Goal: Complete application form: Complete application form

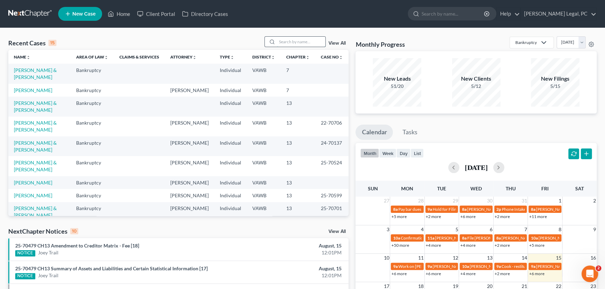
click at [289, 42] on input "search" at bounding box center [301, 42] width 48 height 10
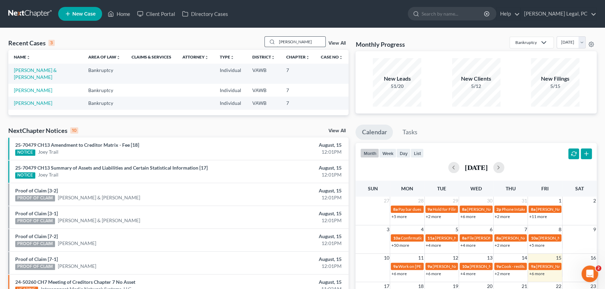
click at [302, 41] on input "newman" at bounding box center [301, 42] width 48 height 10
drag, startPoint x: 305, startPoint y: 46, endPoint x: 257, endPoint y: 41, distance: 48.4
click at [257, 41] on div "Recent Cases 3 newman View All" at bounding box center [178, 43] width 340 height 14
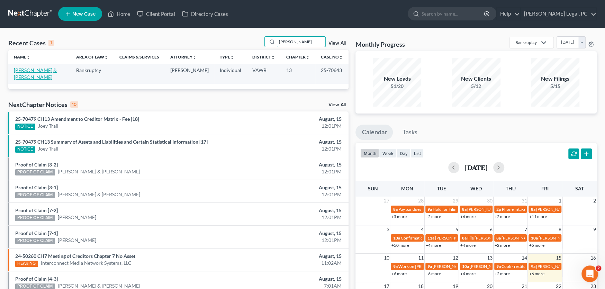
type input "ayala"
click at [28, 71] on link "[PERSON_NAME] & [PERSON_NAME]" at bounding box center [35, 73] width 43 height 13
select select "6"
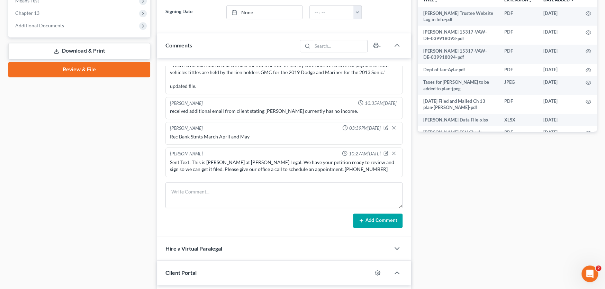
scroll to position [138, 0]
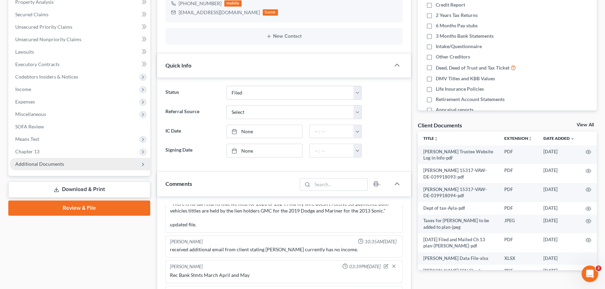
click at [44, 164] on span "Additional Documents" at bounding box center [39, 164] width 49 height 6
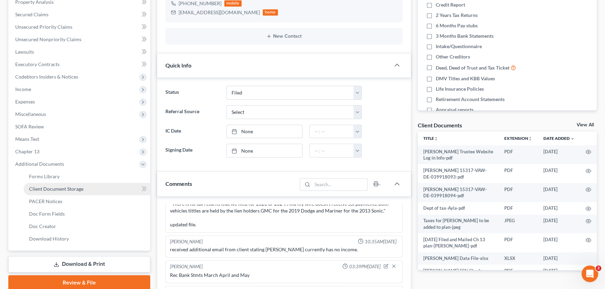
click at [52, 189] on span "Client Document Storage" at bounding box center [56, 189] width 54 height 6
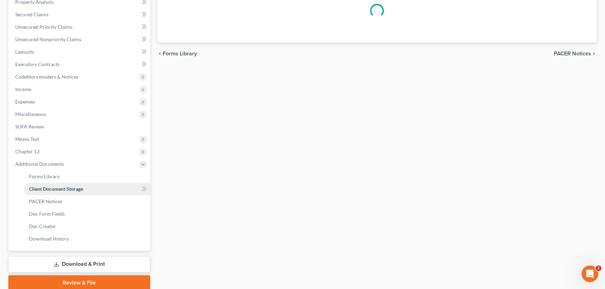
scroll to position [47, 0]
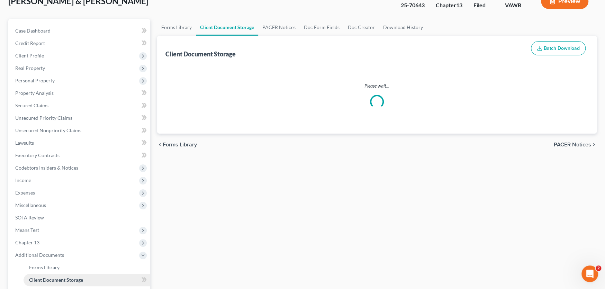
select select "0"
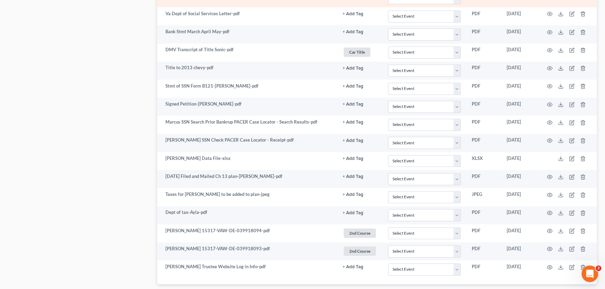
scroll to position [526, 0]
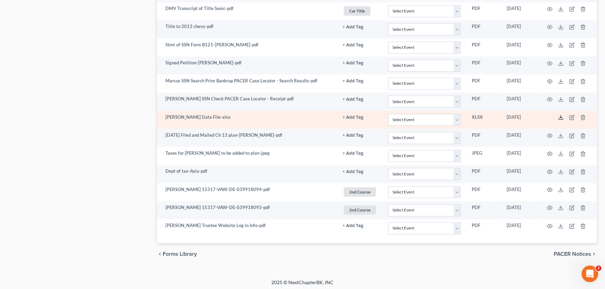
click at [559, 115] on icon at bounding box center [561, 118] width 6 height 6
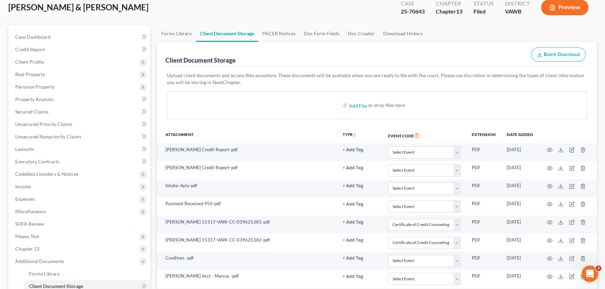
scroll to position [7, 0]
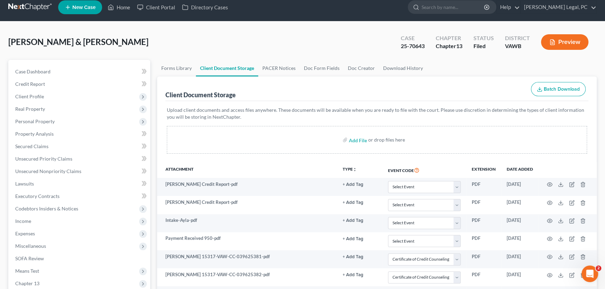
click at [32, 7] on link at bounding box center [30, 7] width 44 height 12
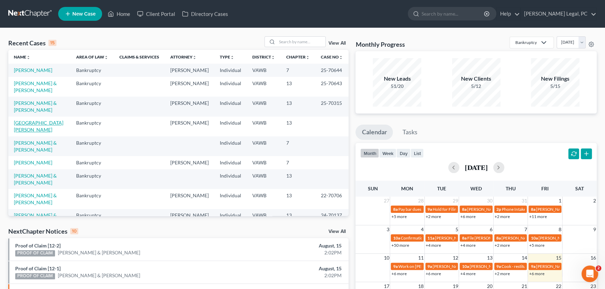
click at [33, 120] on link "[GEOGRAPHIC_DATA][PERSON_NAME]" at bounding box center [39, 126] width 50 height 13
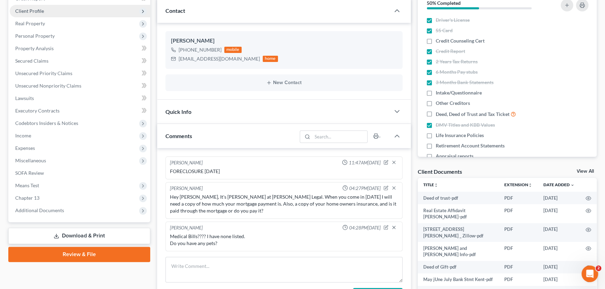
scroll to position [173, 0]
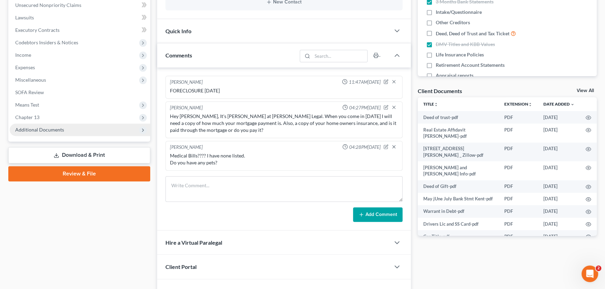
click at [51, 128] on span "Additional Documents" at bounding box center [39, 130] width 49 height 6
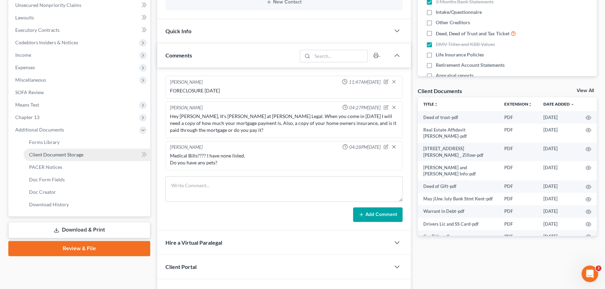
click at [63, 154] on span "Client Document Storage" at bounding box center [56, 155] width 54 height 6
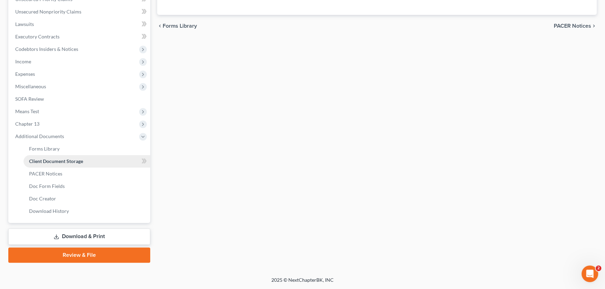
scroll to position [143, 0]
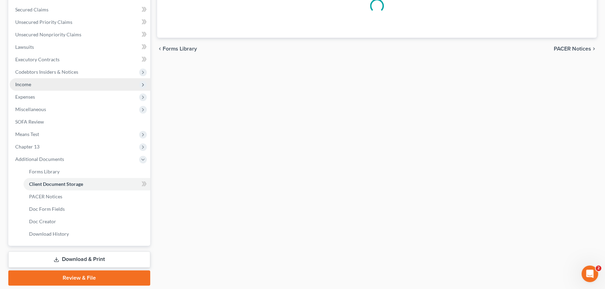
select select "0"
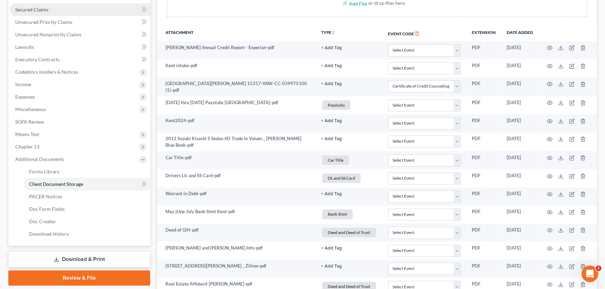
scroll to position [0, 0]
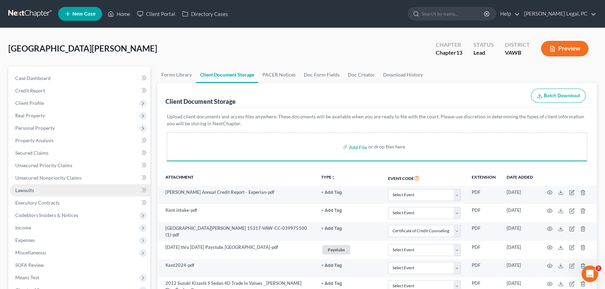
select select "0"
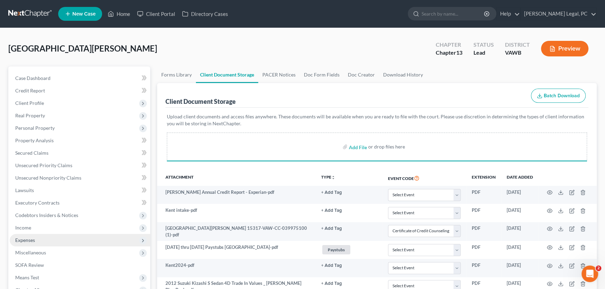
click at [28, 241] on span "Expenses" at bounding box center [25, 240] width 20 height 6
select select "0"
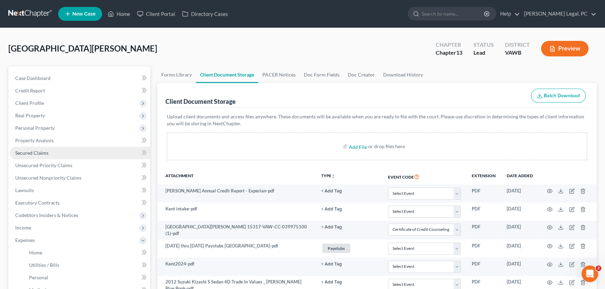
click at [37, 155] on link "Secured Claims" at bounding box center [80, 153] width 141 height 12
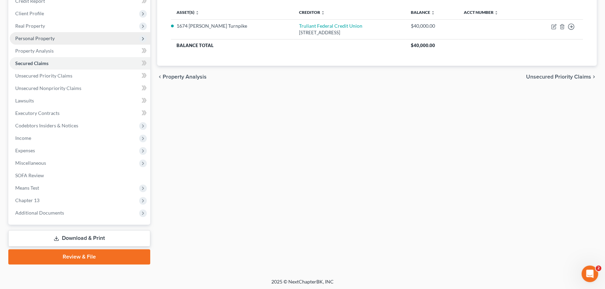
scroll to position [91, 0]
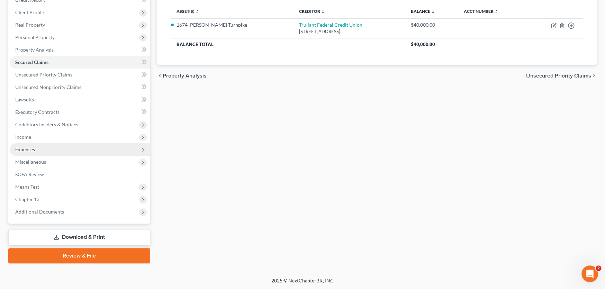
click at [29, 147] on span "Expenses" at bounding box center [25, 149] width 20 height 6
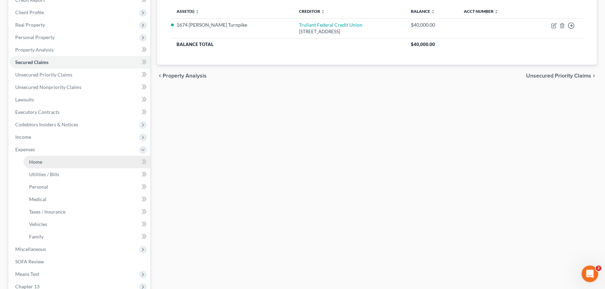
click at [35, 163] on span "Home" at bounding box center [35, 162] width 13 height 6
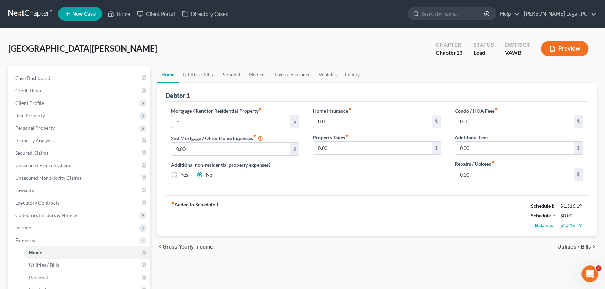
click at [198, 119] on input "text" at bounding box center [230, 121] width 119 height 13
click at [351, 122] on input "0.00" at bounding box center [372, 121] width 119 height 13
type input "655"
click at [185, 119] on input "text" at bounding box center [230, 121] width 119 height 13
click at [231, 120] on input "text" at bounding box center [230, 121] width 119 height 13
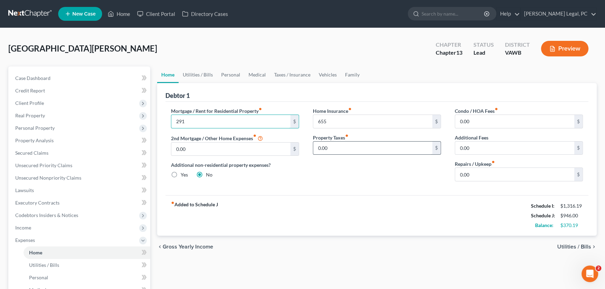
type input "291"
click at [371, 147] on input "0.00" at bounding box center [372, 148] width 119 height 13
drag, startPoint x: 230, startPoint y: 121, endPoint x: 119, endPoint y: 112, distance: 110.4
click at [119, 112] on div "Petition Navigation Case Dashboard Payments Invoices Payments Payments Credit R…" at bounding box center [302, 253] width 595 height 375
type input "55"
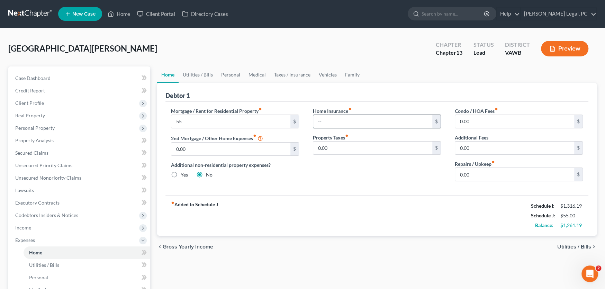
click at [371, 117] on input "text" at bounding box center [372, 121] width 119 height 13
type input "55"
click at [336, 146] on input "0.00" at bounding box center [372, 148] width 119 height 13
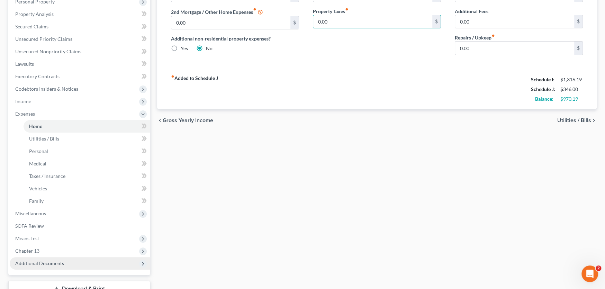
scroll to position [138, 0]
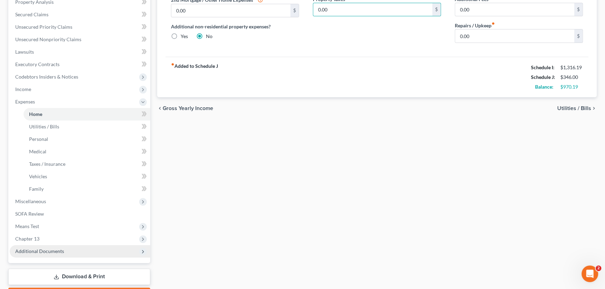
click at [39, 250] on span "Additional Documents" at bounding box center [39, 251] width 49 height 6
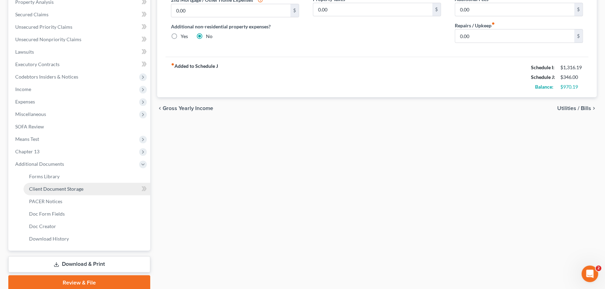
click at [68, 188] on span "Client Document Storage" at bounding box center [56, 189] width 54 height 6
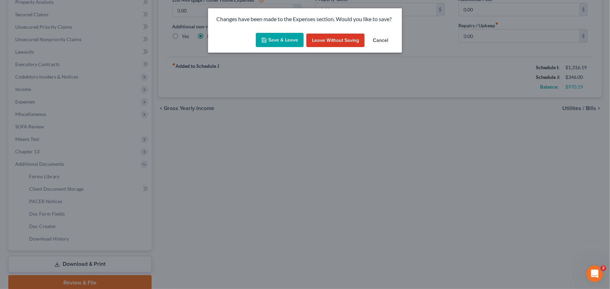
click at [265, 45] on button "Save & Leave" at bounding box center [280, 40] width 48 height 15
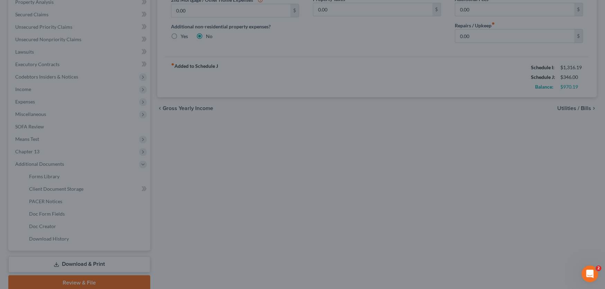
type input "291.00"
type input "55.00"
select select "0"
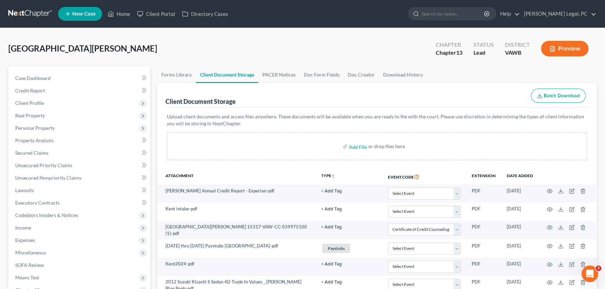
select select "0"
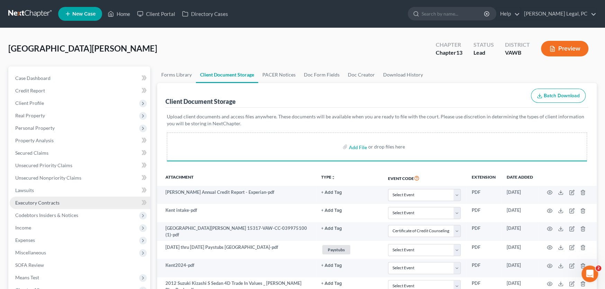
select select "0"
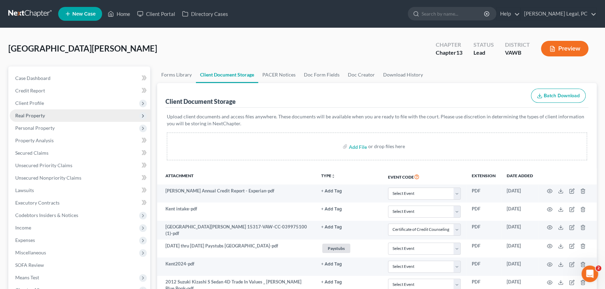
click at [39, 114] on span "Real Property" at bounding box center [30, 116] width 30 height 6
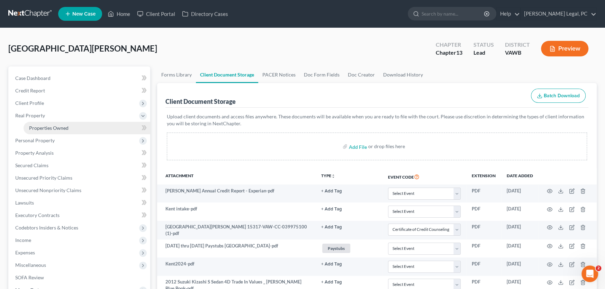
click at [36, 126] on span "Properties Owned" at bounding box center [48, 128] width 39 height 6
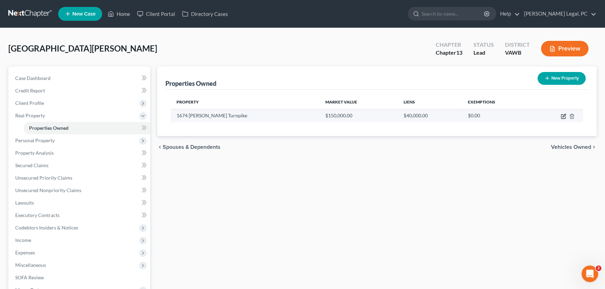
click at [565, 114] on icon "button" at bounding box center [564, 115] width 3 height 3
select select "48"
select select "0"
select select "28"
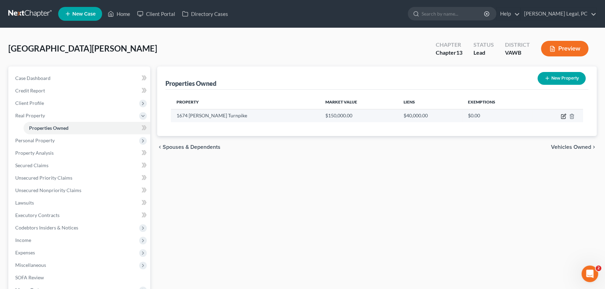
select select "0"
select select "2"
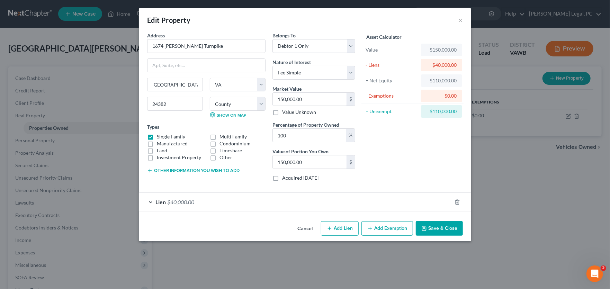
click at [173, 200] on span "$40,000.00" at bounding box center [180, 202] width 27 height 7
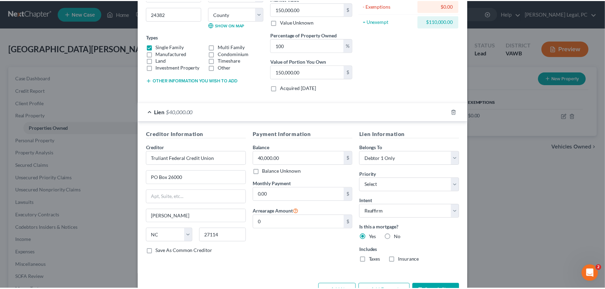
scroll to position [104, 0]
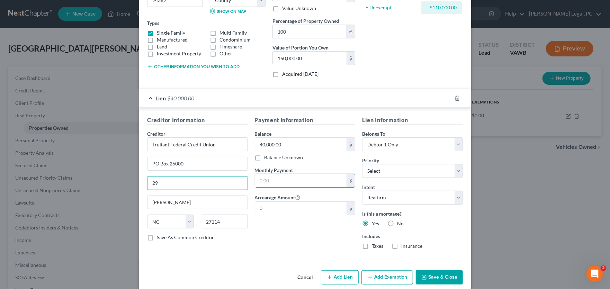
type input "291"
drag, startPoint x: 177, startPoint y: 182, endPoint x: 140, endPoint y: 182, distance: 37.4
click at [140, 182] on div "Creditor Information Creditor * Truliant Federal Credit Union PO Box 26000 291 …" at bounding box center [305, 184] width 332 height 153
click at [289, 183] on input "text" at bounding box center [301, 180] width 92 height 13
type input "291"
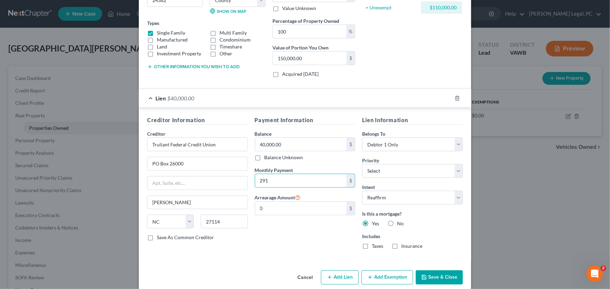
click at [429, 275] on button "Save & Close" at bounding box center [439, 277] width 47 height 15
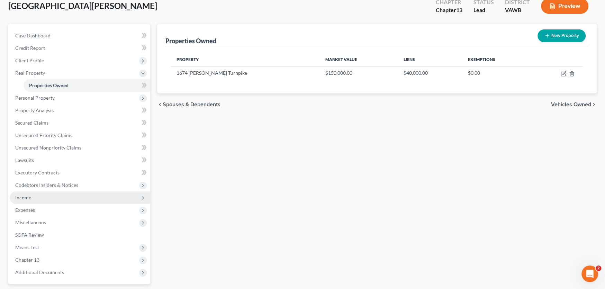
scroll to position [34, 0]
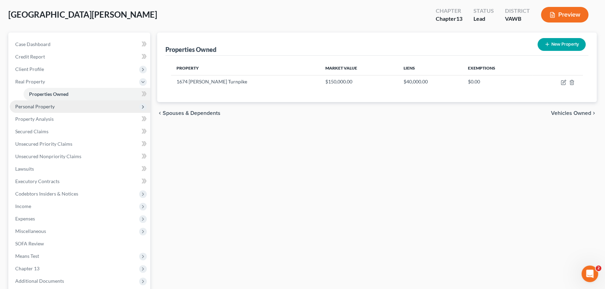
click at [45, 106] on span "Personal Property" at bounding box center [34, 107] width 39 height 6
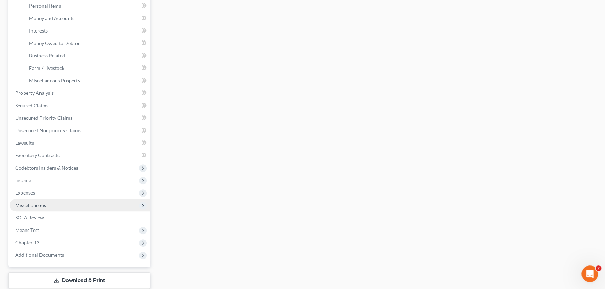
scroll to position [172, 0]
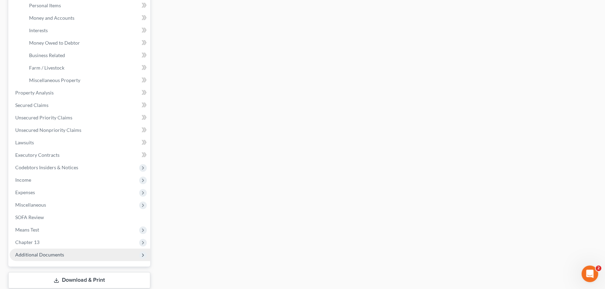
click at [38, 252] on span "Additional Documents" at bounding box center [39, 255] width 49 height 6
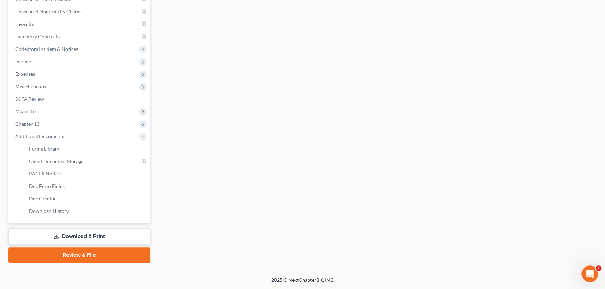
scroll to position [165, 0]
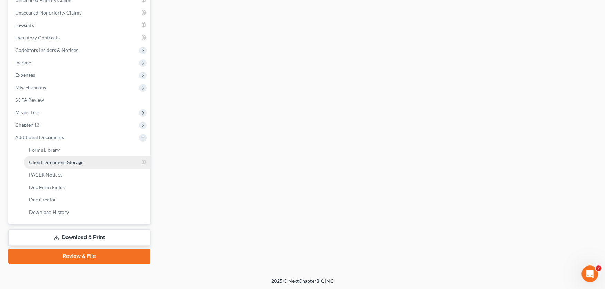
click at [50, 159] on span "Client Document Storage" at bounding box center [56, 162] width 54 height 6
select select "0"
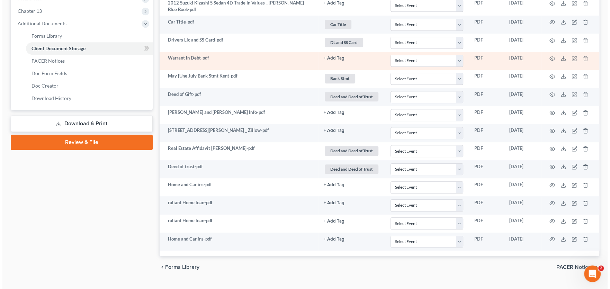
scroll to position [292, 0]
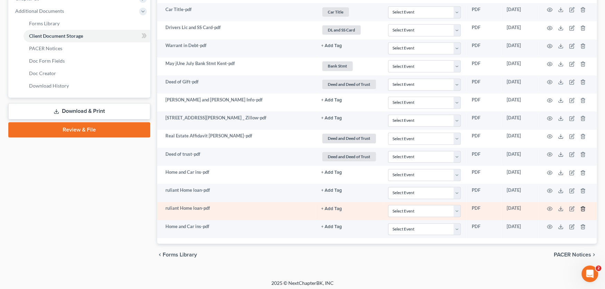
click at [584, 206] on icon "button" at bounding box center [583, 209] width 6 height 6
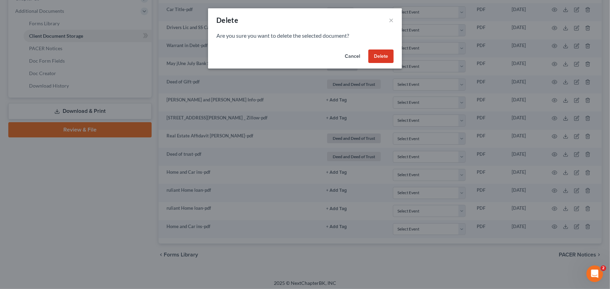
click at [379, 55] on button "Delete" at bounding box center [380, 57] width 25 height 14
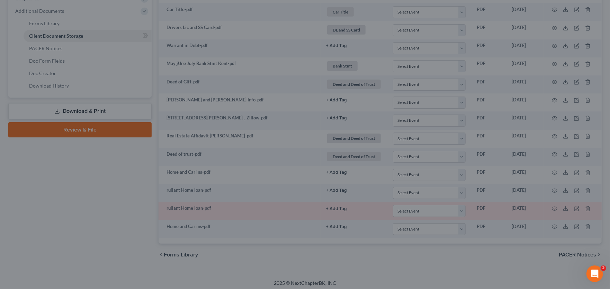
scroll to position [273, 0]
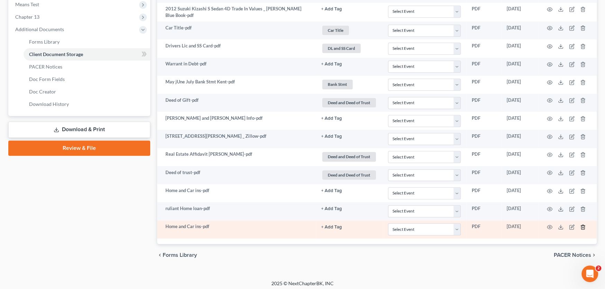
click at [581, 224] on icon "button" at bounding box center [583, 227] width 6 height 6
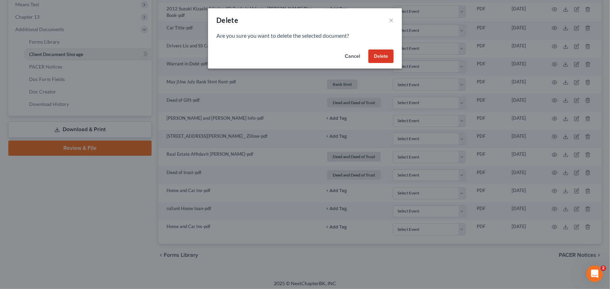
click at [374, 54] on button "Delete" at bounding box center [380, 57] width 25 height 14
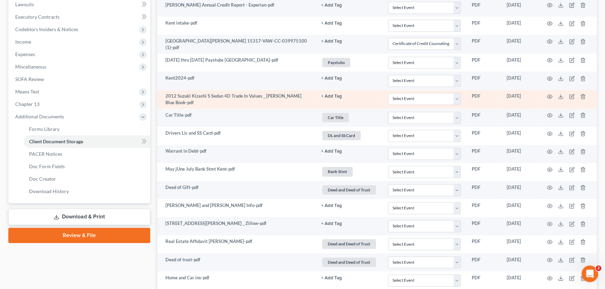
scroll to position [151, 0]
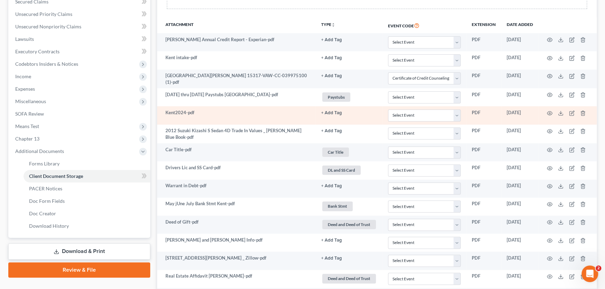
click at [254, 115] on td "Kent2024-pdf" at bounding box center [236, 115] width 159 height 18
click at [551, 111] on icon "button" at bounding box center [550, 113] width 6 height 6
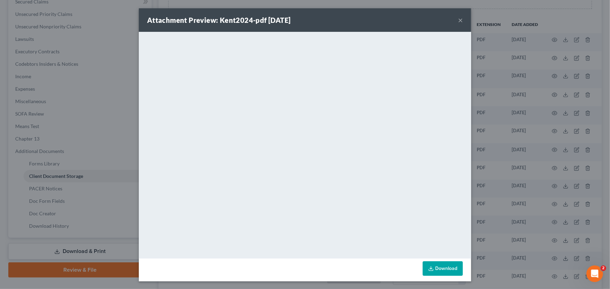
click at [459, 19] on button "×" at bounding box center [460, 20] width 5 height 8
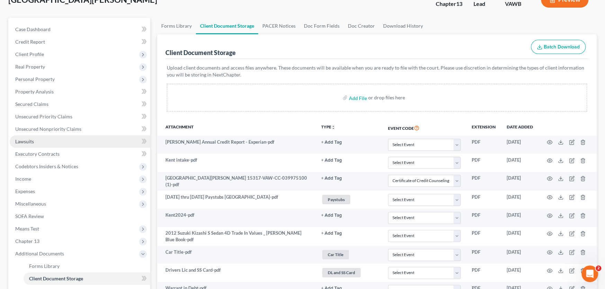
scroll to position [13, 0]
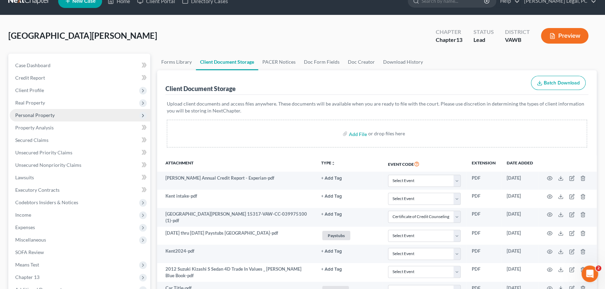
click at [26, 115] on span "Personal Property" at bounding box center [34, 115] width 39 height 6
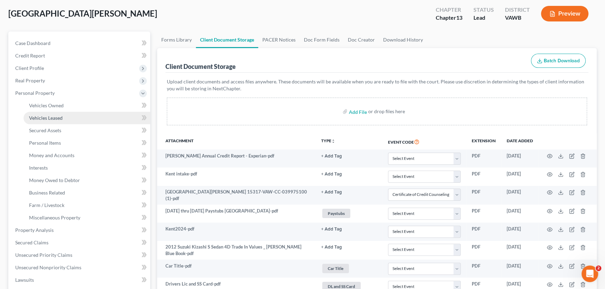
scroll to position [47, 0]
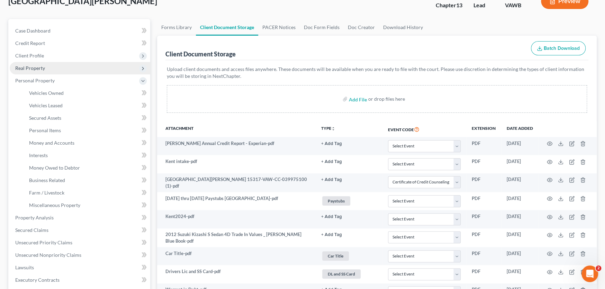
click at [33, 65] on span "Real Property" at bounding box center [30, 68] width 30 height 6
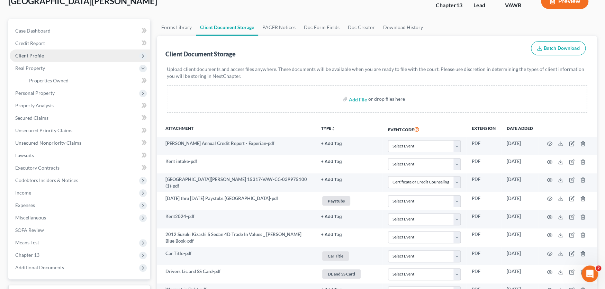
click at [32, 53] on span "Client Profile" at bounding box center [29, 56] width 29 height 6
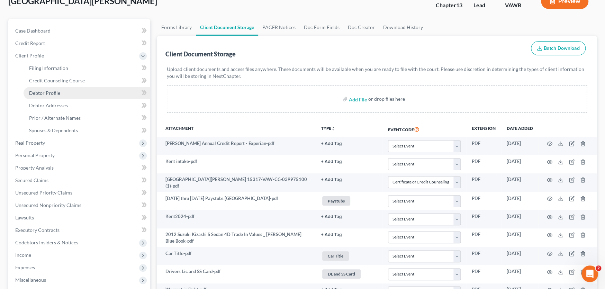
click at [35, 93] on span "Debtor Profile" at bounding box center [44, 93] width 31 height 6
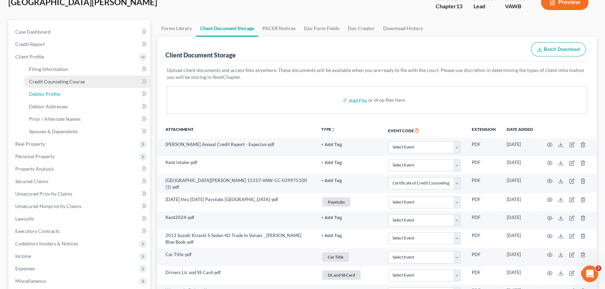
select select "0"
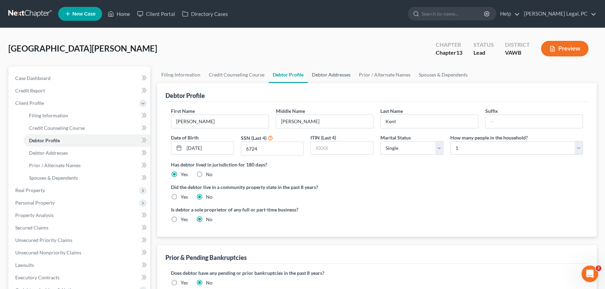
click at [333, 74] on link "Debtor Addresses" at bounding box center [331, 74] width 47 height 17
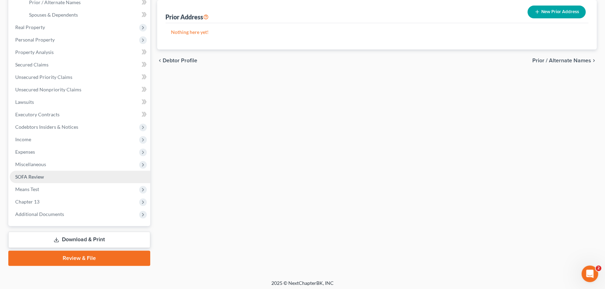
scroll to position [165, 0]
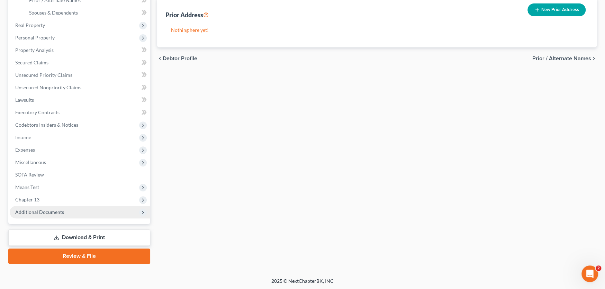
click at [34, 211] on span "Additional Documents" at bounding box center [39, 212] width 49 height 6
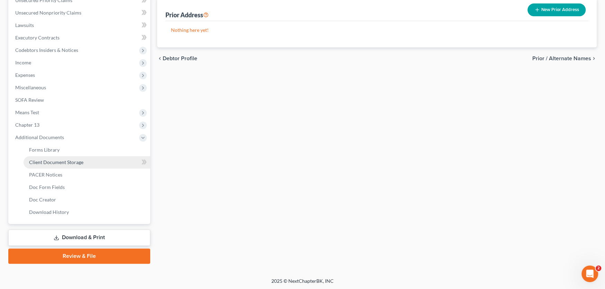
click at [61, 160] on span "Client Document Storage" at bounding box center [56, 162] width 54 height 6
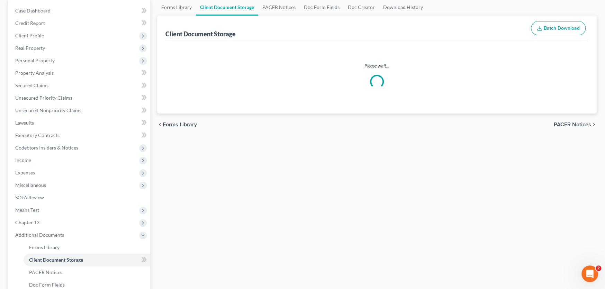
scroll to position [11, 0]
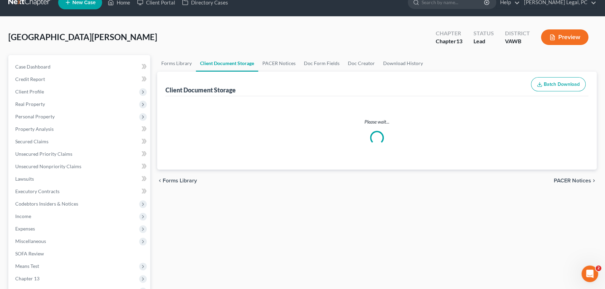
select select "0"
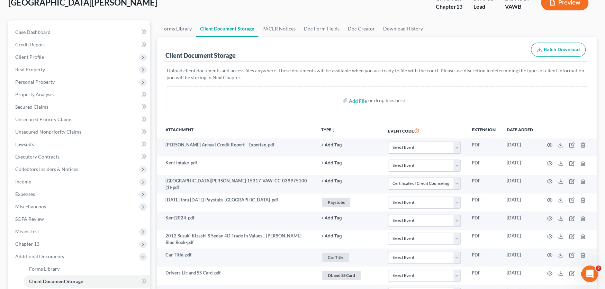
scroll to position [0, 0]
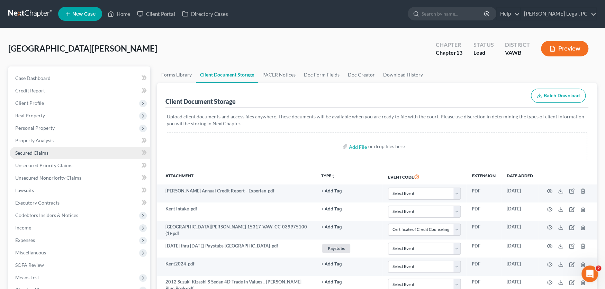
select select "0"
click at [25, 13] on link at bounding box center [30, 14] width 44 height 12
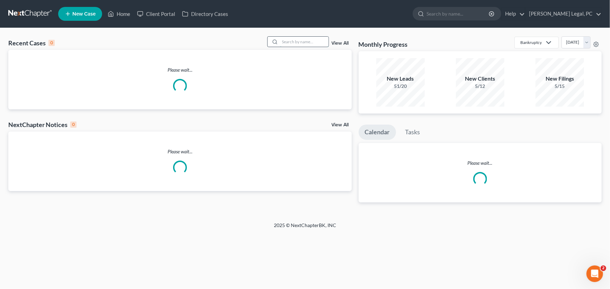
click at [287, 40] on input "search" at bounding box center [304, 42] width 48 height 10
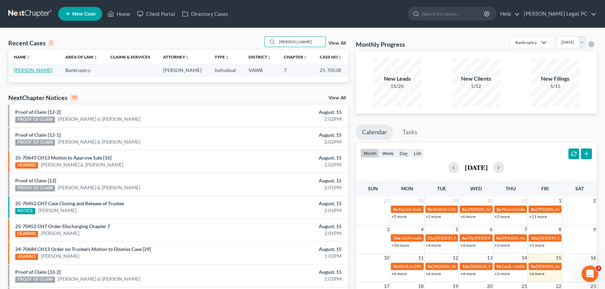
type input "hollee"
click at [35, 70] on link "Howard, Hollee" at bounding box center [33, 70] width 38 height 6
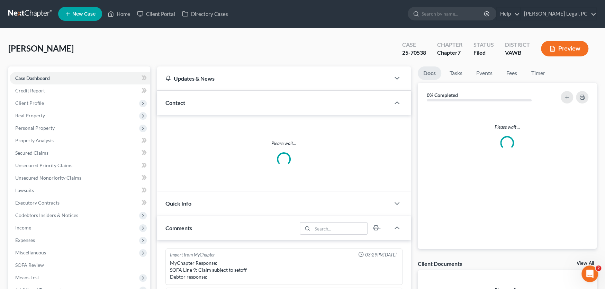
scroll to position [452, 0]
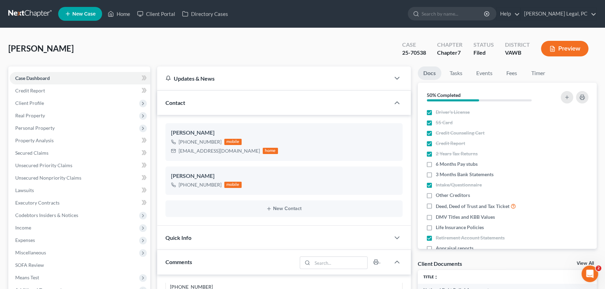
click at [32, 10] on link at bounding box center [30, 14] width 44 height 12
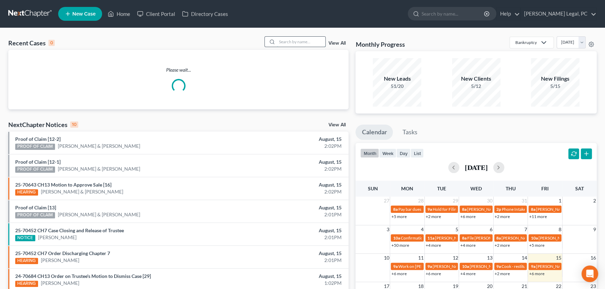
click at [289, 41] on input "search" at bounding box center [301, 42] width 48 height 10
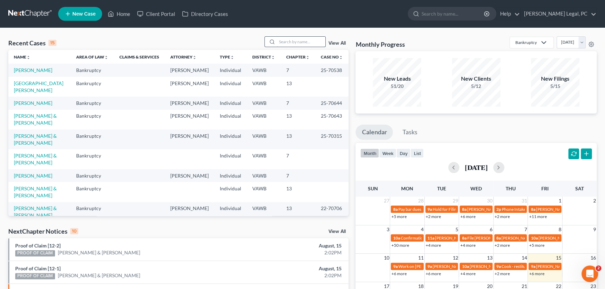
click at [285, 41] on input "search" at bounding box center [301, 42] width 48 height 10
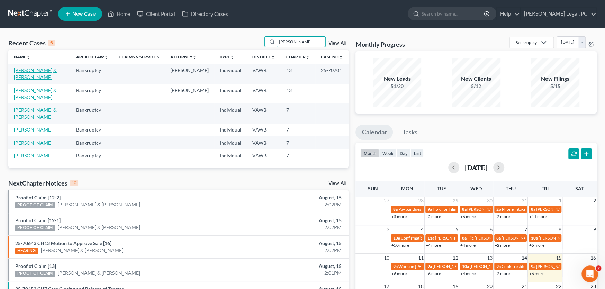
type input "holmes"
click at [28, 70] on link "[PERSON_NAME] & [PERSON_NAME]" at bounding box center [35, 73] width 43 height 13
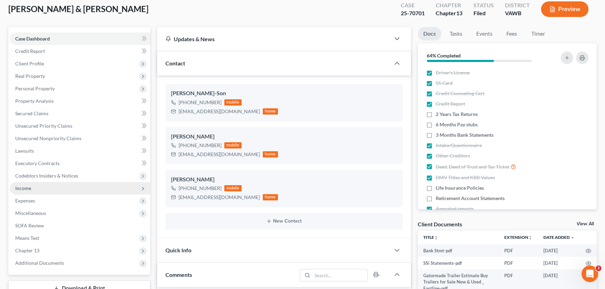
scroll to position [104, 0]
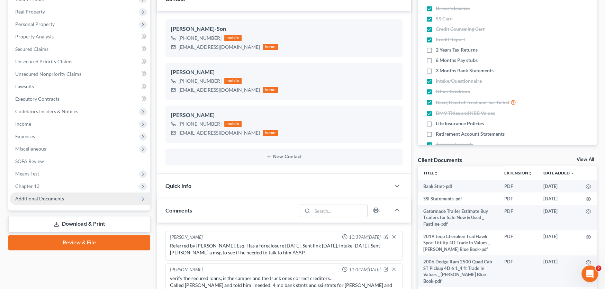
click at [42, 198] on span "Additional Documents" at bounding box center [39, 199] width 49 height 6
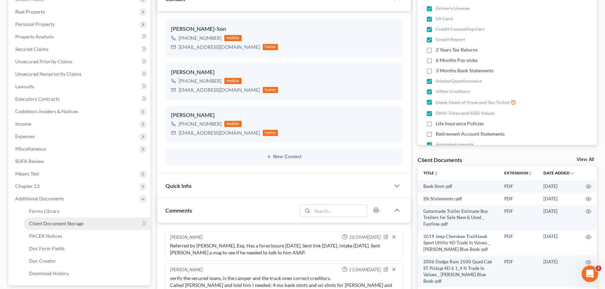
click at [75, 222] on span "Client Document Storage" at bounding box center [56, 224] width 54 height 6
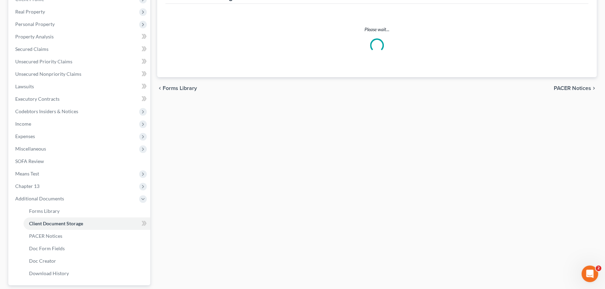
scroll to position [27, 0]
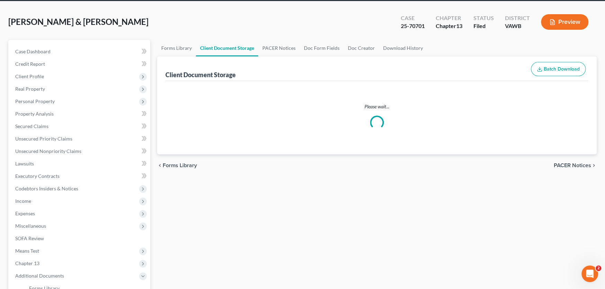
select select "0"
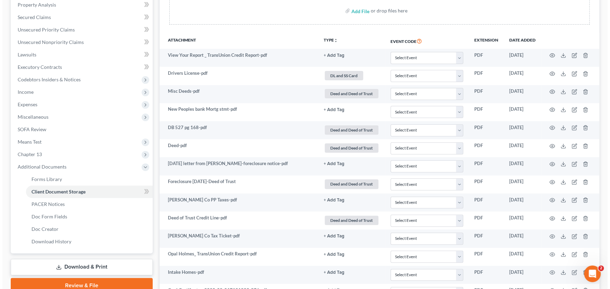
scroll to position [138, 0]
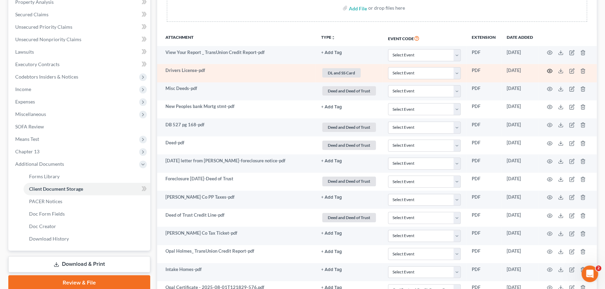
click at [549, 69] on icon "button" at bounding box center [550, 71] width 6 height 6
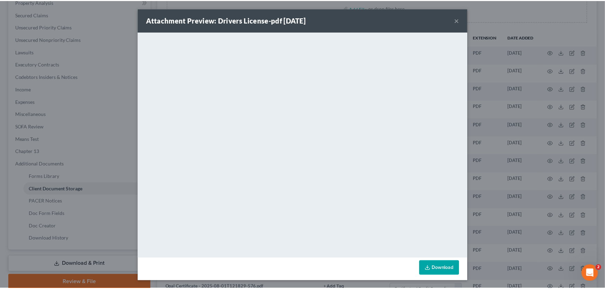
scroll to position [0, 0]
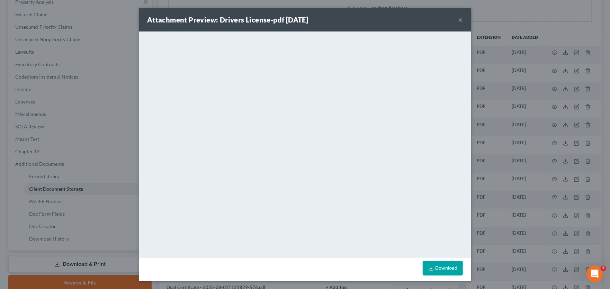
click at [458, 19] on button "×" at bounding box center [460, 20] width 5 height 8
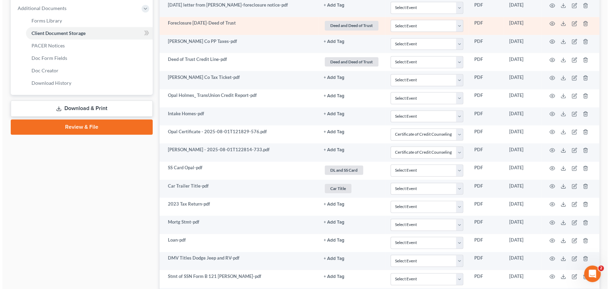
scroll to position [312, 0]
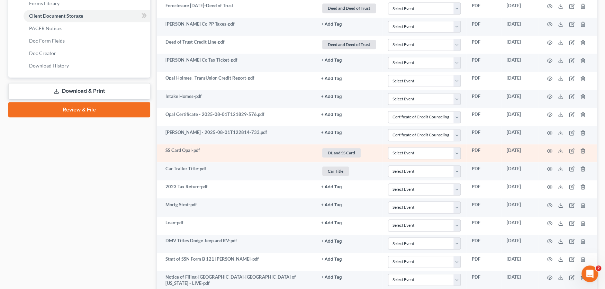
click at [264, 156] on td "SS Card Opal-pdf" at bounding box center [236, 153] width 159 height 18
click at [549, 150] on icon "button" at bounding box center [550, 151] width 6 height 6
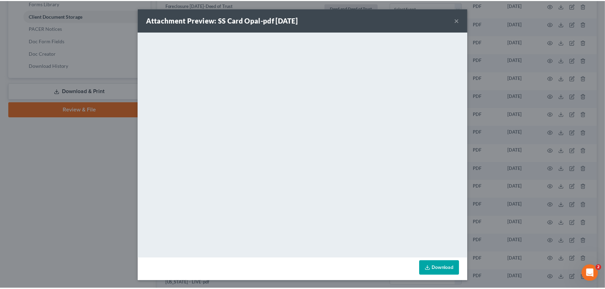
scroll to position [0, 0]
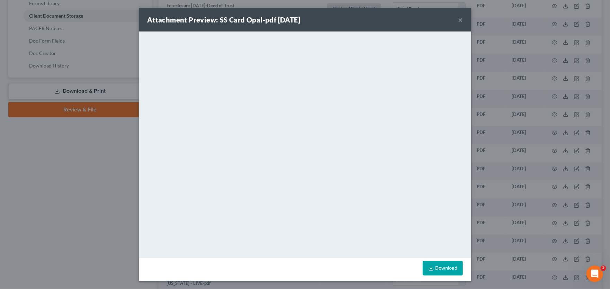
click at [460, 19] on div "Attachment Preview: SS Card Opal-pdf 08/01/2025 ×" at bounding box center [305, 20] width 332 height 24
click div "Attachment Preview: SS Card Opal-pdf 08/01/2025 ×"
click button "×"
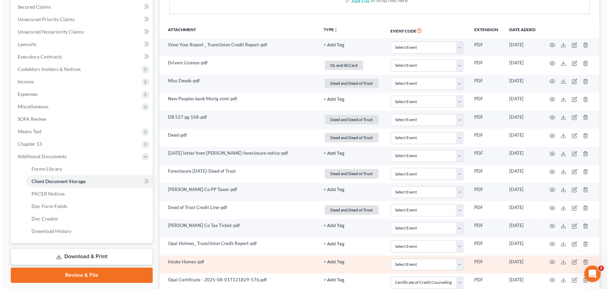
scroll to position [111, 0]
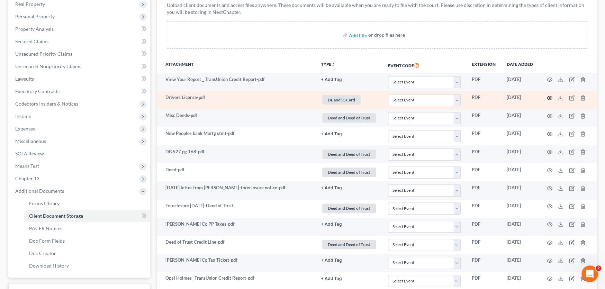
click icon "button"
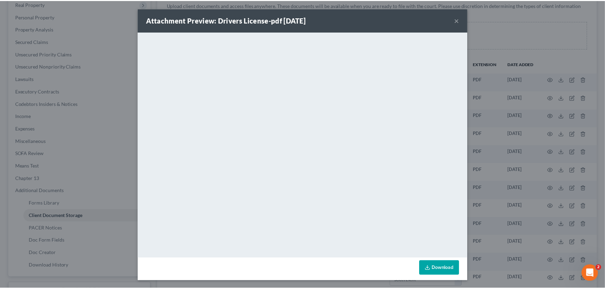
scroll to position [0, 0]
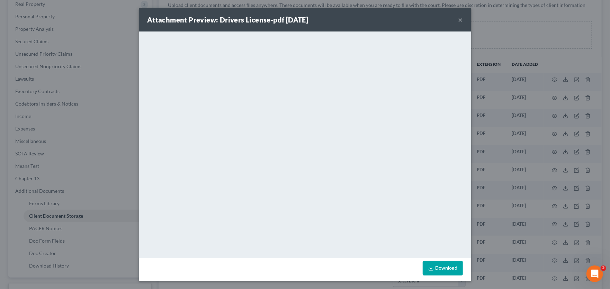
click button "×"
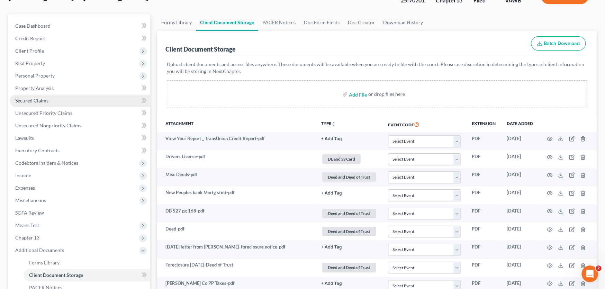
scroll to position [0, 0]
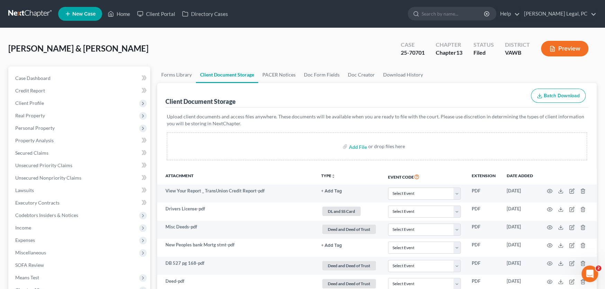
click nav "Home New Case Client Portal Directory Cases Farthing Legal, PC rachel@farthing.…"
click link
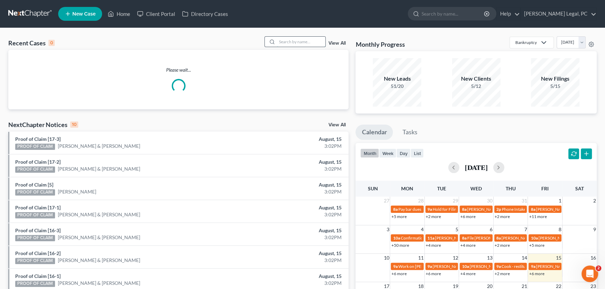
click at [277, 40] on input "search" at bounding box center [301, 42] width 48 height 10
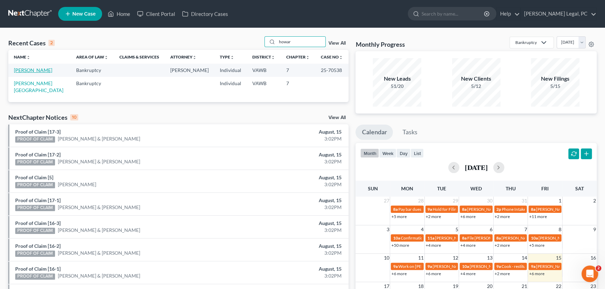
type input "howar"
click at [41, 71] on link "[PERSON_NAME]" at bounding box center [33, 70] width 38 height 6
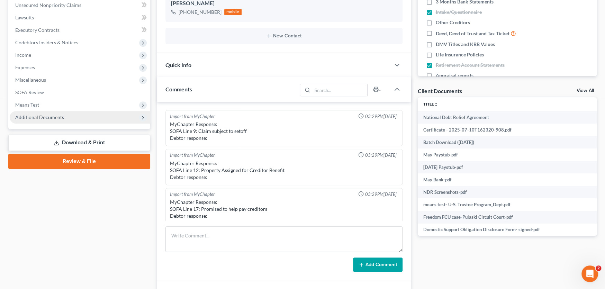
scroll to position [452, 0]
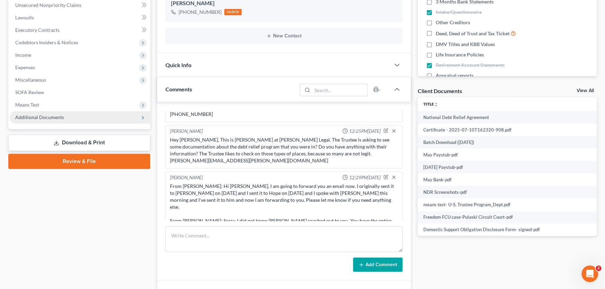
click at [35, 117] on span "Additional Documents" at bounding box center [39, 117] width 49 height 6
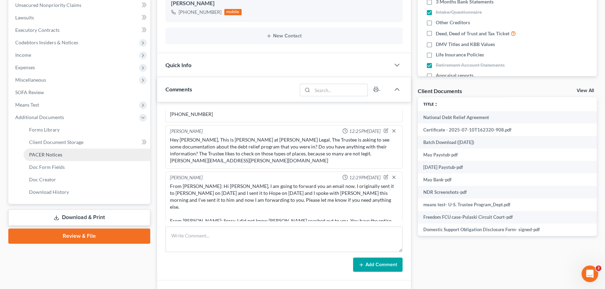
click at [52, 153] on span "PACER Notices" at bounding box center [45, 155] width 33 height 6
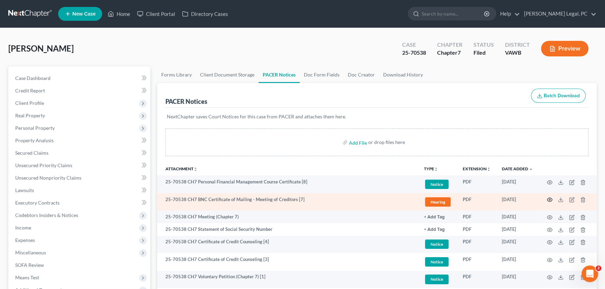
click at [549, 200] on icon "button" at bounding box center [550, 200] width 6 height 6
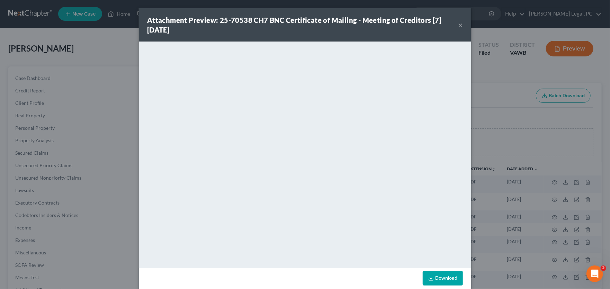
click at [458, 26] on button "×" at bounding box center [460, 25] width 5 height 8
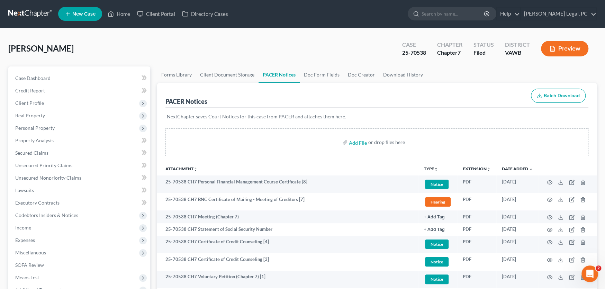
click at [30, 14] on link at bounding box center [30, 14] width 44 height 12
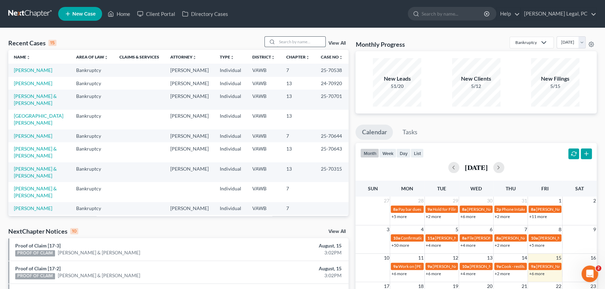
click at [291, 43] on input "search" at bounding box center [301, 42] width 48 height 10
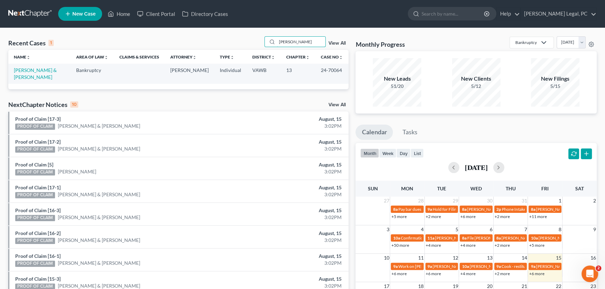
type input "[PERSON_NAME]"
click at [74, 11] on span "New Case" at bounding box center [83, 13] width 23 height 5
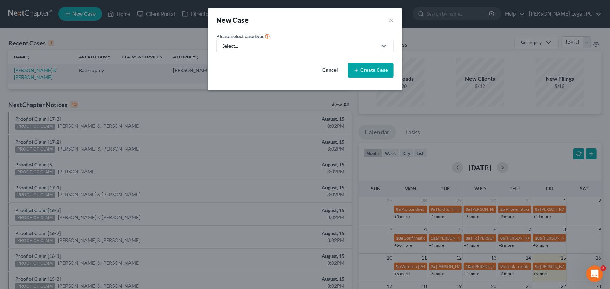
click at [231, 43] on div "Select..." at bounding box center [299, 46] width 154 height 7
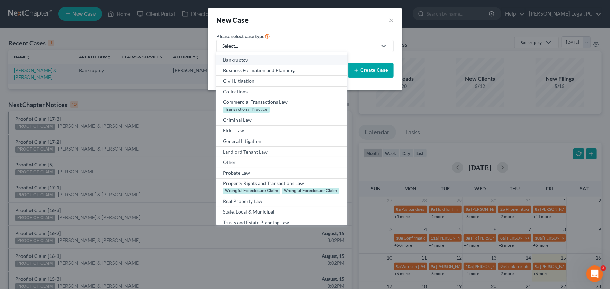
click at [236, 62] on div "Bankruptcy" at bounding box center [281, 59] width 117 height 7
select select "84"
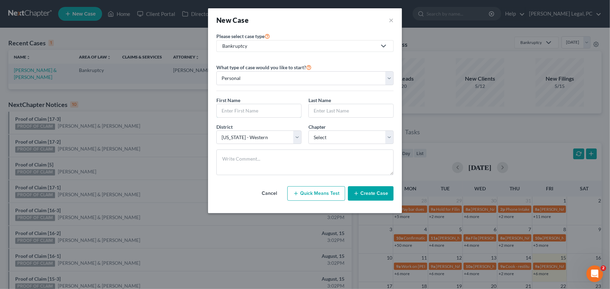
drag, startPoint x: 241, startPoint y: 109, endPoint x: 254, endPoint y: 98, distance: 17.4
click at [241, 109] on input "text" at bounding box center [259, 110] width 84 height 13
type input "[PERSON_NAME]"
select select "0"
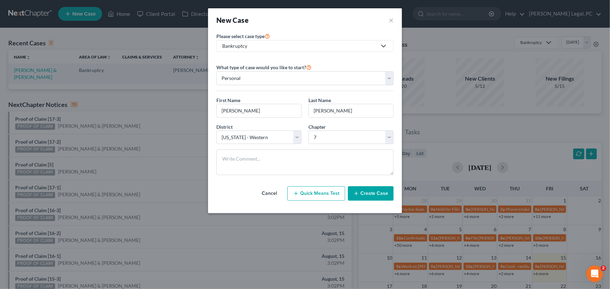
click at [366, 192] on button "Create Case" at bounding box center [371, 193] width 46 height 15
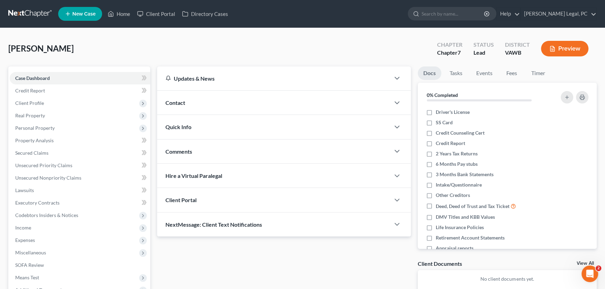
click at [182, 100] on span "Contact" at bounding box center [175, 102] width 20 height 7
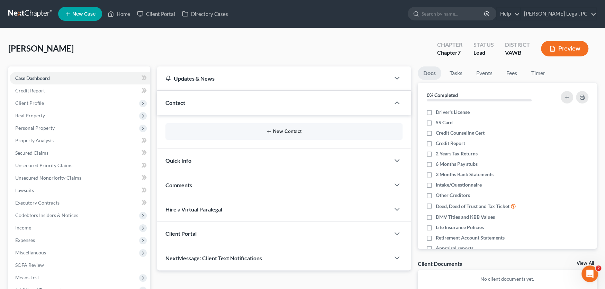
click at [274, 131] on button "New Contact" at bounding box center [284, 132] width 226 height 6
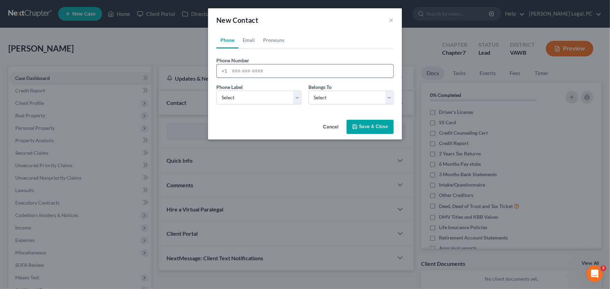
click at [245, 70] on input "tel" at bounding box center [312, 70] width 164 height 13
type input "2767338612"
drag, startPoint x: 257, startPoint y: 92, endPoint x: 259, endPoint y: 101, distance: 9.6
click at [257, 92] on select "Select Mobile Home Work Other" at bounding box center [258, 98] width 85 height 14
select select "0"
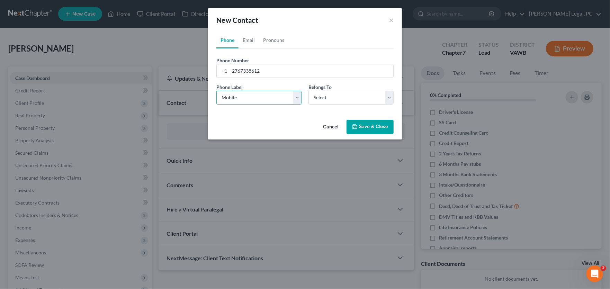
click at [216, 91] on select "Select Mobile Home Work Other" at bounding box center [258, 98] width 85 height 14
click at [338, 100] on select "Select Client Other" at bounding box center [350, 98] width 85 height 14
select select "0"
click at [308, 91] on select "Select Client Other" at bounding box center [350, 98] width 85 height 14
select select "0"
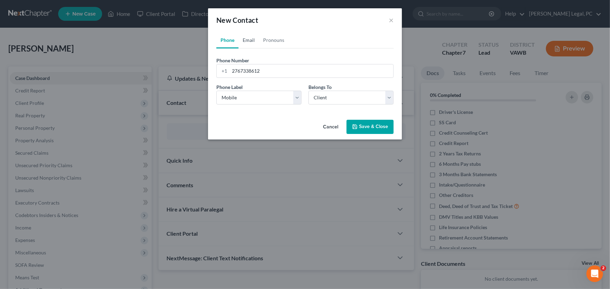
click at [252, 39] on link "Email" at bounding box center [249, 40] width 20 height 17
click at [260, 71] on input "email" at bounding box center [312, 70] width 164 height 13
click at [245, 71] on input "kimmichelle7@gmail.com" at bounding box center [312, 70] width 164 height 13
click at [297, 69] on input "kimmi7michelle7@gmail.com" at bounding box center [312, 70] width 164 height 13
type input "kimmi7michelle7@gmail.com"
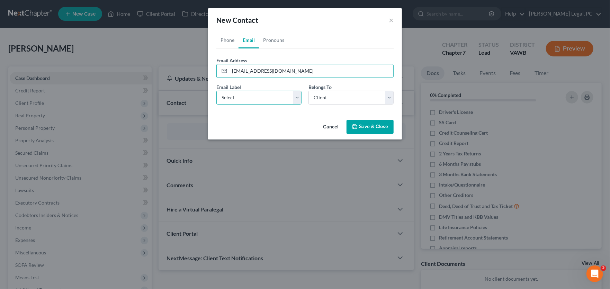
click at [270, 95] on select "Select Home Work Other" at bounding box center [258, 98] width 85 height 14
select select "0"
click at [216, 91] on select "Select Home Work Other" at bounding box center [258, 98] width 85 height 14
click at [338, 99] on select "Select Client Other" at bounding box center [350, 98] width 85 height 14
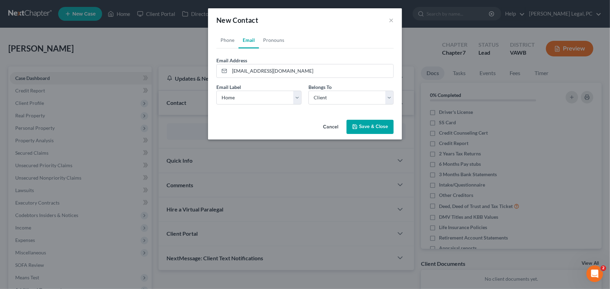
click at [374, 127] on button "Save & Close" at bounding box center [370, 127] width 47 height 15
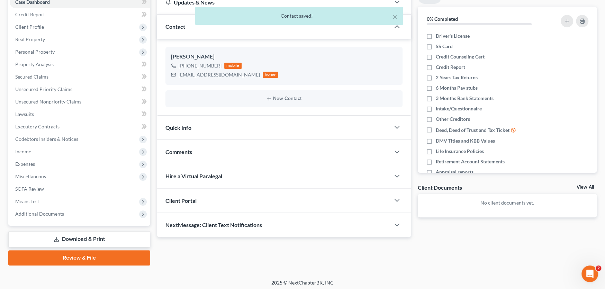
scroll to position [78, 0]
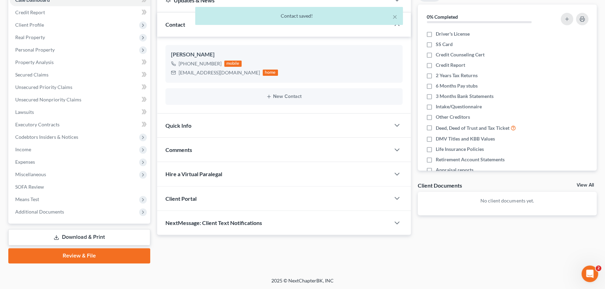
click at [200, 200] on div "Client Portal" at bounding box center [273, 199] width 233 height 24
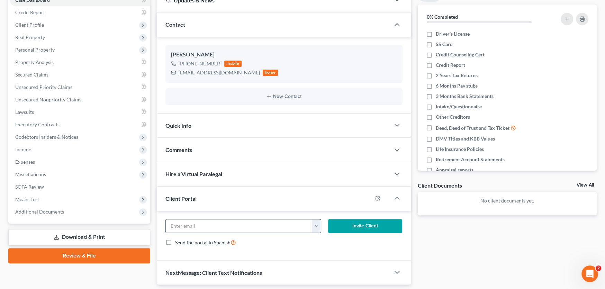
click at [317, 222] on button "button" at bounding box center [316, 225] width 9 height 13
click at [334, 239] on link "kimmi7michelle7@gmail.com" at bounding box center [359, 241] width 95 height 12
type input "kimmi7michelle7@gmail.com"
click at [356, 223] on button "Invite Client" at bounding box center [365, 226] width 74 height 14
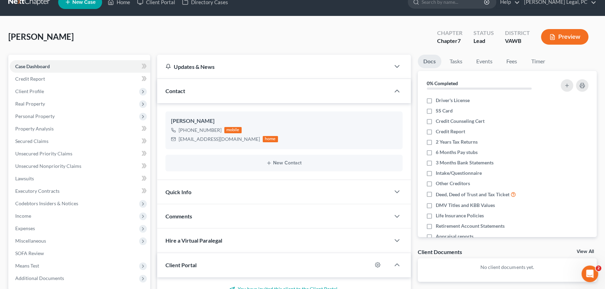
scroll to position [0, 0]
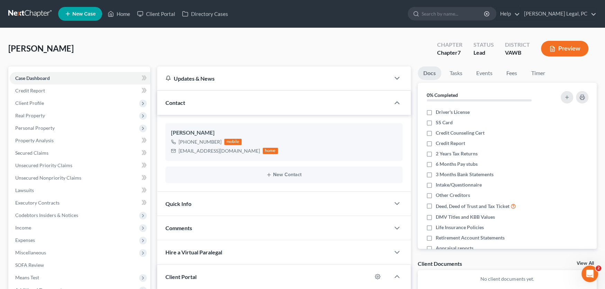
click at [28, 13] on link at bounding box center [30, 14] width 44 height 12
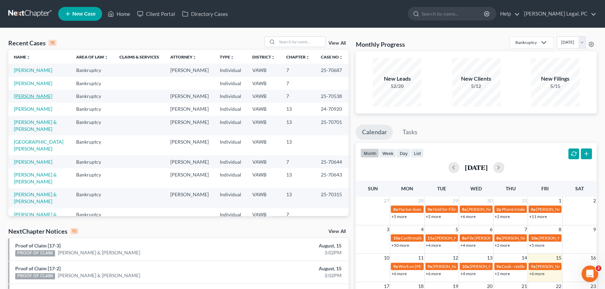
click at [35, 93] on link "[PERSON_NAME]" at bounding box center [33, 96] width 38 height 6
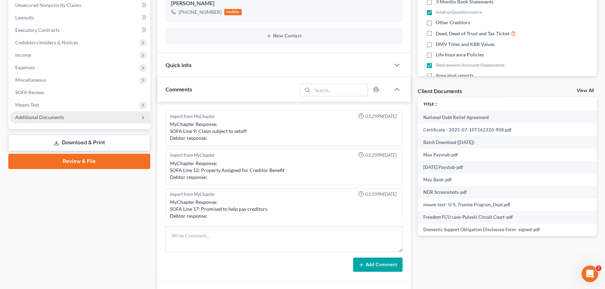
scroll to position [452, 0]
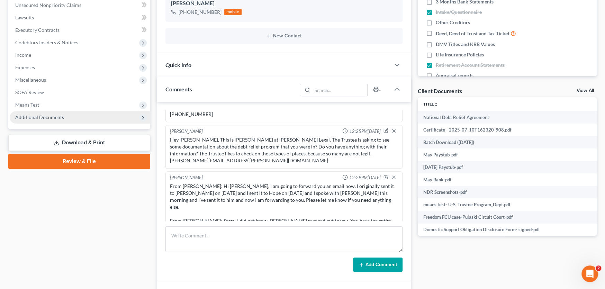
click at [43, 117] on span "Additional Documents" at bounding box center [39, 117] width 49 height 6
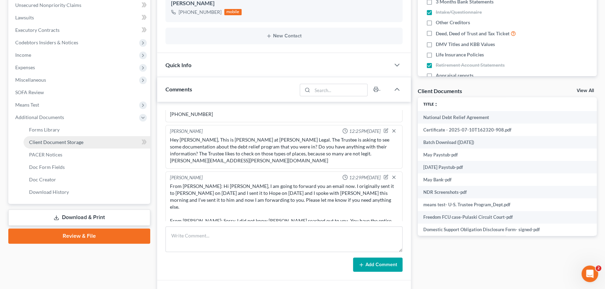
click at [49, 139] on span "Client Document Storage" at bounding box center [56, 142] width 54 height 6
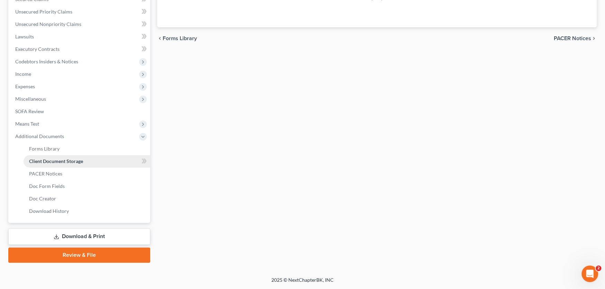
scroll to position [77, 0]
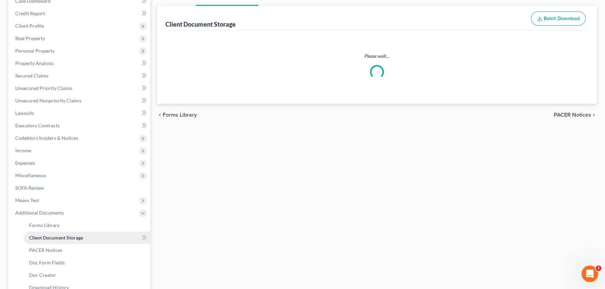
select select "0"
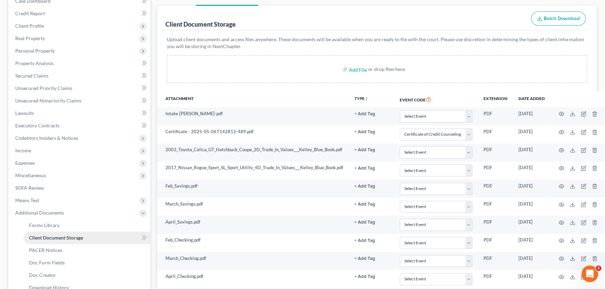
scroll to position [0, 0]
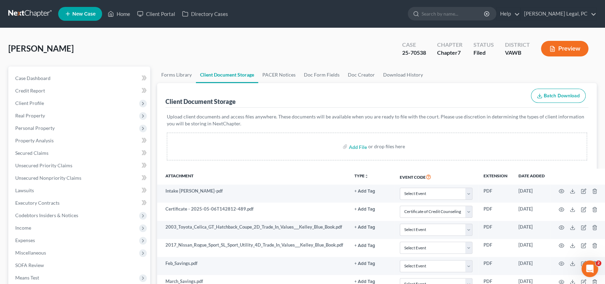
select select "0"
click at [42, 77] on span "Case Dashboard" at bounding box center [32, 78] width 35 height 6
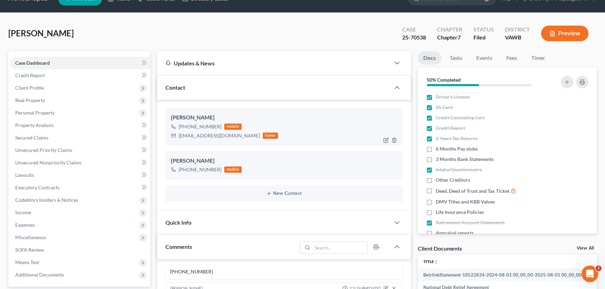
scroll to position [173, 0]
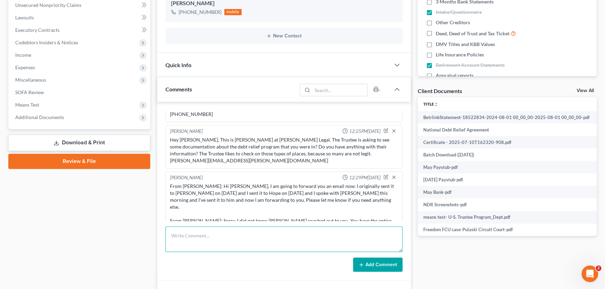
click at [192, 235] on textarea at bounding box center [283, 239] width 237 height 26
type textarea "Sent Betrlink Statement from Debt Relief company to the Trustee as requested"
click at [377, 268] on button "Add Comment" at bounding box center [378, 265] width 50 height 15
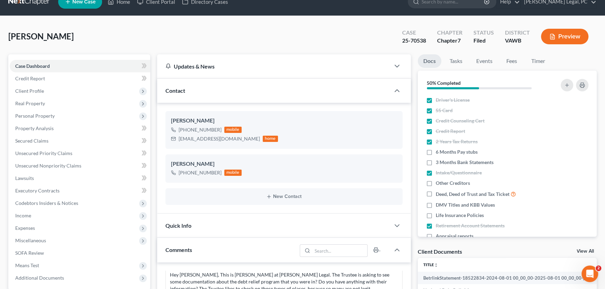
scroll to position [0, 0]
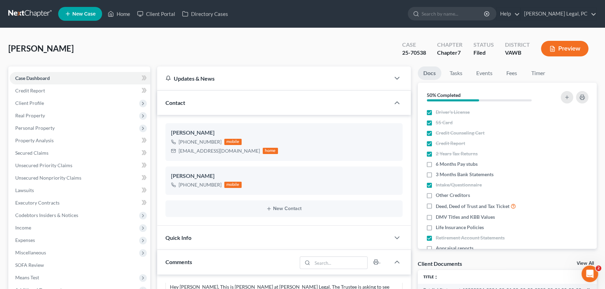
click at [23, 15] on link at bounding box center [30, 14] width 44 height 12
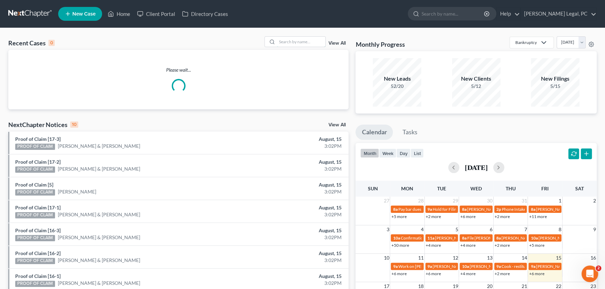
click at [285, 43] on input "search" at bounding box center [301, 42] width 48 height 10
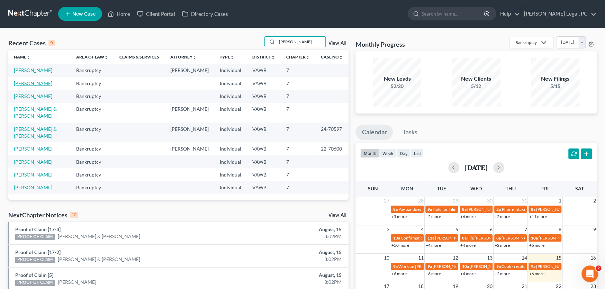
type input "[PERSON_NAME]"
click at [34, 82] on link "[PERSON_NAME]" at bounding box center [33, 83] width 38 height 6
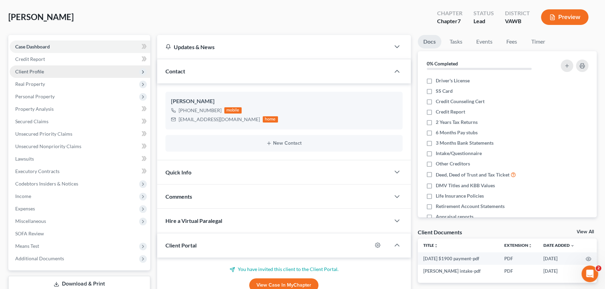
scroll to position [69, 0]
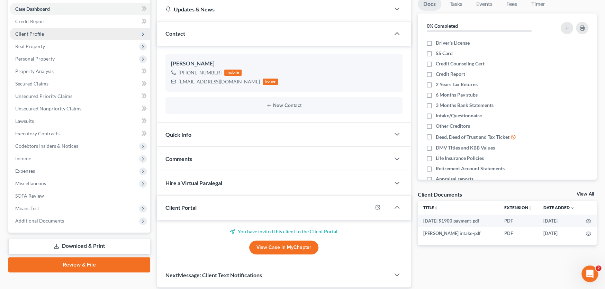
click at [28, 34] on span "Client Profile" at bounding box center [29, 34] width 29 height 6
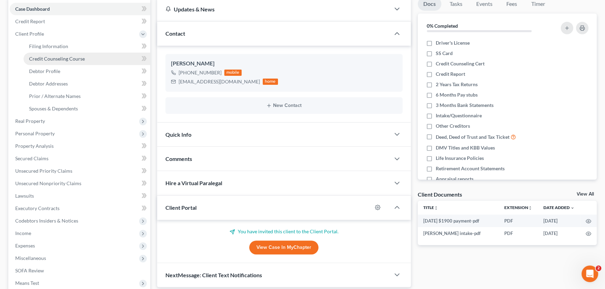
click at [46, 59] on span "Credit Counseling Course" at bounding box center [57, 59] width 56 height 6
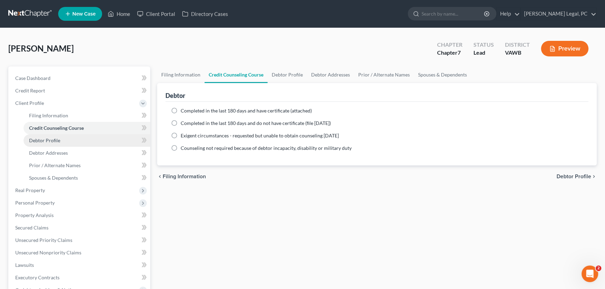
click at [46, 137] on span "Debtor Profile" at bounding box center [44, 140] width 31 height 6
select select "0"
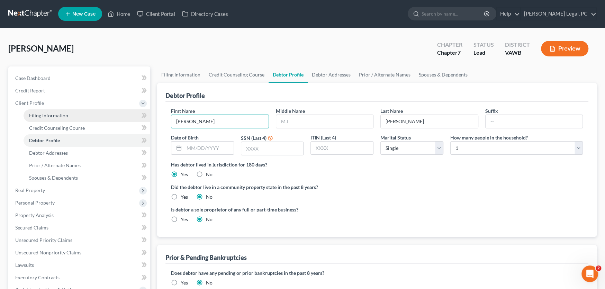
drag, startPoint x: 133, startPoint y: 119, endPoint x: 124, endPoint y: 119, distance: 8.3
click at [124, 119] on div "Petition Navigation Case Dashboard Payments Invoices Payments Payments Credit R…" at bounding box center [302, 241] width 595 height 350
type input "[PERSON_NAME]"
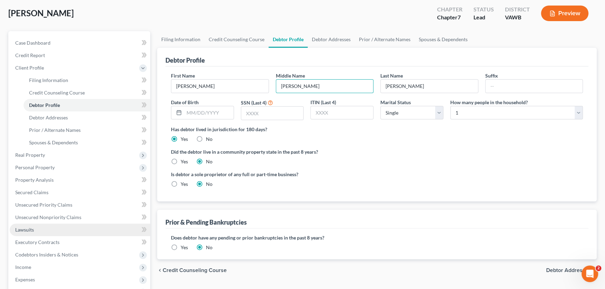
scroll to position [153, 0]
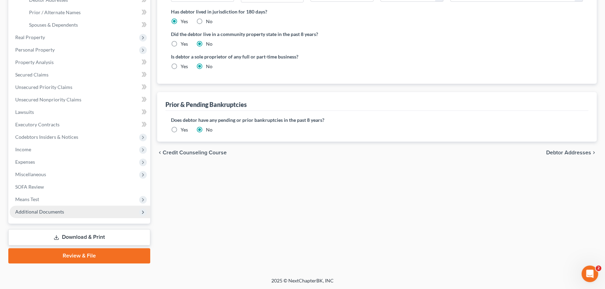
type input "[PERSON_NAME]"
click at [46, 214] on span "Additional Documents" at bounding box center [80, 212] width 141 height 12
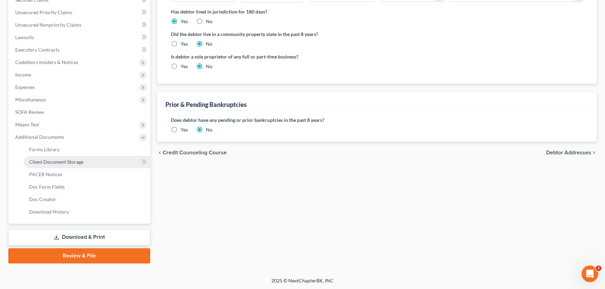
click at [60, 162] on span "Client Document Storage" at bounding box center [56, 162] width 54 height 6
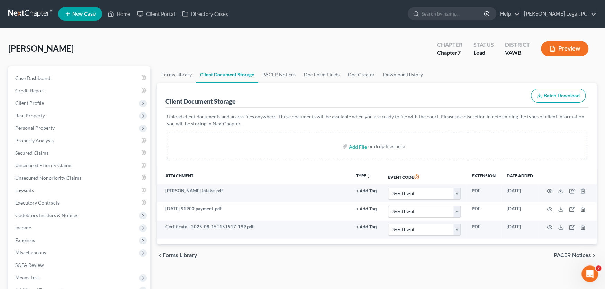
click at [350, 46] on div "[PERSON_NAME] Upgraded Chapter Chapter 7 Status Lead District [GEOGRAPHIC_DATA]…" at bounding box center [302, 51] width 589 height 30
click at [20, 11] on link at bounding box center [30, 14] width 44 height 12
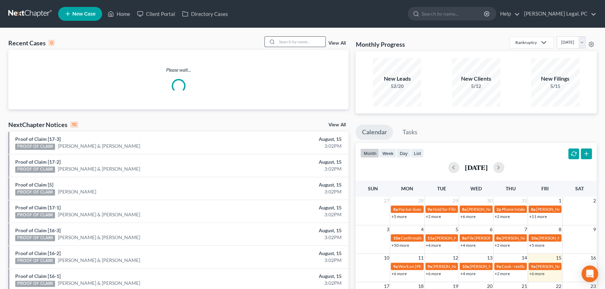
click at [302, 42] on input "search" at bounding box center [301, 42] width 48 height 10
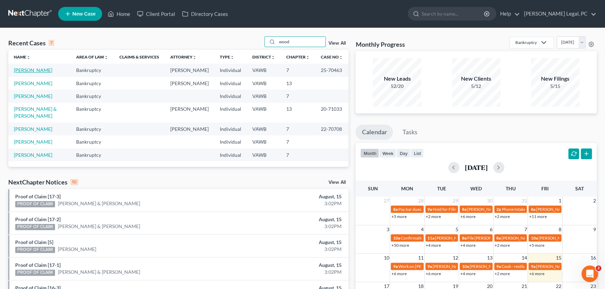
type input "wood"
click at [32, 70] on link "[PERSON_NAME]" at bounding box center [33, 70] width 38 height 6
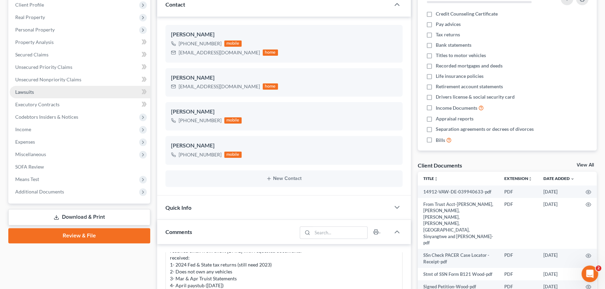
scroll to position [104, 0]
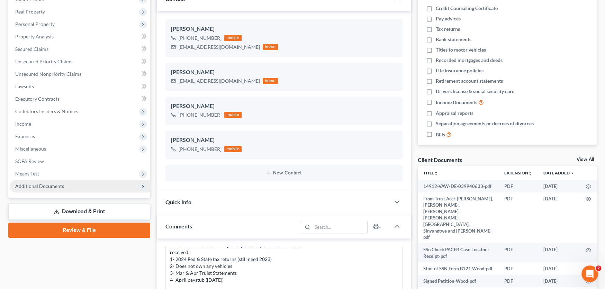
click at [46, 183] on span "Additional Documents" at bounding box center [39, 186] width 49 height 6
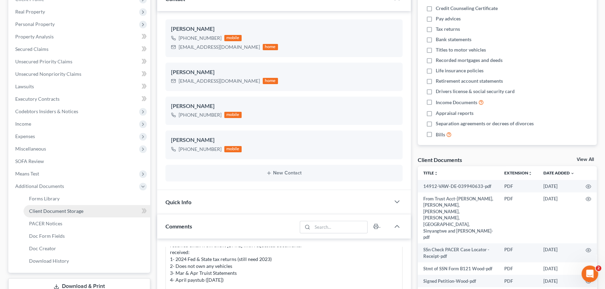
click at [55, 208] on span "Client Document Storage" at bounding box center [56, 211] width 54 height 6
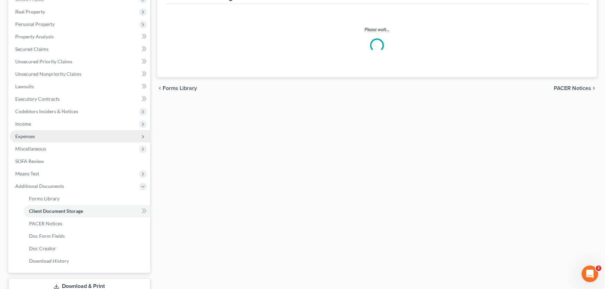
select select "0"
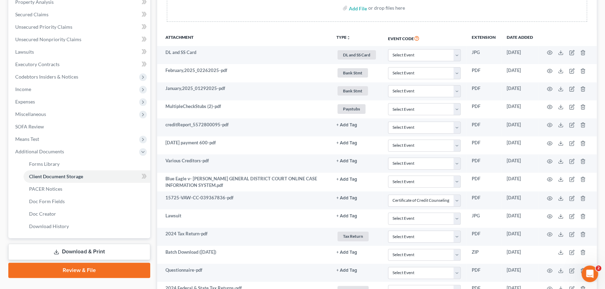
scroll to position [126, 0]
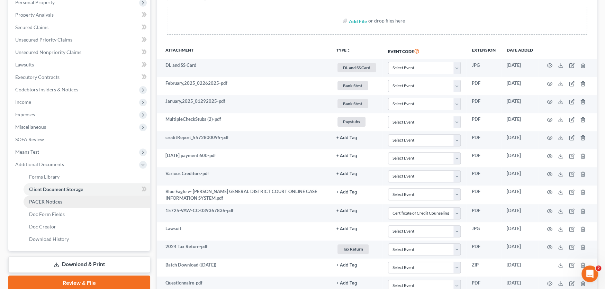
click at [52, 201] on span "PACER Notices" at bounding box center [45, 202] width 33 height 6
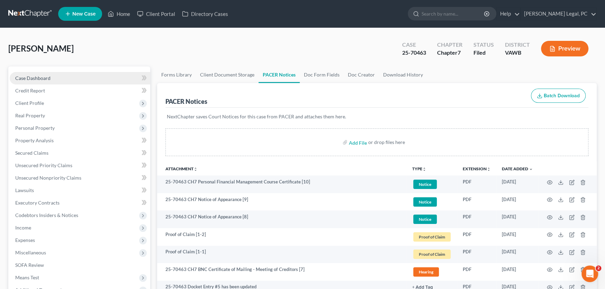
click at [44, 78] on span "Case Dashboard" at bounding box center [32, 78] width 35 height 6
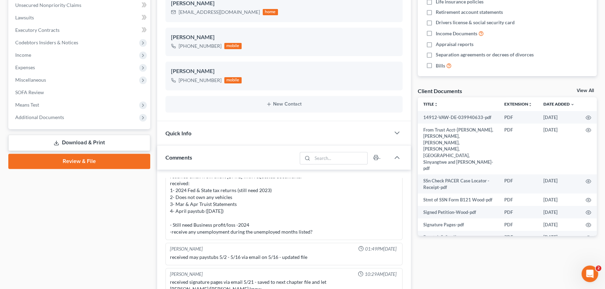
scroll to position [312, 0]
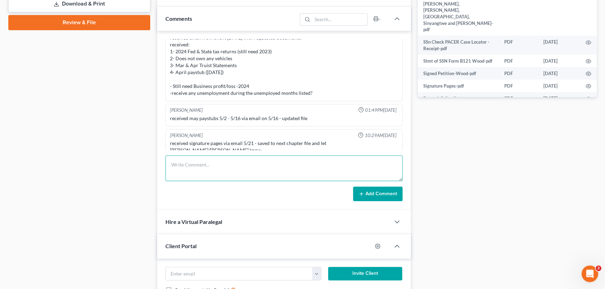
click at [200, 164] on textarea at bounding box center [283, 168] width 237 height 26
paste textarea "Hey Dan, It's Rachel at Farthing Legal. The trustee is asking for Navy Federal …"
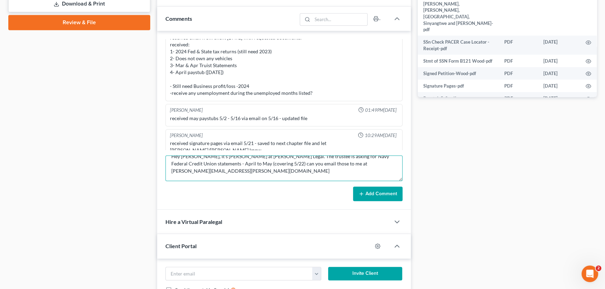
scroll to position [0, 0]
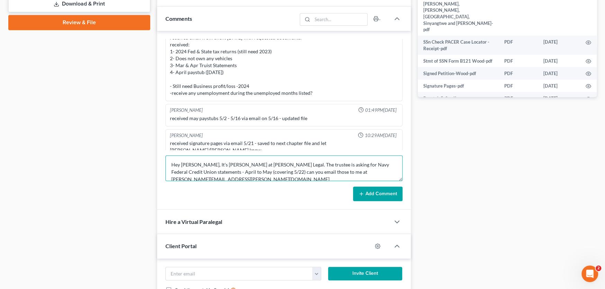
type textarea "Hey Dan, It's Rachel at Farthing Legal. The trustee is asking for Navy Federal …"
click at [378, 190] on button "Add Comment" at bounding box center [378, 194] width 50 height 15
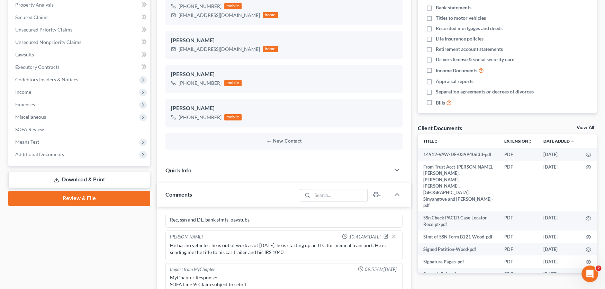
scroll to position [138, 0]
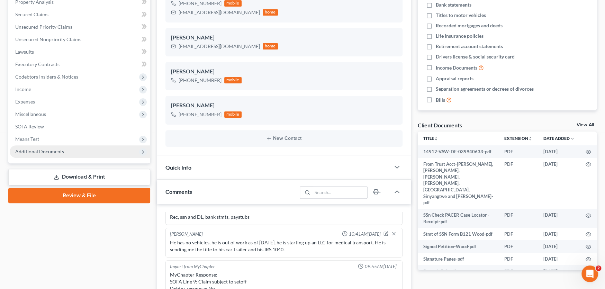
click at [47, 149] on span "Additional Documents" at bounding box center [39, 152] width 49 height 6
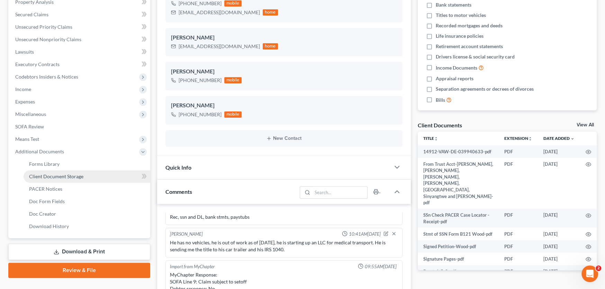
click at [65, 180] on link "Client Document Storage" at bounding box center [87, 176] width 127 height 12
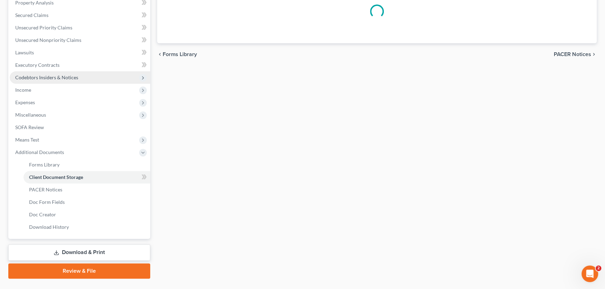
scroll to position [36, 0]
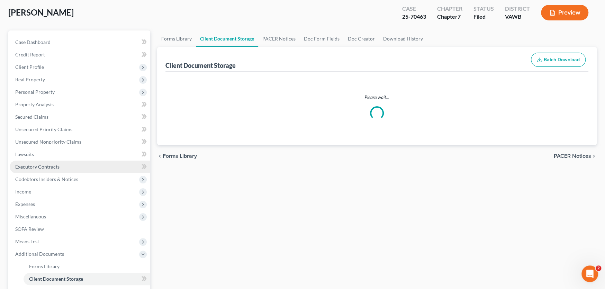
select select "0"
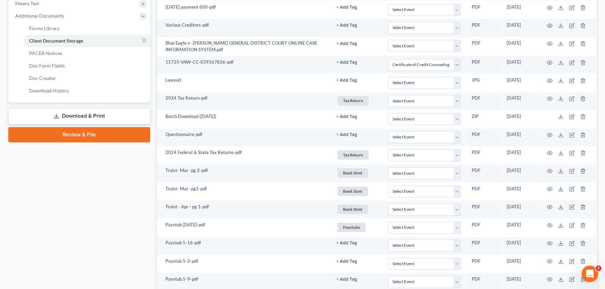
scroll to position [264, 0]
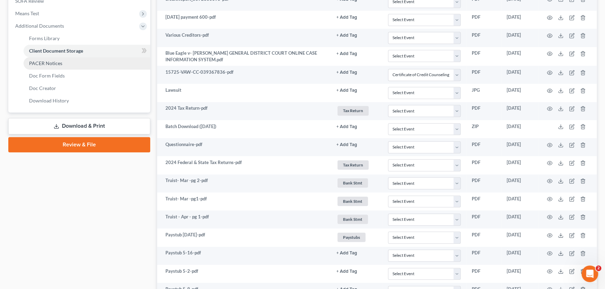
click at [55, 61] on span "PACER Notices" at bounding box center [45, 63] width 33 height 6
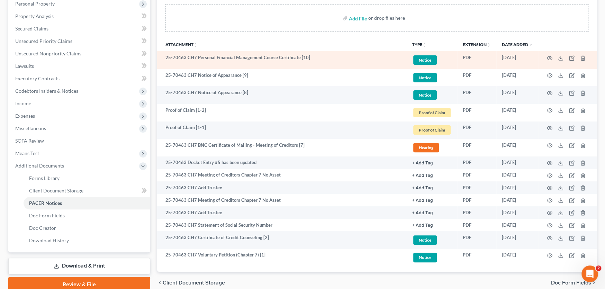
scroll to position [85, 0]
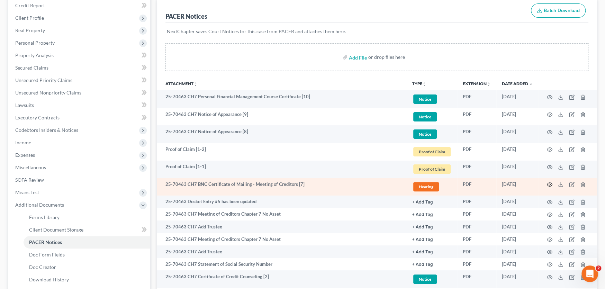
click icon "button"
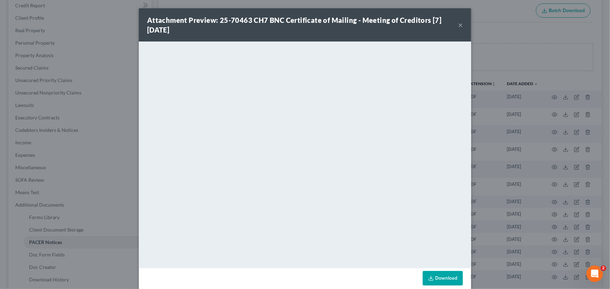
click button "×"
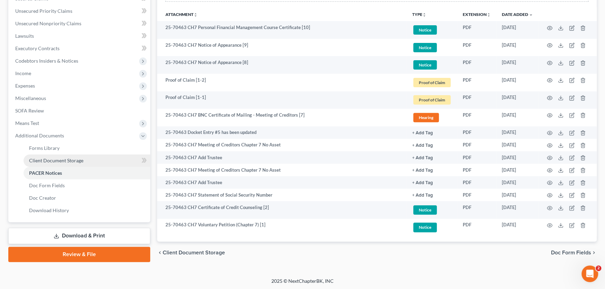
click span "Client Document Storage"
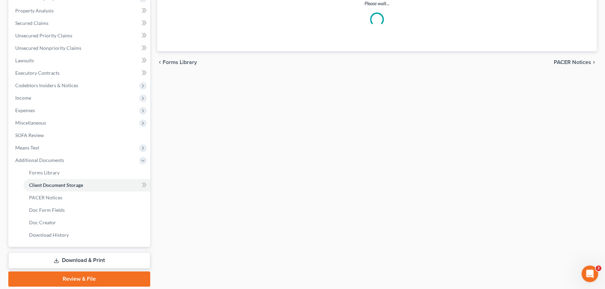
scroll to position [21, 0]
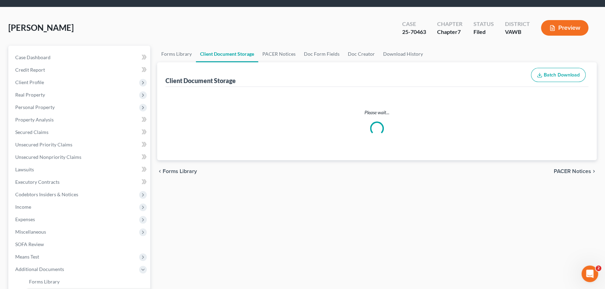
select select "0"
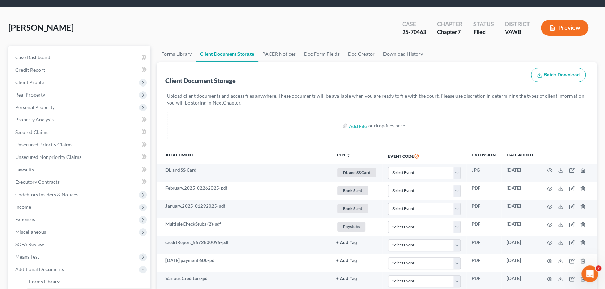
scroll to position [0, 0]
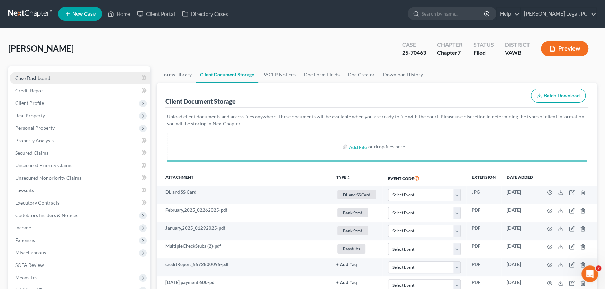
select select "0"
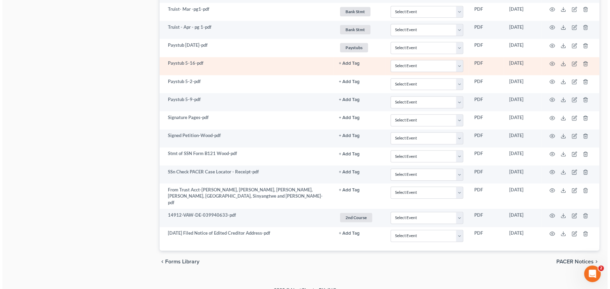
scroll to position [455, 0]
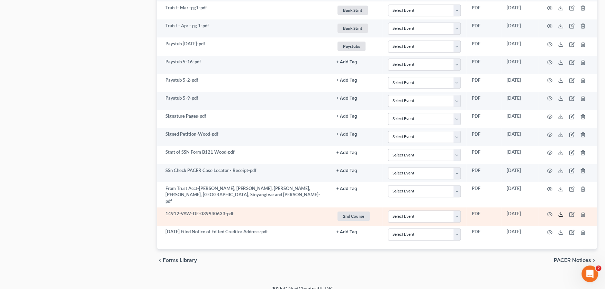
click icon
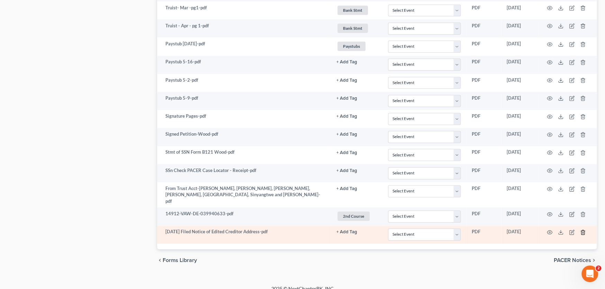
click icon "button"
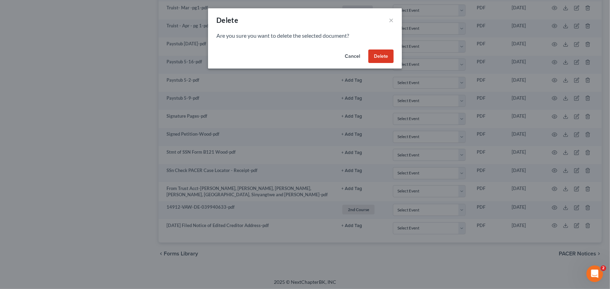
click button "Delete"
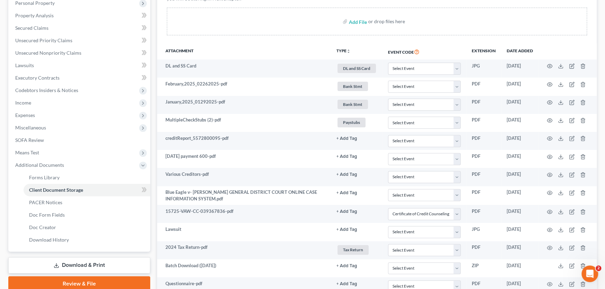
scroll to position [0, 0]
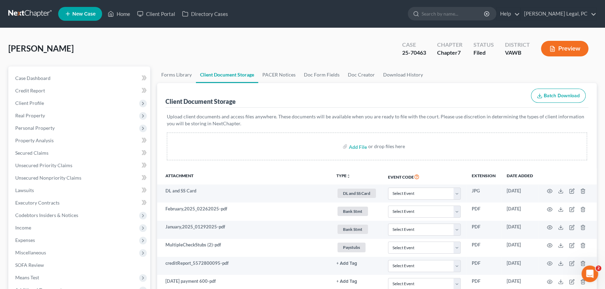
click link
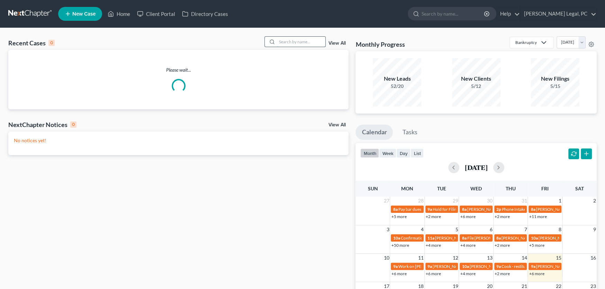
click at [283, 43] on input "search" at bounding box center [301, 42] width 48 height 10
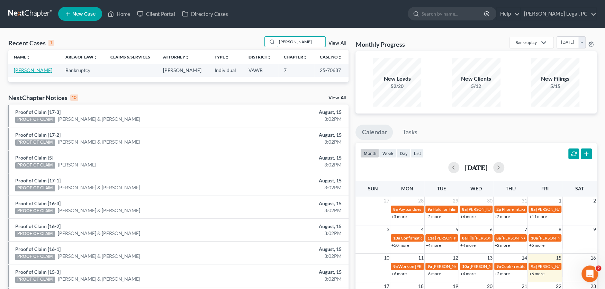
type input "[PERSON_NAME]"
click at [25, 68] on link "[PERSON_NAME]" at bounding box center [33, 70] width 38 height 6
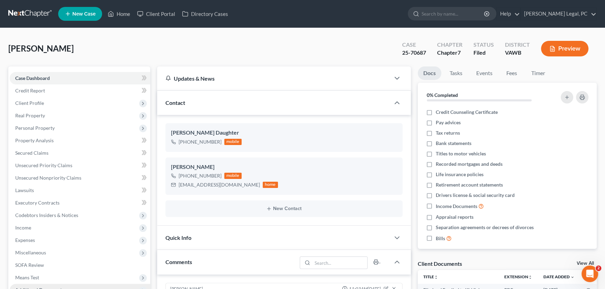
scroll to position [138, 0]
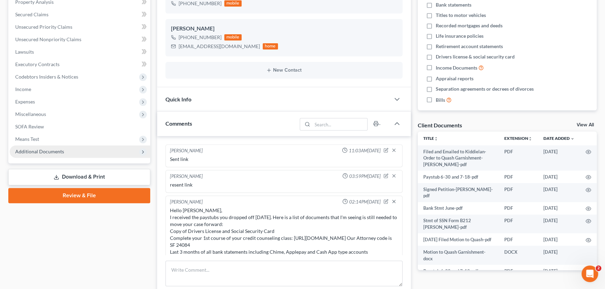
click at [38, 152] on span "Additional Documents" at bounding box center [39, 152] width 49 height 6
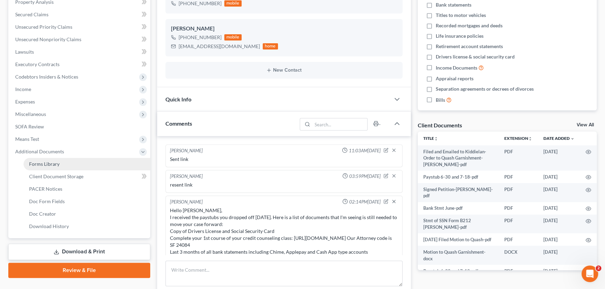
scroll to position [245, 0]
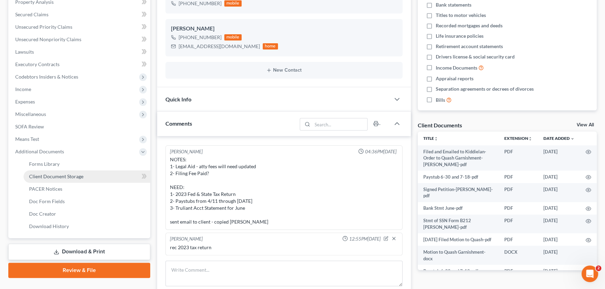
click at [54, 176] on span "Client Document Storage" at bounding box center [56, 176] width 54 height 6
select select "0"
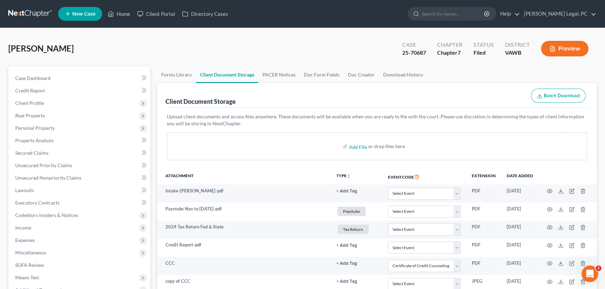
select select "0"
click at [20, 15] on link at bounding box center [30, 14] width 44 height 12
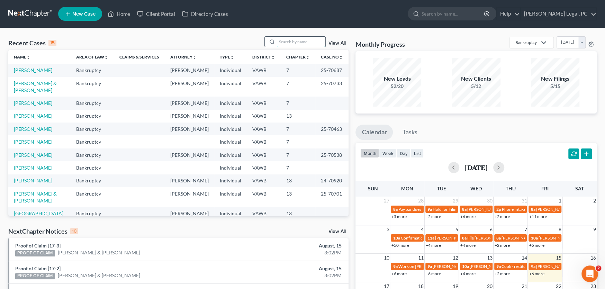
click at [291, 43] on input "search" at bounding box center [301, 42] width 48 height 10
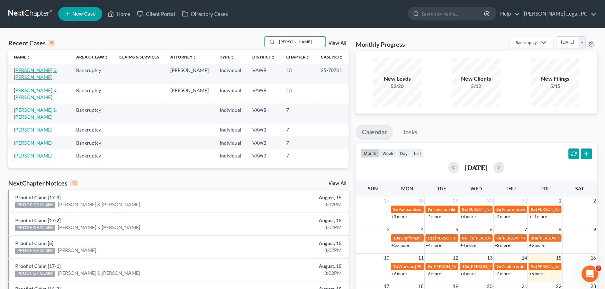
type input "[PERSON_NAME]"
click at [37, 69] on link "[PERSON_NAME] & [PERSON_NAME]" at bounding box center [35, 73] width 43 height 13
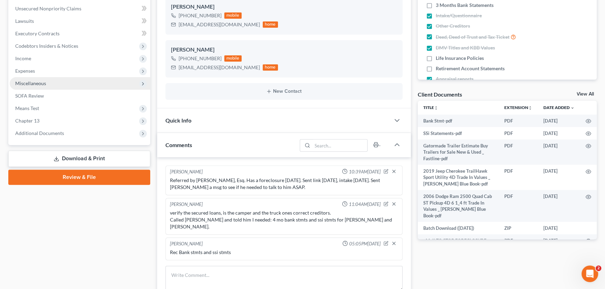
scroll to position [173, 0]
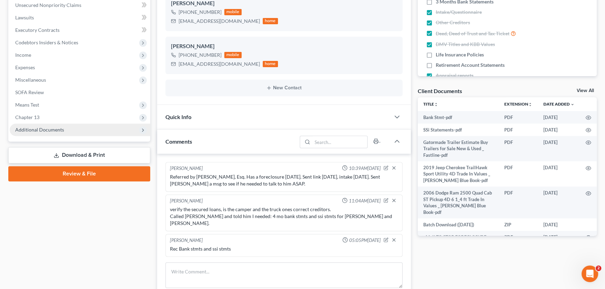
click at [36, 130] on span "Additional Documents" at bounding box center [39, 130] width 49 height 6
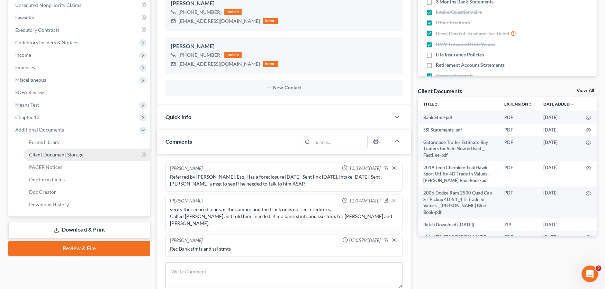
click at [39, 152] on span "Client Document Storage" at bounding box center [56, 155] width 54 height 6
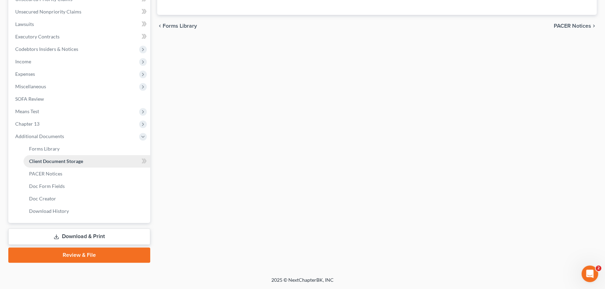
scroll to position [90, 0]
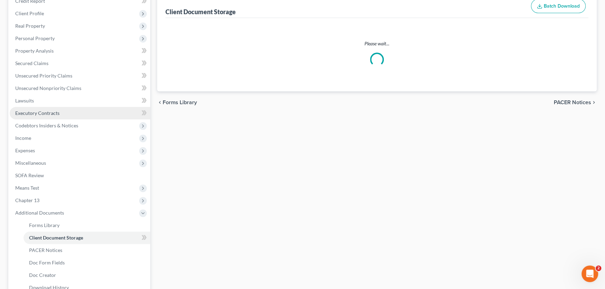
select select "0"
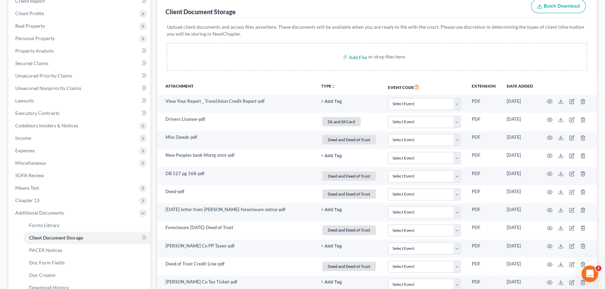
scroll to position [0, 0]
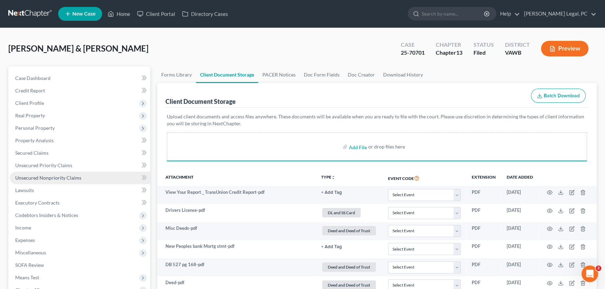
select select "0"
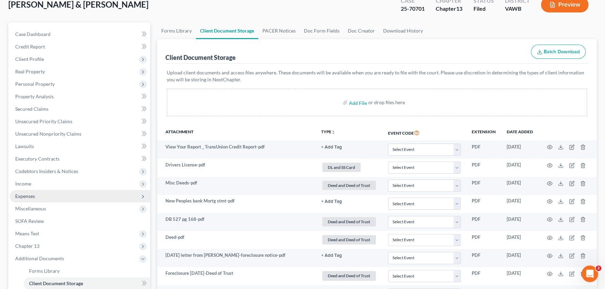
scroll to position [44, 0]
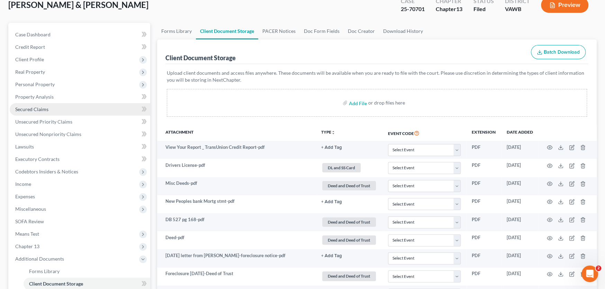
click at [41, 109] on span "Secured Claims" at bounding box center [31, 109] width 33 height 6
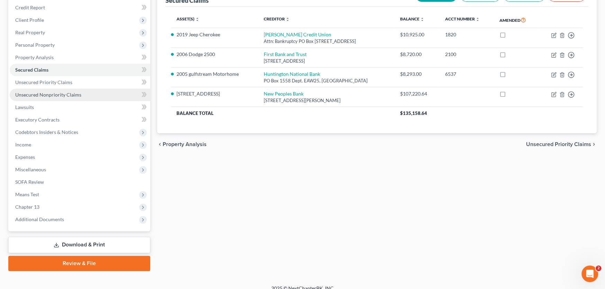
scroll to position [91, 0]
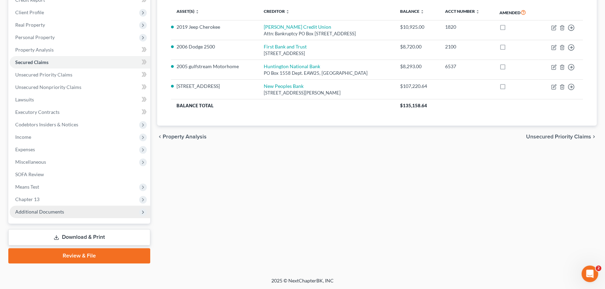
click at [43, 211] on span "Additional Documents" at bounding box center [39, 212] width 49 height 6
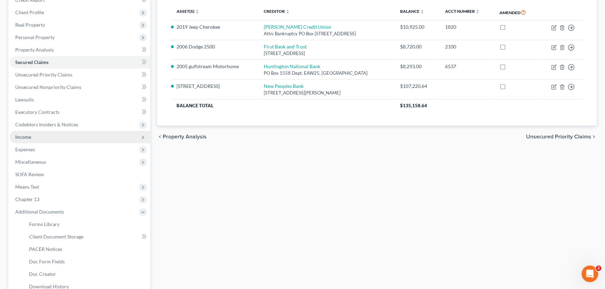
click at [47, 137] on span "Income" at bounding box center [80, 137] width 141 height 12
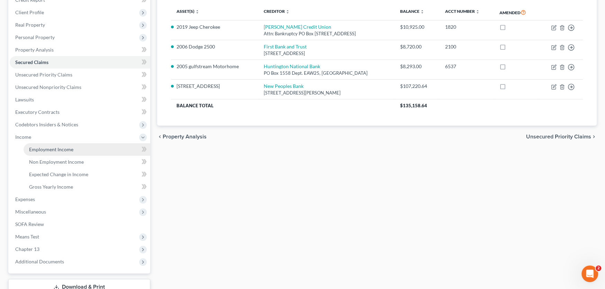
click at [52, 148] on span "Employment Income" at bounding box center [51, 149] width 44 height 6
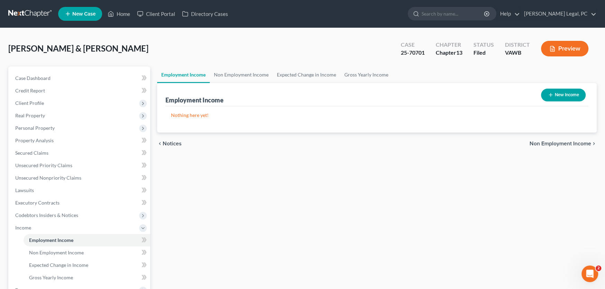
click at [553, 93] on button "New Income" at bounding box center [563, 95] width 45 height 13
select select "0"
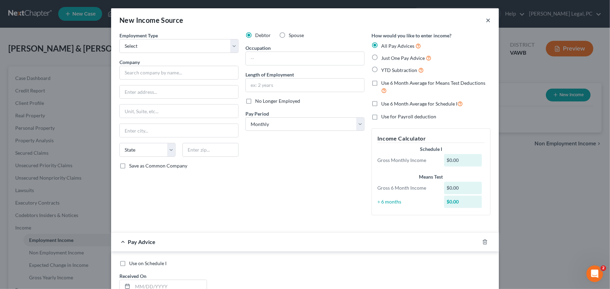
click at [486, 19] on button "×" at bounding box center [488, 20] width 5 height 8
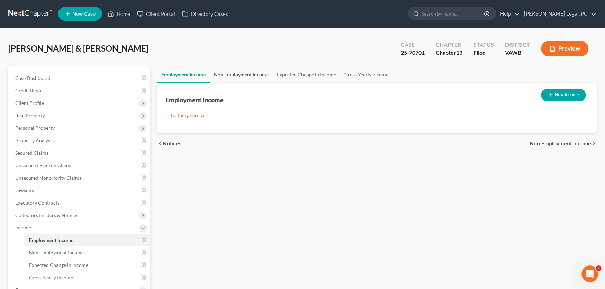
click at [234, 74] on link "Non Employment Income" at bounding box center [241, 74] width 63 height 17
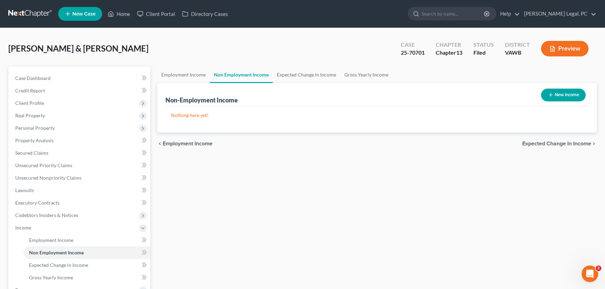
click at [565, 96] on button "New Income" at bounding box center [563, 95] width 45 height 13
select select "0"
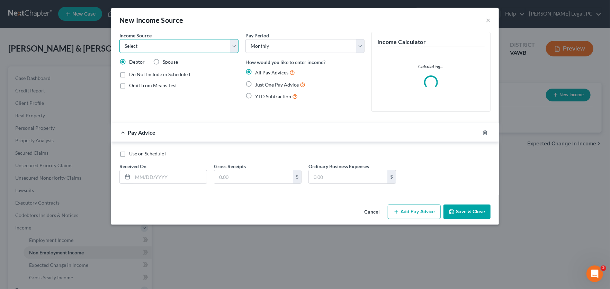
click at [187, 46] on select "Select Unemployment Disability (from employer) Pension Retirement Social Securi…" at bounding box center [178, 46] width 119 height 14
select select "4"
click at [119, 39] on select "Select Unemployment Disability (from employer) Pension Retirement Social Securi…" at bounding box center [178, 46] width 119 height 14
drag, startPoint x: 143, startPoint y: 175, endPoint x: 147, endPoint y: 174, distance: 4.6
click at [143, 175] on input "text" at bounding box center [170, 176] width 74 height 13
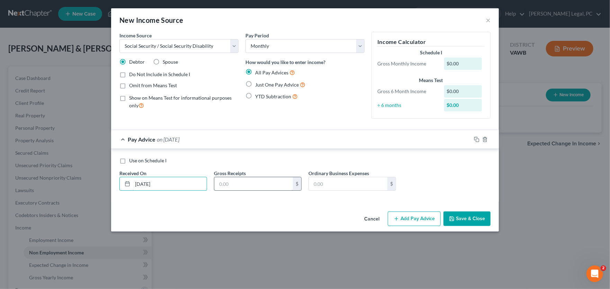
type input "[DATE]"
click at [226, 182] on input "text" at bounding box center [253, 183] width 79 height 13
type input "1"
click at [373, 219] on button "Cancel" at bounding box center [372, 219] width 26 height 14
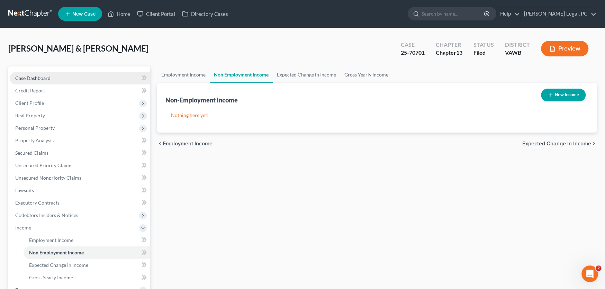
click at [25, 77] on span "Case Dashboard" at bounding box center [32, 78] width 35 height 6
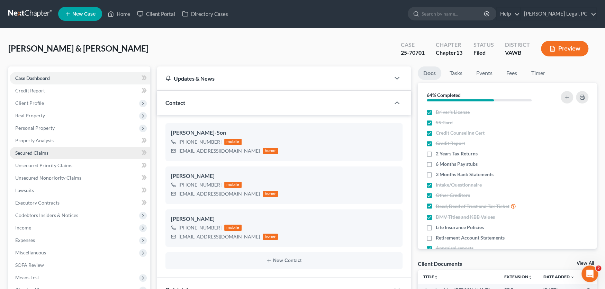
click at [51, 156] on link "Secured Claims" at bounding box center [80, 153] width 141 height 12
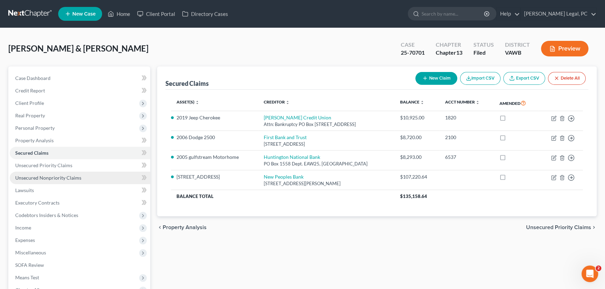
click at [69, 177] on span "Unsecured Nonpriority Claims" at bounding box center [48, 178] width 66 height 6
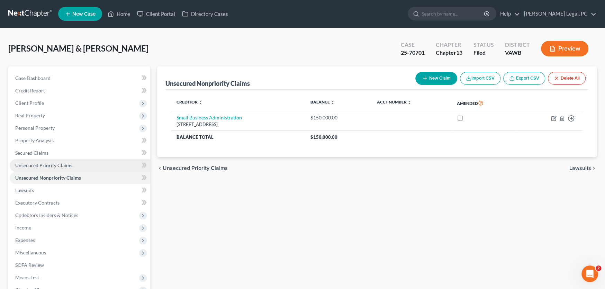
click at [49, 165] on span "Unsecured Priority Claims" at bounding box center [43, 165] width 57 height 6
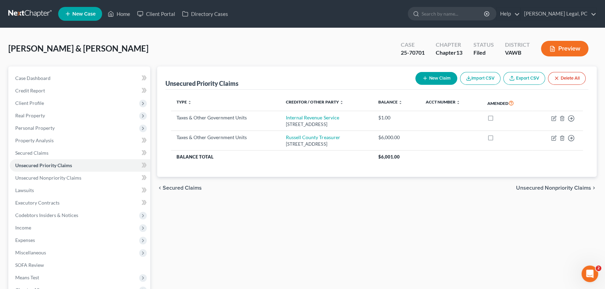
scroll to position [91, 0]
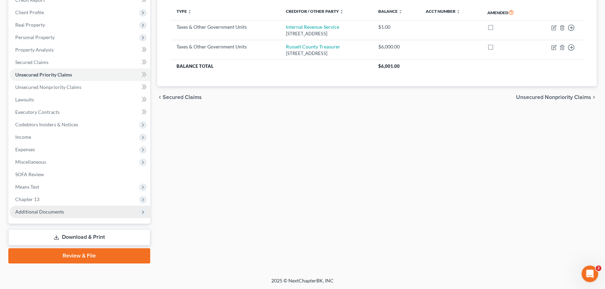
click at [50, 213] on span "Additional Documents" at bounding box center [39, 212] width 49 height 6
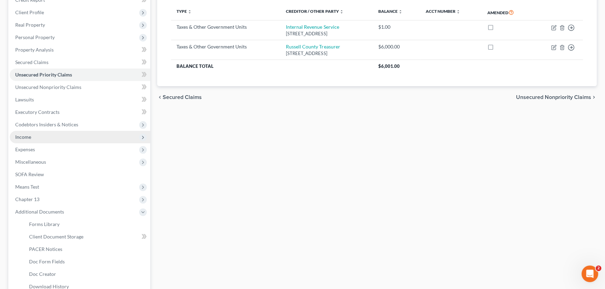
click at [29, 134] on span "Income" at bounding box center [23, 137] width 16 height 6
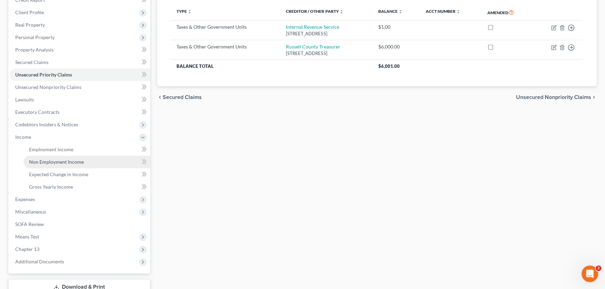
click at [47, 160] on span "Non Employment Income" at bounding box center [56, 162] width 55 height 6
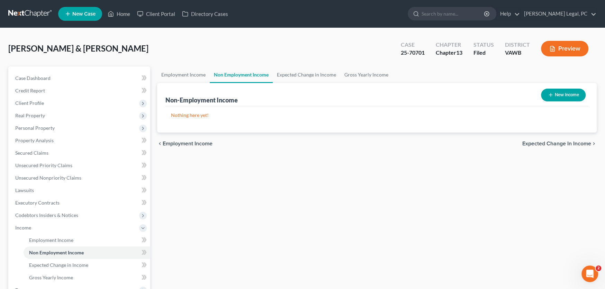
click at [546, 92] on button "New Income" at bounding box center [563, 95] width 45 height 13
select select "0"
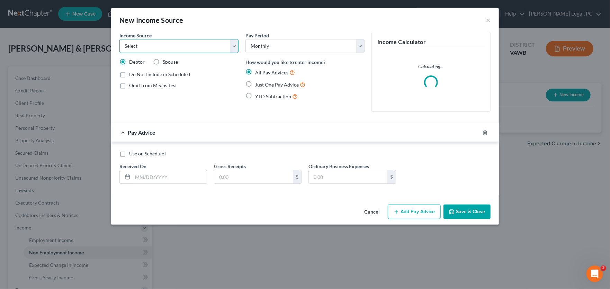
click at [197, 44] on select "Select Unemployment Disability (from employer) Pension Retirement Social Securi…" at bounding box center [178, 46] width 119 height 14
select select "4"
click at [119, 39] on select "Select Unemployment Disability (from employer) Pension Retirement Social Securi…" at bounding box center [178, 46] width 119 height 14
click at [171, 177] on input "text" at bounding box center [170, 176] width 74 height 13
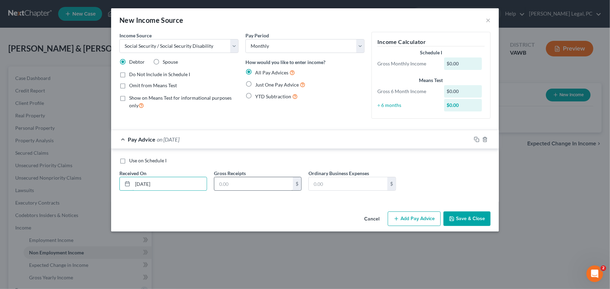
type input "08/01/2025"
click at [231, 185] on input "text" at bounding box center [253, 183] width 79 height 13
type input "1,649"
click at [462, 219] on button "Save & Close" at bounding box center [466, 219] width 47 height 15
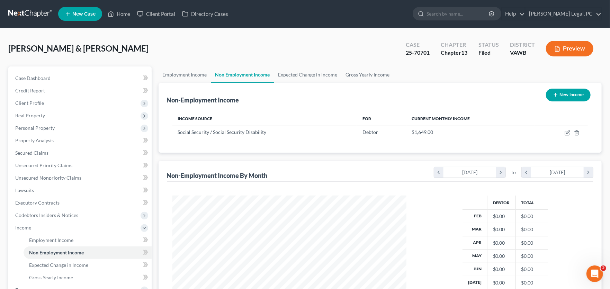
scroll to position [346078, 345953]
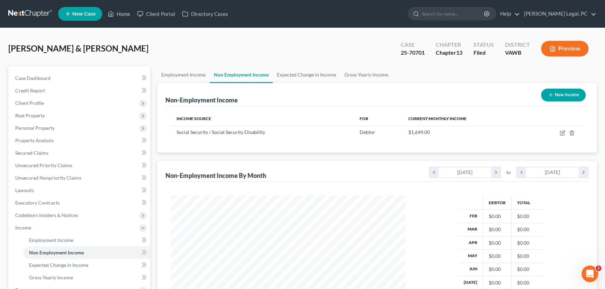
click at [566, 93] on button "New Income" at bounding box center [563, 95] width 45 height 13
select select "0"
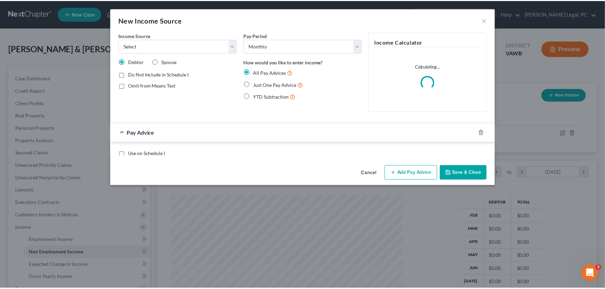
scroll to position [124, 250]
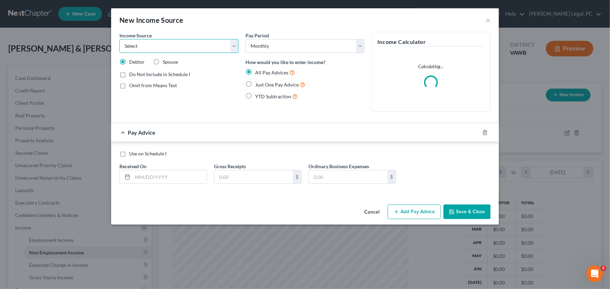
click at [152, 46] on select "Select Unemployment Disability (from employer) Pension Retirement Social Securi…" at bounding box center [178, 46] width 119 height 14
select select "4"
click at [119, 39] on select "Select Unemployment Disability (from employer) Pension Retirement Social Securi…" at bounding box center [178, 46] width 119 height 14
click at [266, 42] on select "Select Monthly Twice Monthly Every Other Week Weekly" at bounding box center [304, 46] width 119 height 14
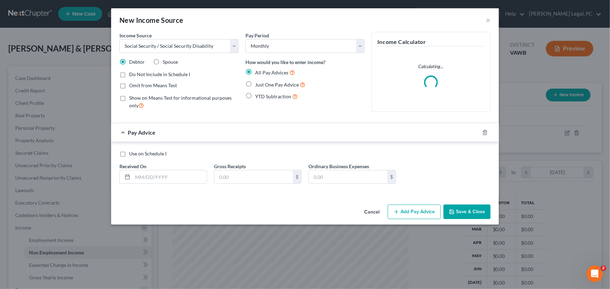
click at [169, 60] on span "Spouse" at bounding box center [170, 62] width 15 height 6
click at [169, 60] on input "Spouse" at bounding box center [167, 61] width 5 height 5
radio input "true"
click at [165, 179] on input "text" at bounding box center [170, 176] width 74 height 13
type input "08/01/2025"
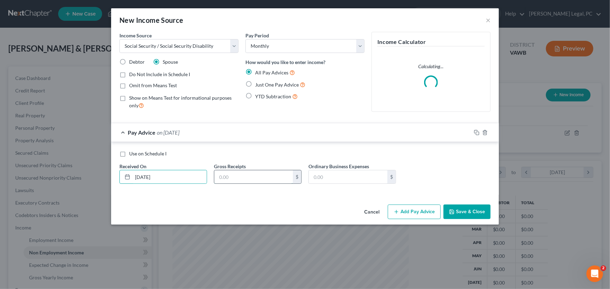
click at [241, 177] on input "text" at bounding box center [253, 176] width 79 height 13
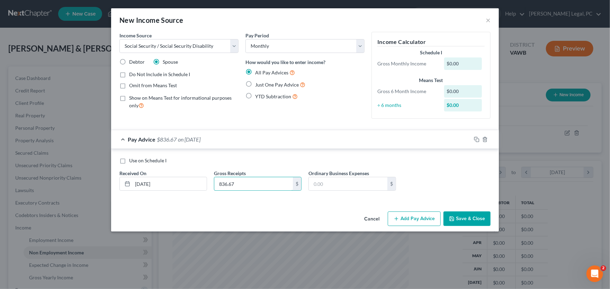
type input "836.67"
drag, startPoint x: 472, startPoint y: 218, endPoint x: 499, endPoint y: 209, distance: 29.1
click at [473, 218] on button "Save & Close" at bounding box center [466, 219] width 47 height 15
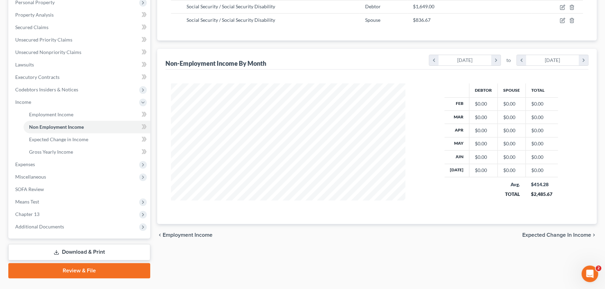
scroll to position [141, 0]
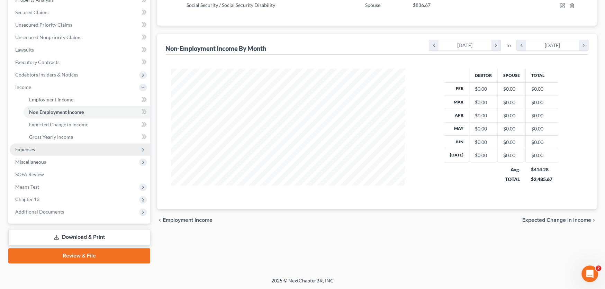
click at [35, 148] on span "Expenses" at bounding box center [80, 149] width 141 height 12
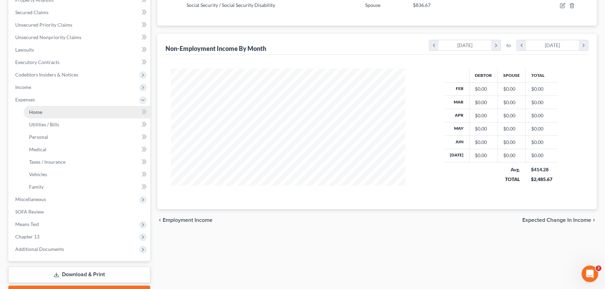
click at [45, 110] on link "Home" at bounding box center [87, 112] width 127 height 12
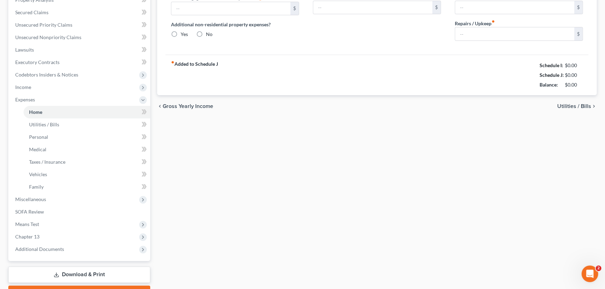
scroll to position [91, 0]
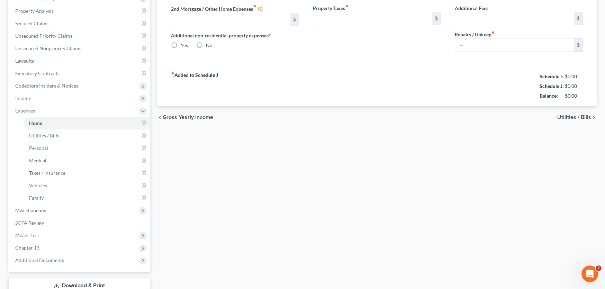
type input "0.00"
radio input "true"
type input "0.00"
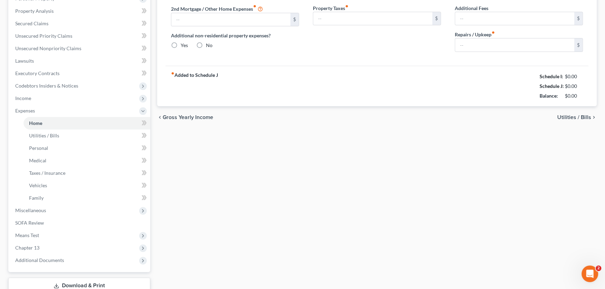
type input "0.00"
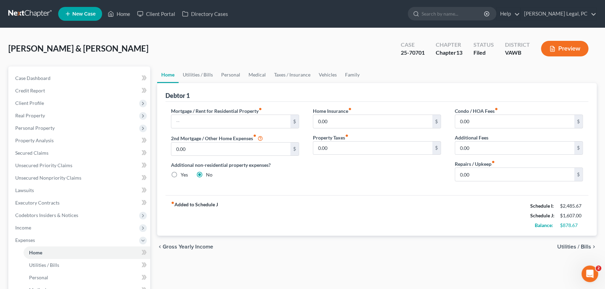
scroll to position [0, 0]
click at [245, 120] on input "text" at bounding box center [230, 121] width 119 height 13
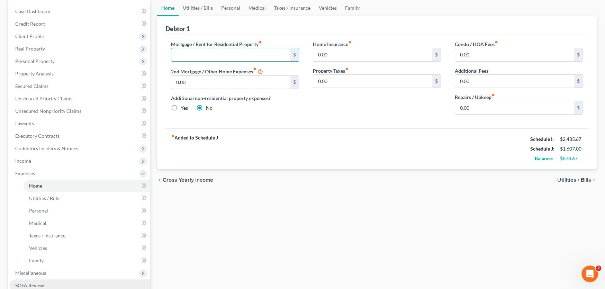
scroll to position [138, 0]
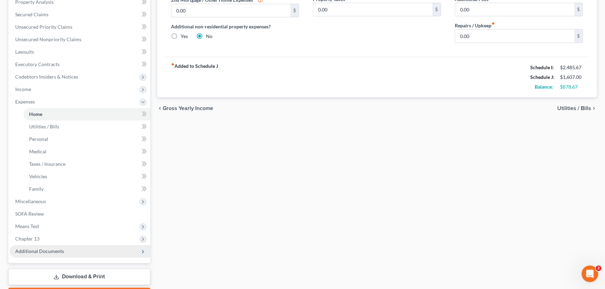
click at [51, 251] on span "Additional Documents" at bounding box center [39, 251] width 49 height 6
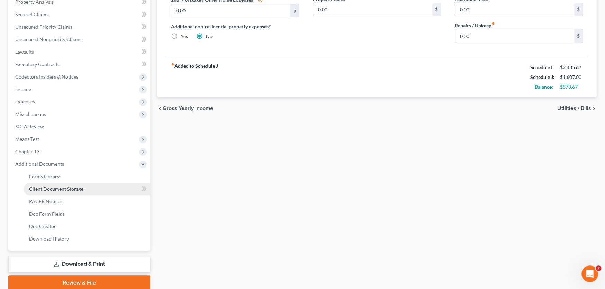
click at [56, 187] on span "Client Document Storage" at bounding box center [56, 189] width 54 height 6
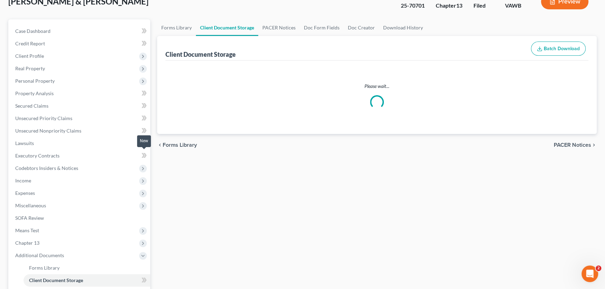
scroll to position [7, 0]
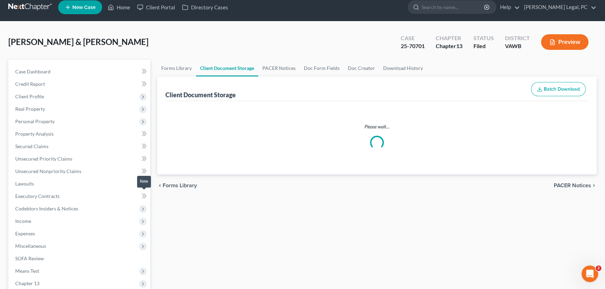
select select "0"
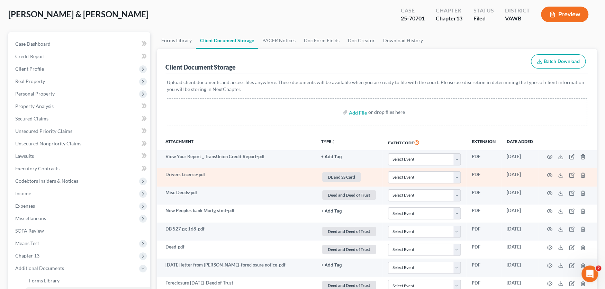
scroll to position [35, 0]
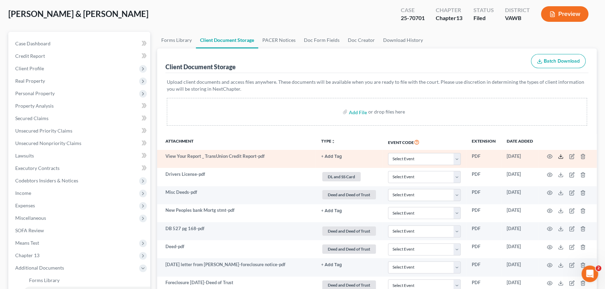
click at [561, 155] on line at bounding box center [561, 155] width 0 height 3
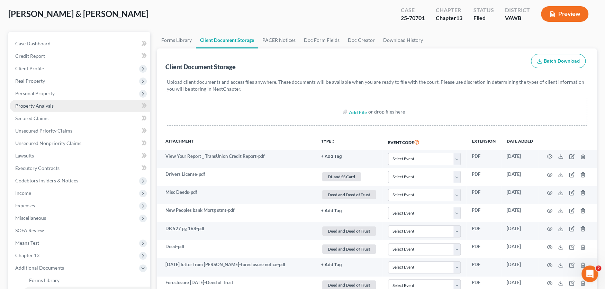
click at [37, 103] on span "Property Analysis" at bounding box center [34, 106] width 38 height 6
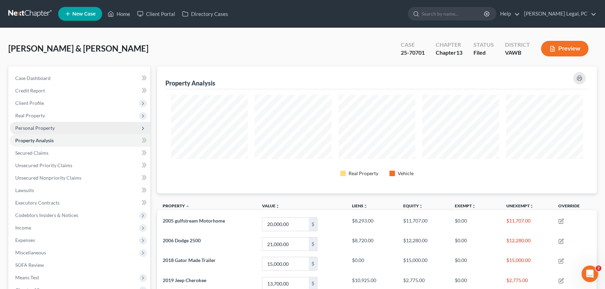
click at [36, 129] on span "Personal Property" at bounding box center [34, 128] width 39 height 6
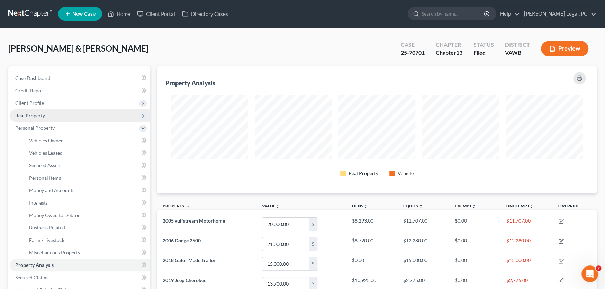
click at [35, 114] on span "Real Property" at bounding box center [30, 116] width 30 height 6
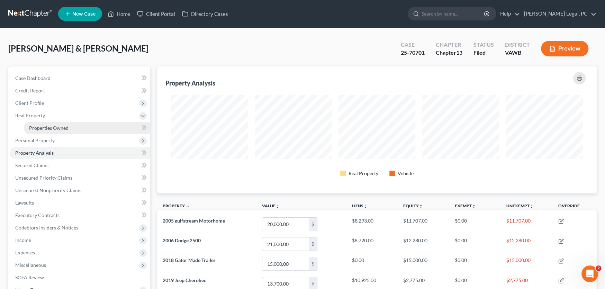
click at [37, 128] on span "Properties Owned" at bounding box center [48, 128] width 39 height 6
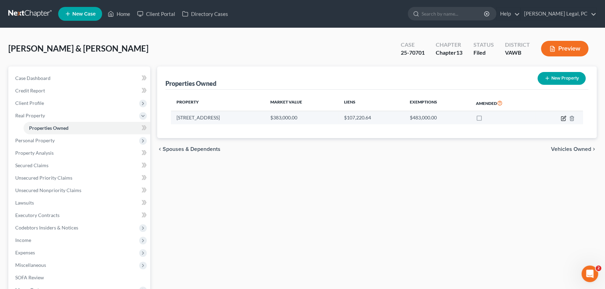
click at [563, 118] on icon "button" at bounding box center [564, 117] width 3 height 3
select select "48"
select select "2"
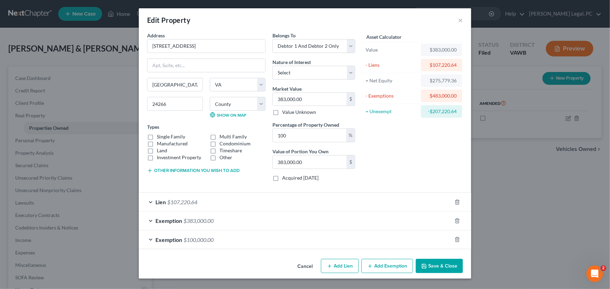
click at [271, 205] on div "Lien $107,220.64" at bounding box center [295, 202] width 313 height 18
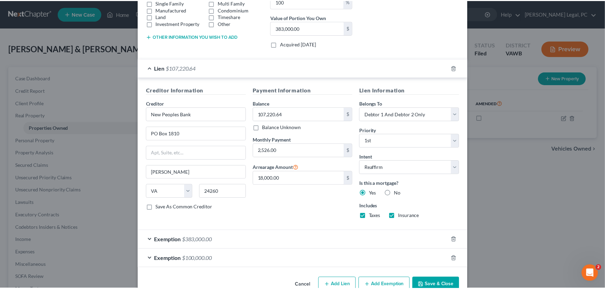
scroll to position [138, 0]
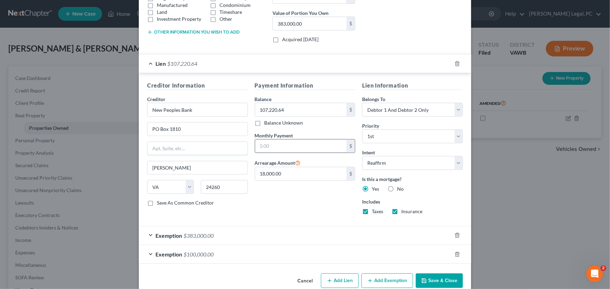
type input "2,526.00"
click at [297, 146] on input "2,526.00" at bounding box center [301, 146] width 92 height 13
drag, startPoint x: 297, startPoint y: 146, endPoint x: 256, endPoint y: 144, distance: 40.5
click at [256, 144] on input "2,526.00" at bounding box center [301, 146] width 92 height 13
type input "2,526.00"
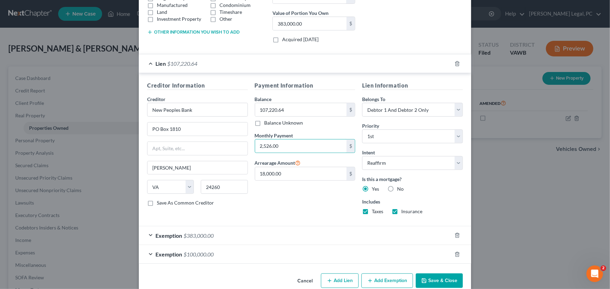
click at [436, 282] on button "Save & Close" at bounding box center [439, 280] width 47 height 15
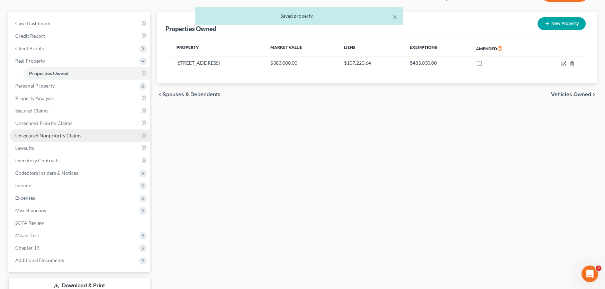
scroll to position [103, 0]
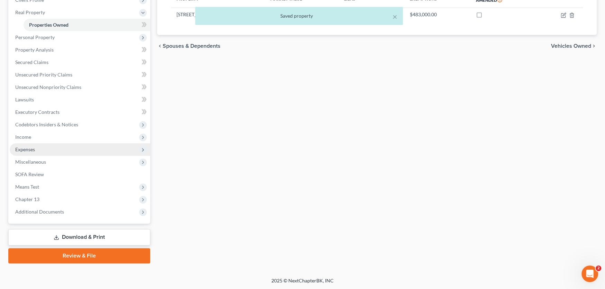
click at [21, 150] on span "Expenses" at bounding box center [25, 149] width 20 height 6
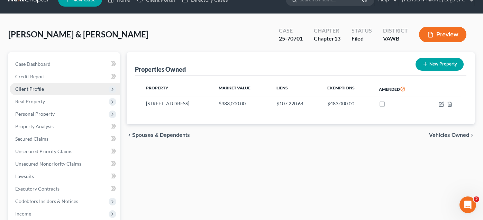
scroll to position [0, 0]
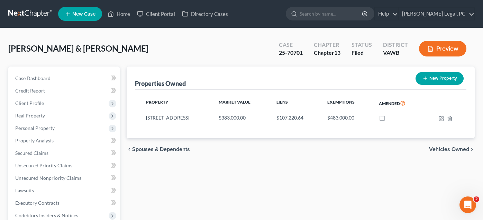
click at [27, 15] on link at bounding box center [30, 14] width 44 height 12
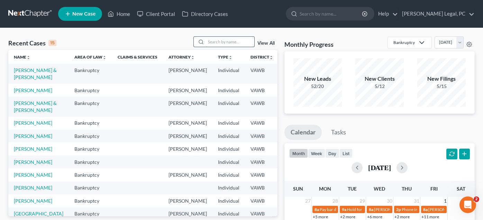
click at [214, 42] on input "search" at bounding box center [230, 42] width 48 height 10
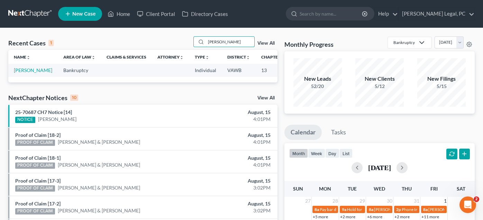
type input "[PERSON_NAME]"
click at [80, 12] on span "New Case" at bounding box center [83, 13] width 23 height 5
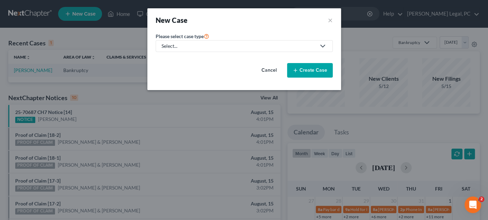
click at [203, 48] on div "Select..." at bounding box center [239, 46] width 154 height 7
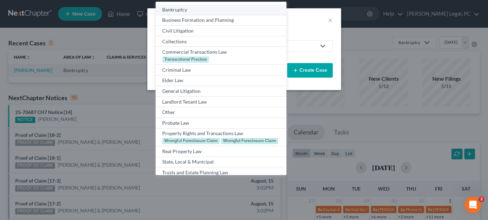
click at [177, 11] on div "Bankruptcy" at bounding box center [220, 9] width 117 height 7
select select "84"
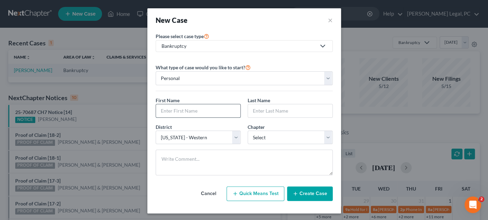
click at [203, 110] on input "text" at bounding box center [198, 110] width 84 height 13
type input "[PERSON_NAME]"
type input "Collins"
select select "0"
click at [306, 191] on button "Create Case" at bounding box center [310, 193] width 46 height 15
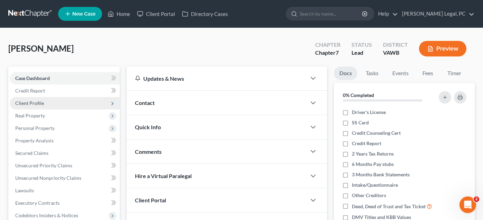
click at [31, 102] on span "Client Profile" at bounding box center [29, 103] width 29 height 6
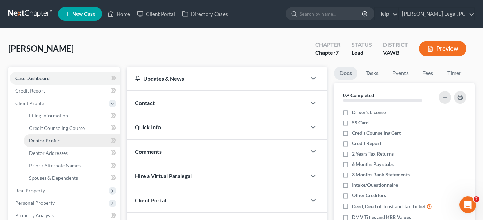
click at [41, 140] on span "Debtor Profile" at bounding box center [44, 140] width 31 height 6
select select "0"
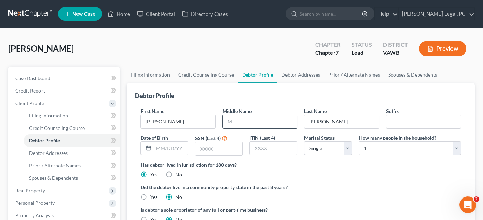
click at [236, 119] on input "text" at bounding box center [260, 121] width 74 height 13
type input "Dara"
click at [170, 142] on input "text" at bounding box center [171, 148] width 34 height 13
type input "9/3/1980"
click at [221, 149] on input "text" at bounding box center [219, 148] width 47 height 13
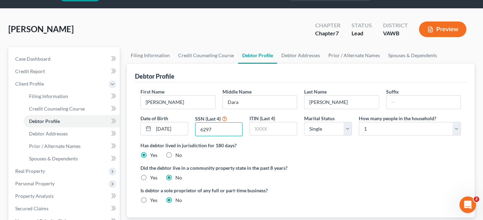
scroll to position [34, 0]
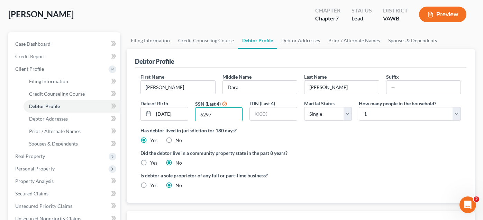
type input "6297"
click at [302, 39] on link "Debtor Addresses" at bounding box center [300, 40] width 47 height 17
select select "0"
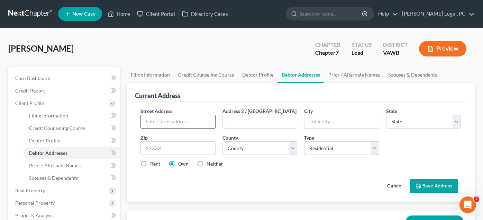
click at [161, 118] on input "text" at bounding box center [178, 121] width 74 height 13
type input "2116 Riverside Road"
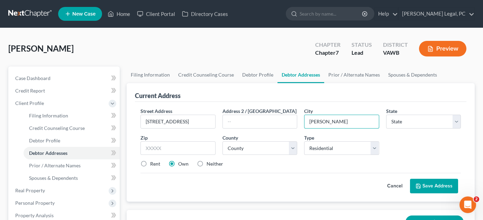
type input "Marion"
select select "48"
type input "24354"
select select "115"
click at [427, 184] on button "Save Address" at bounding box center [434, 186] width 48 height 15
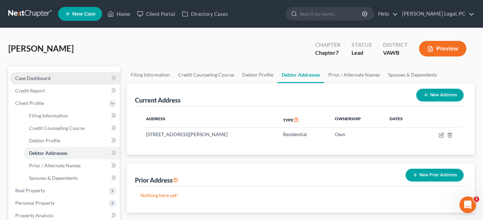
click at [26, 79] on span "Case Dashboard" at bounding box center [32, 78] width 35 height 6
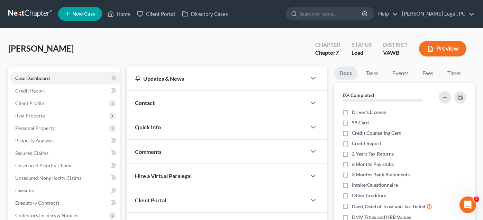
click at [148, 106] on div "Contact" at bounding box center [217, 103] width 180 height 24
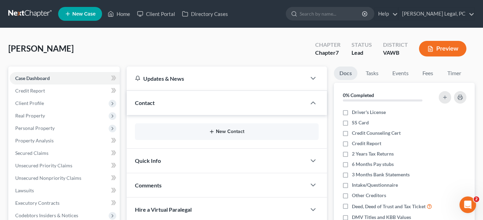
click at [212, 132] on line "button" at bounding box center [212, 131] width 0 height 3
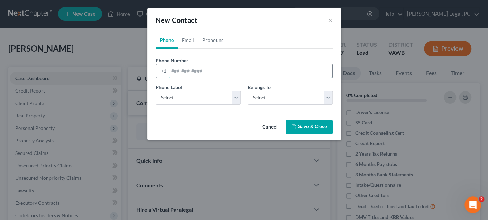
click at [189, 74] on input "tel" at bounding box center [251, 70] width 164 height 13
type input "2766851581"
click at [195, 98] on select "Select Mobile Home Work Other" at bounding box center [198, 98] width 85 height 14
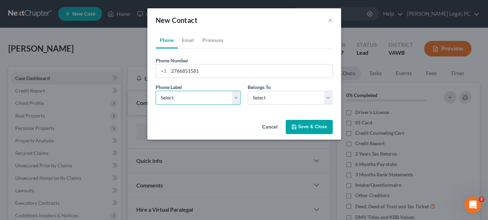
select select "0"
click at [156, 91] on select "Select Mobile Home Work Other" at bounding box center [198, 98] width 85 height 14
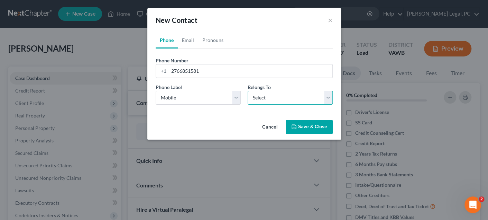
click at [256, 100] on select "Select Client Other" at bounding box center [290, 98] width 85 height 14
select select "0"
click at [248, 91] on select "Select Client Other" at bounding box center [290, 98] width 85 height 14
select select "0"
click at [186, 39] on link "Email" at bounding box center [188, 40] width 20 height 17
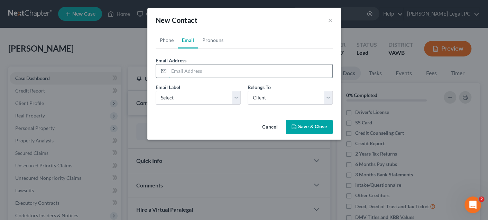
drag, startPoint x: 192, startPoint y: 72, endPoint x: 199, endPoint y: 67, distance: 9.2
click at [192, 72] on input "email" at bounding box center [251, 70] width 164 height 13
type input "rebeccadara@hotmail.com"
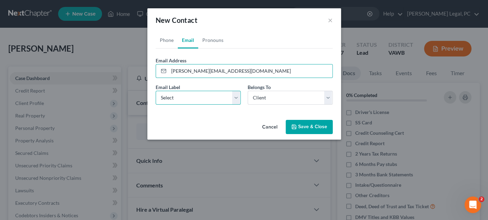
click at [200, 99] on select "Select Home Work Other" at bounding box center [198, 98] width 85 height 14
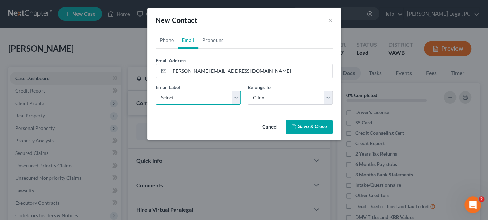
select select "0"
click at [156, 91] on select "Select Home Work Other" at bounding box center [198, 98] width 85 height 14
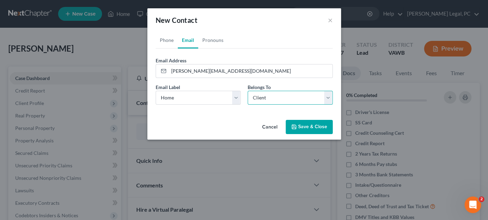
click at [281, 97] on select "Select Client Other" at bounding box center [290, 98] width 85 height 14
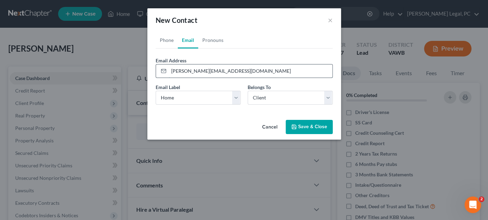
drag, startPoint x: 230, startPoint y: 74, endPoint x: 161, endPoint y: 74, distance: 68.9
click at [161, 74] on div "rebeccadara@hotmail.com" at bounding box center [244, 71] width 177 height 14
click at [193, 116] on div "Phone Email Pronouns Phone Number * +1 2766851581 Ext. Phone Label * Select Mob…" at bounding box center [244, 74] width 194 height 85
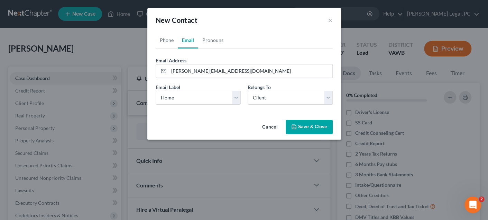
click at [323, 123] on button "Save & Close" at bounding box center [309, 127] width 47 height 15
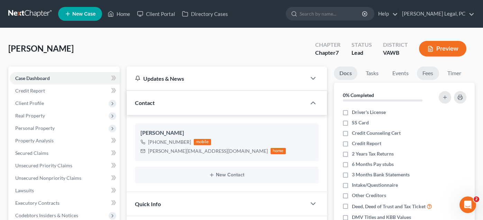
drag, startPoint x: 430, startPoint y: 73, endPoint x: 415, endPoint y: 71, distance: 15.1
click at [430, 73] on link "Fees" at bounding box center [428, 73] width 22 height 14
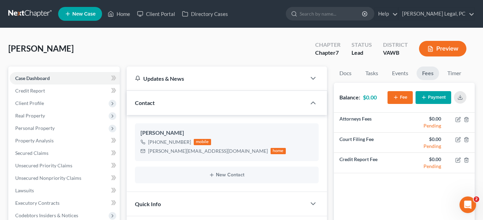
click at [426, 96] on icon "button" at bounding box center [424, 98] width 6 height 6
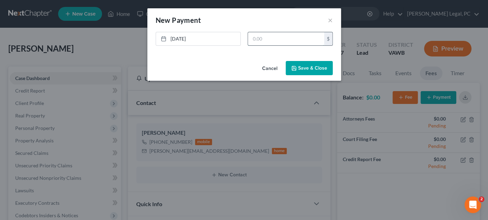
click at [292, 42] on input "text" at bounding box center [286, 38] width 76 height 13
type input "1,900"
click at [308, 66] on button "Save & Close" at bounding box center [309, 68] width 47 height 15
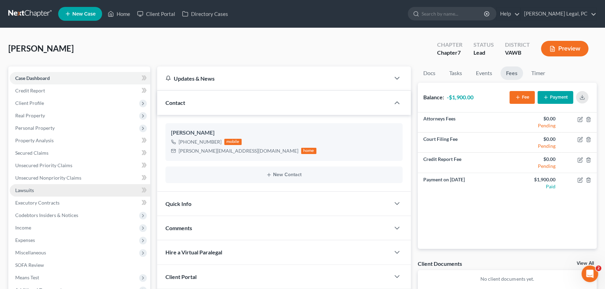
scroll to position [78, 0]
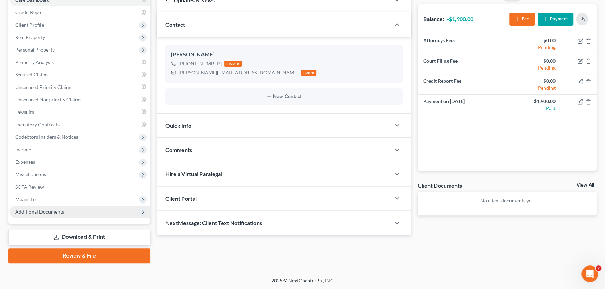
click at [33, 210] on span "Additional Documents" at bounding box center [39, 212] width 49 height 6
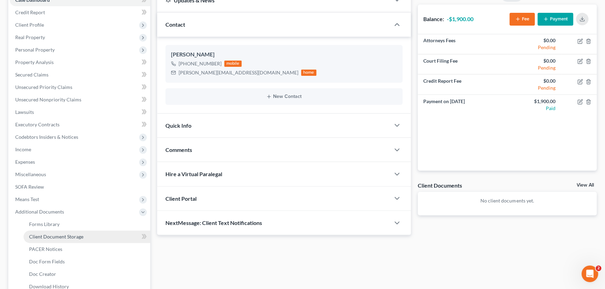
click at [46, 219] on span "Client Document Storage" at bounding box center [56, 237] width 54 height 6
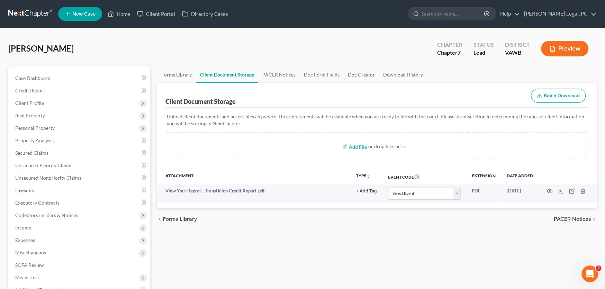
click at [33, 11] on link at bounding box center [30, 14] width 44 height 12
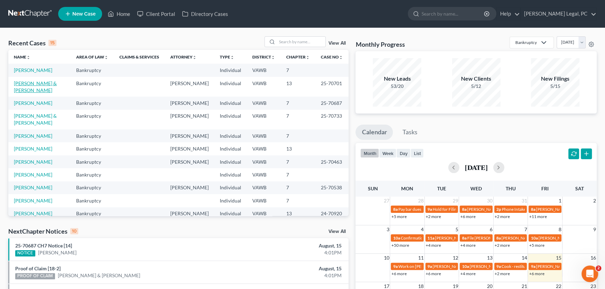
click at [35, 82] on link "[PERSON_NAME] & [PERSON_NAME]" at bounding box center [35, 86] width 43 height 13
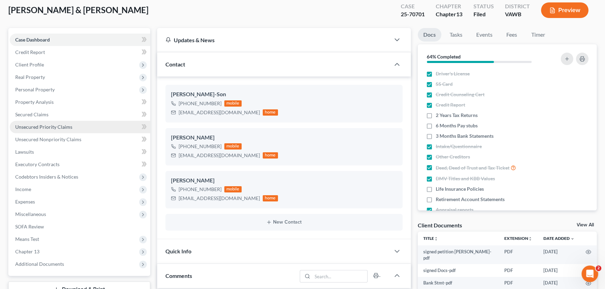
scroll to position [138, 0]
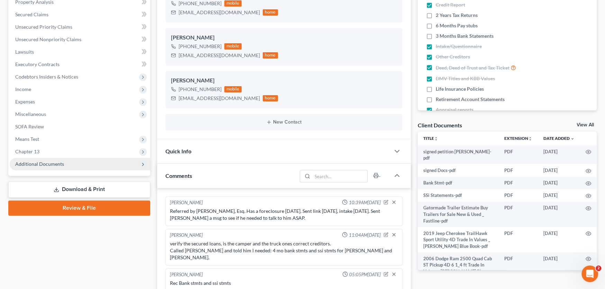
click at [51, 162] on span "Additional Documents" at bounding box center [39, 164] width 49 height 6
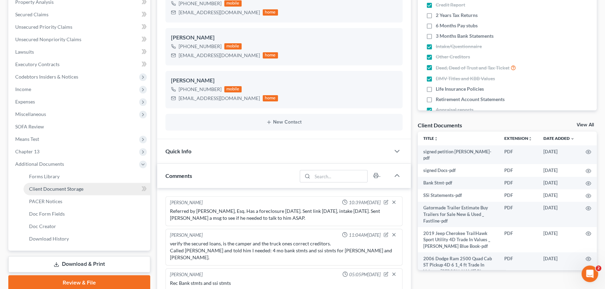
click at [51, 186] on span "Client Document Storage" at bounding box center [56, 189] width 54 height 6
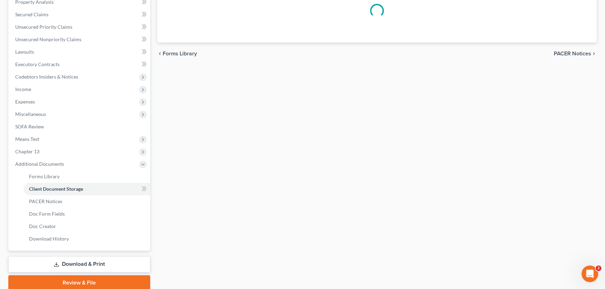
scroll to position [47, 0]
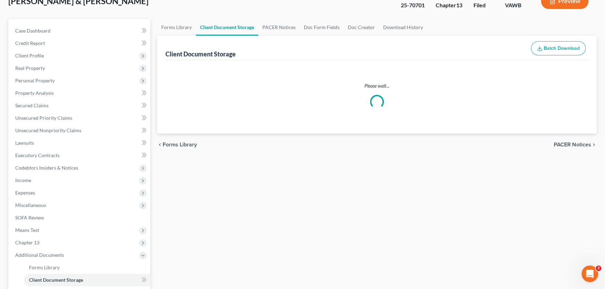
select select "0"
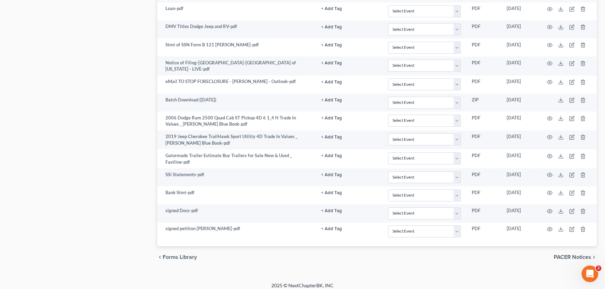
scroll to position [530, 0]
select select "0"
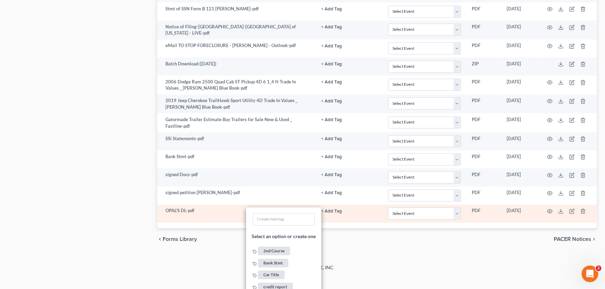
scroll to position [599, 0]
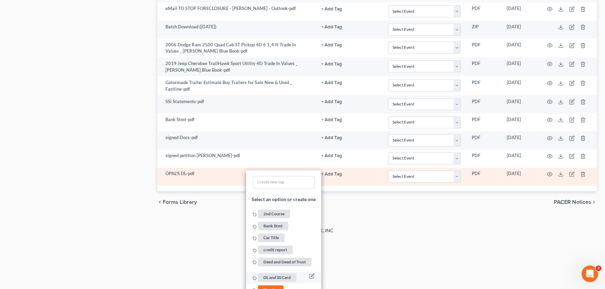
click at [277, 273] on span "DL and SS Card" at bounding box center [277, 277] width 38 height 9
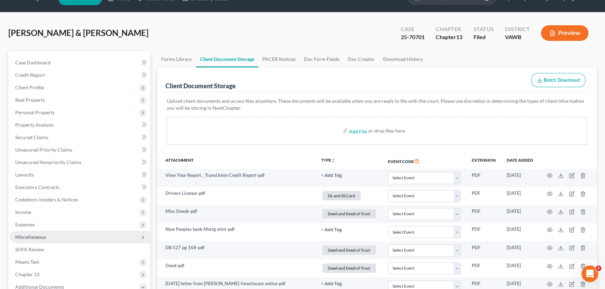
scroll to position [138, 0]
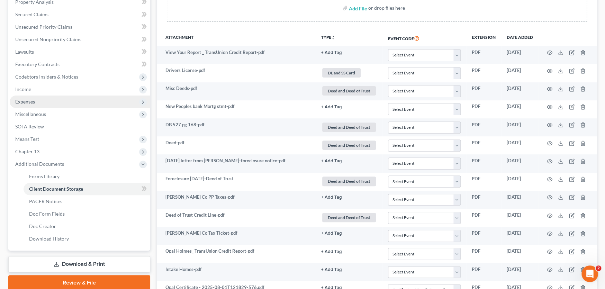
click at [34, 99] on span "Expenses" at bounding box center [25, 102] width 20 height 6
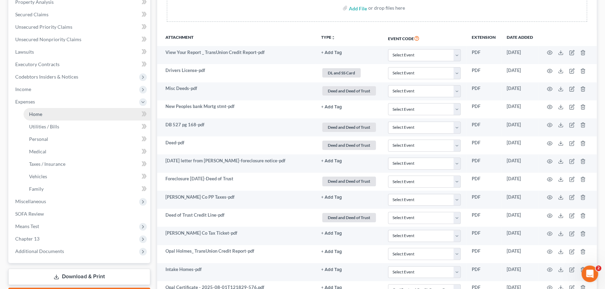
click at [36, 112] on span "Home" at bounding box center [35, 114] width 13 height 6
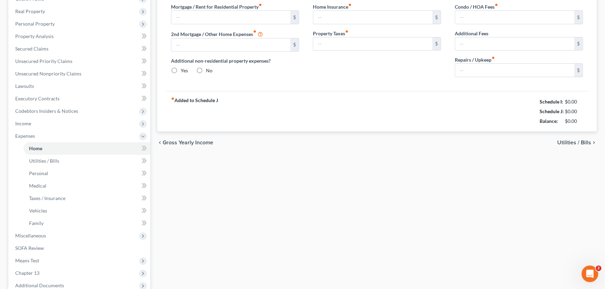
type input "0.00"
radio input "true"
type input "0.00"
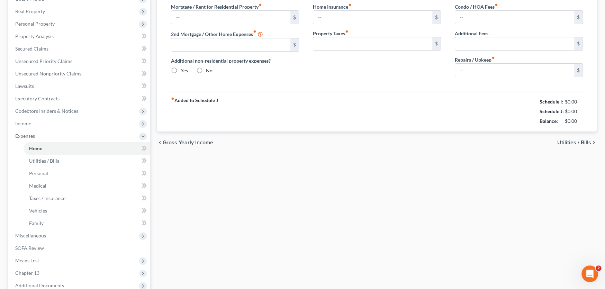
type input "0.00"
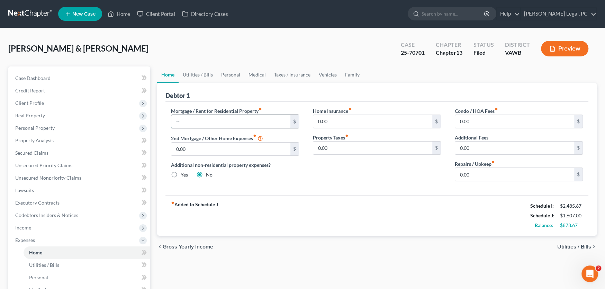
click at [230, 122] on input "text" at bounding box center [230, 121] width 119 height 13
click at [194, 119] on input "text" at bounding box center [230, 121] width 119 height 13
type input "2,526"
click at [344, 149] on input "0.00" at bounding box center [372, 148] width 119 height 13
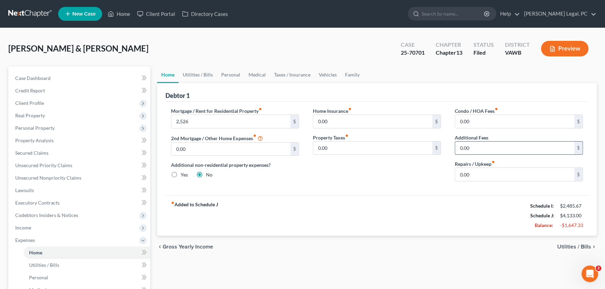
click at [466, 150] on input "0.00" at bounding box center [514, 148] width 119 height 13
click at [481, 176] on input "0.00" at bounding box center [514, 174] width 119 height 13
type input "50"
click at [198, 72] on link "Utilities / Bills" at bounding box center [198, 74] width 38 height 17
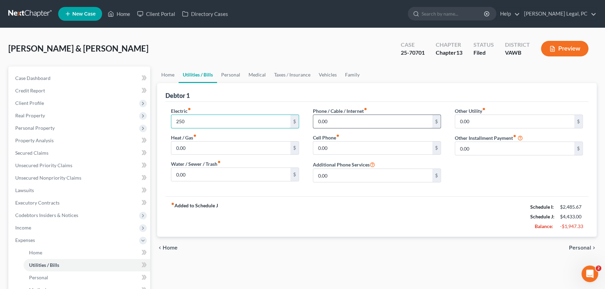
type input "250"
click at [322, 119] on input "0.00" at bounding box center [372, 121] width 119 height 13
type input "150"
click at [242, 143] on input "0.00" at bounding box center [230, 148] width 119 height 13
click at [236, 75] on link "Personal" at bounding box center [230, 74] width 27 height 17
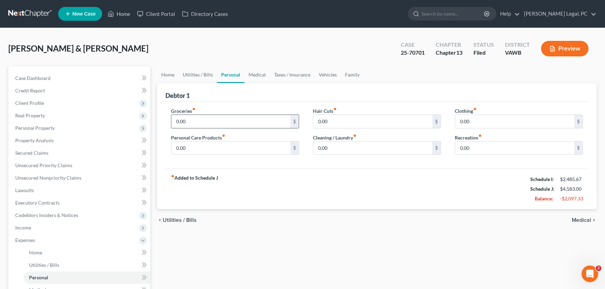
click at [213, 123] on input "0.00" at bounding box center [230, 121] width 119 height 13
drag, startPoint x: 205, startPoint y: 119, endPoint x: 119, endPoint y: 116, distance: 85.9
click at [119, 116] on div "Petition Navigation Case Dashboard Payments Invoices Payments Payments Credit R…" at bounding box center [302, 253] width 595 height 375
type input "250"
click at [260, 73] on link "Medical" at bounding box center [257, 74] width 26 height 17
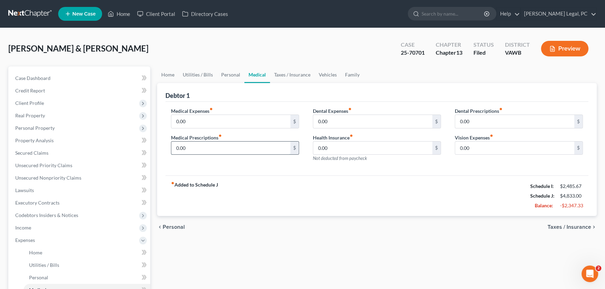
click at [236, 148] on input "0.00" at bounding box center [230, 148] width 119 height 13
click at [289, 74] on link "Taxes / Insurance" at bounding box center [292, 74] width 45 height 17
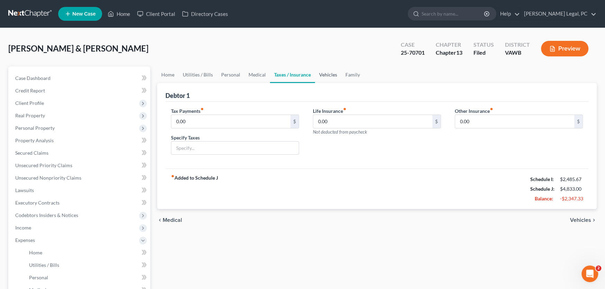
click at [327, 74] on link "Vehicles" at bounding box center [328, 74] width 26 height 17
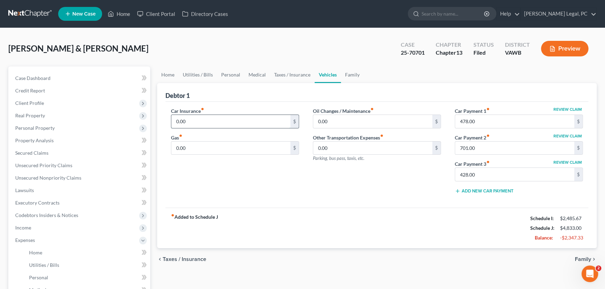
click at [231, 122] on input "0.00" at bounding box center [230, 121] width 119 height 13
click at [49, 80] on span "Case Dashboard" at bounding box center [32, 78] width 35 height 6
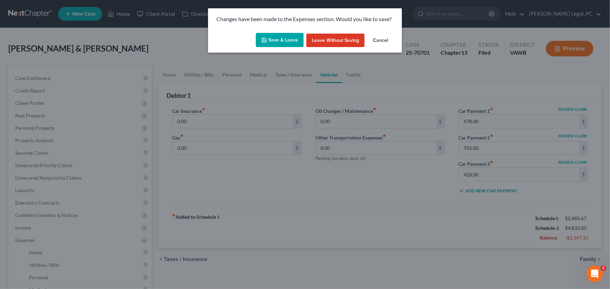
click at [286, 42] on button "Save & Leave" at bounding box center [280, 40] width 48 height 15
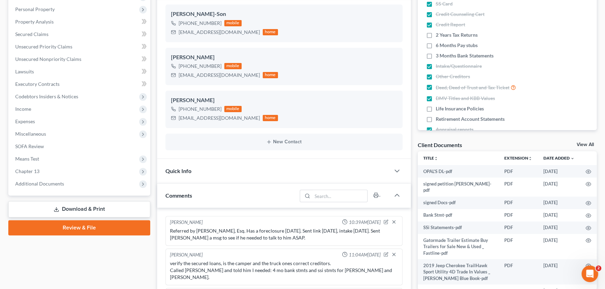
scroll to position [173, 0]
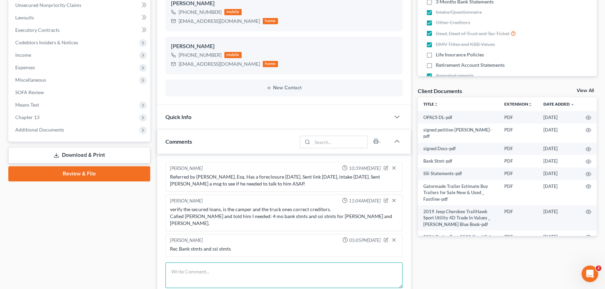
click at [194, 269] on textarea at bounding box center [283, 275] width 237 height 26
type textarea "R"
type textarea "N"
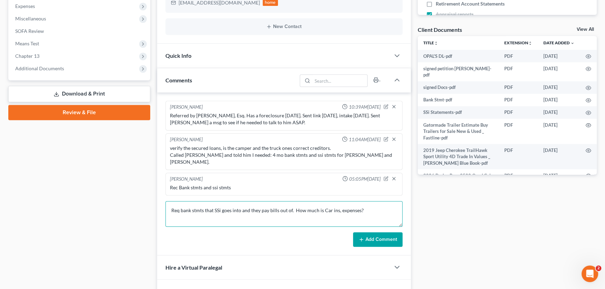
scroll to position [242, 0]
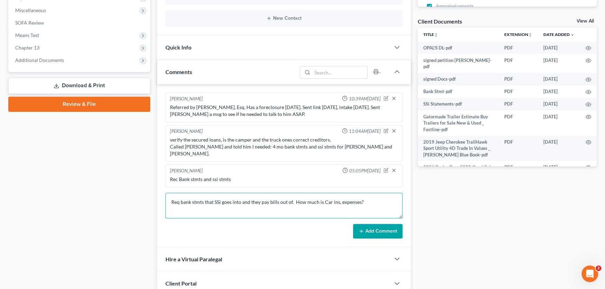
type textarea "Req bank stmts that SSi goes into and they pay bills out of. How much is Car in…"
click at [365, 225] on button "Add Comment" at bounding box center [378, 231] width 50 height 15
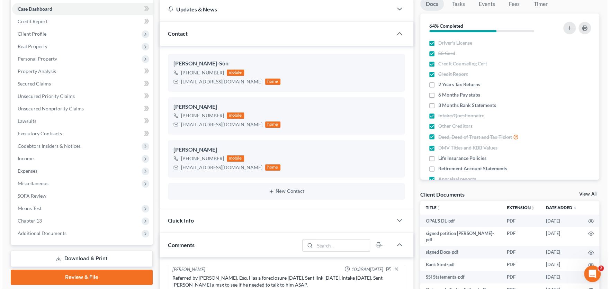
scroll to position [0, 0]
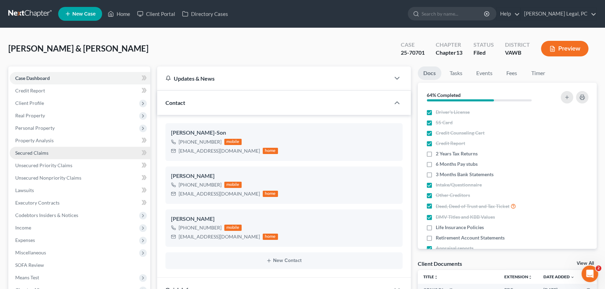
click at [38, 153] on span "Secured Claims" at bounding box center [31, 153] width 33 height 6
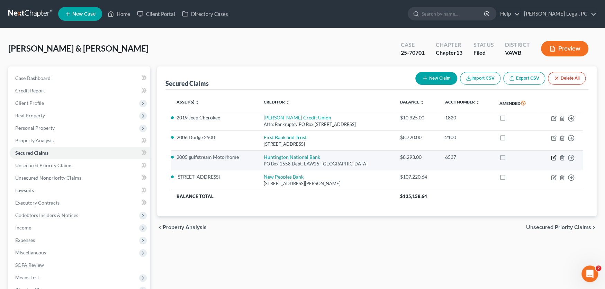
click at [553, 158] on icon "button" at bounding box center [554, 156] width 3 height 3
select select "36"
select select "6"
select select "2"
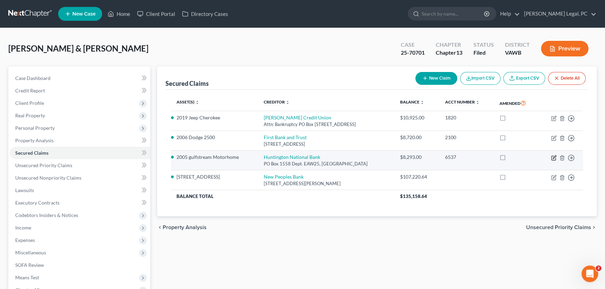
select select "0"
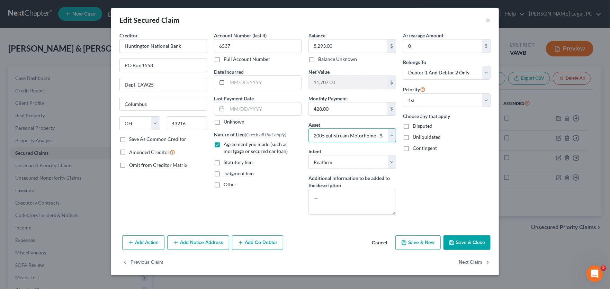
click at [343, 131] on select "Select Other Multiple Assets 460 Creek Side Drive - $383000.0 2018 Gator Made T…" at bounding box center [352, 135] width 88 height 14
select select "5"
click at [308, 128] on select "Select Other Multiple Assets 460 Creek Side Drive - $383000.0 2018 Gator Made T…" at bounding box center [352, 135] width 88 height 14
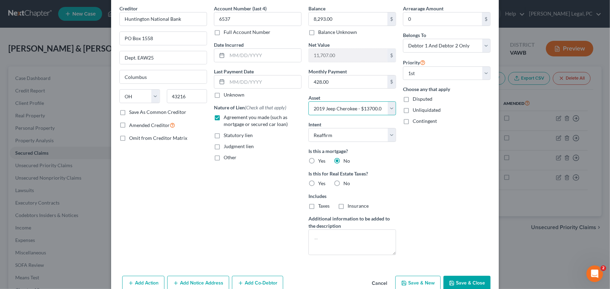
scroll to position [61, 0]
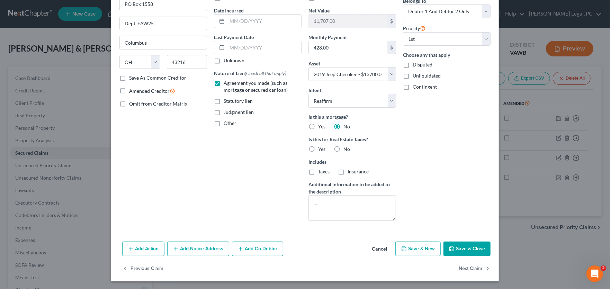
click at [460, 248] on button "Save & Close" at bounding box center [466, 249] width 47 height 15
select select
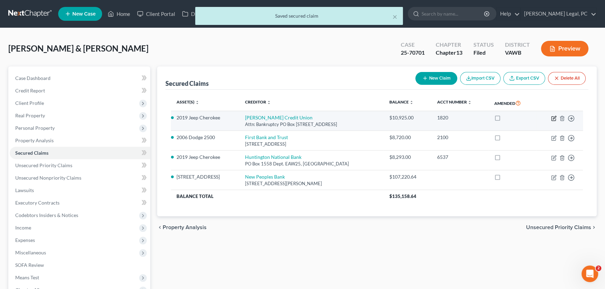
click at [554, 117] on icon "button" at bounding box center [554, 119] width 6 height 6
select select "44"
select select "2"
select select "0"
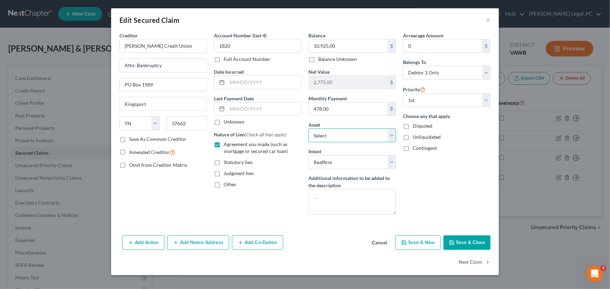
click at [349, 137] on select "Select Other Multiple Assets 460 Creek Side Drive - $383000.0 2018 Gator Made T…" at bounding box center [352, 135] width 88 height 14
select select "3"
click at [308, 128] on select "Select Other Multiple Assets 460 Creek Side Drive - $383000.0 2018 Gator Made T…" at bounding box center [352, 135] width 88 height 14
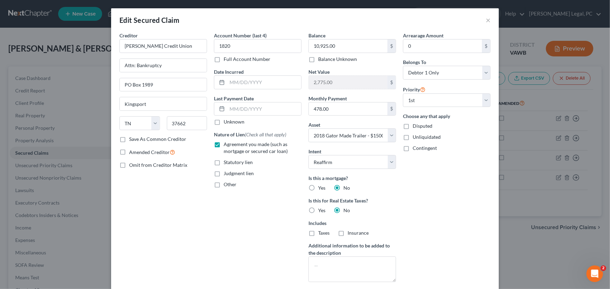
click at [255, 227] on div "Account Number (last 4) 1820 Full Account Number Date Incurred Last Payment Dat…" at bounding box center [257, 160] width 95 height 256
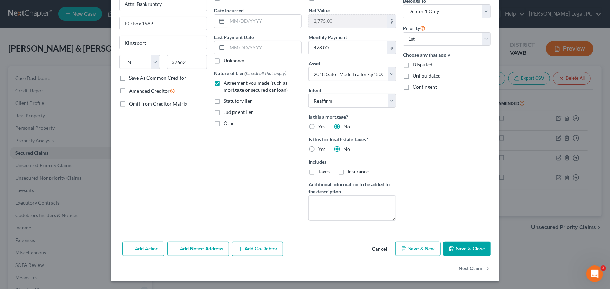
click at [463, 251] on button "Save & Close" at bounding box center [466, 249] width 47 height 15
select select
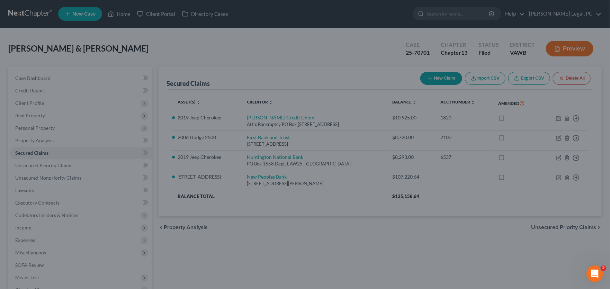
type input "4,075.00"
select select "3"
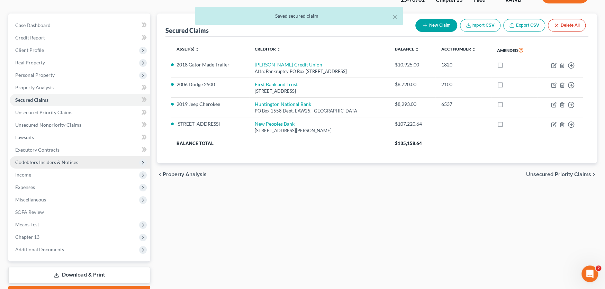
scroll to position [91, 0]
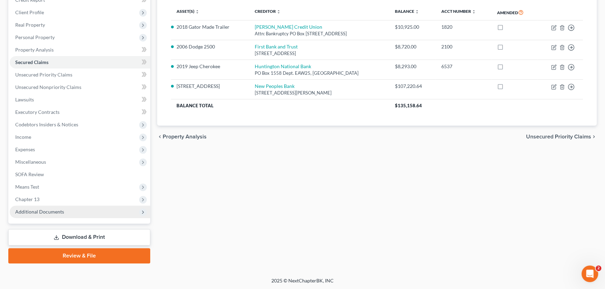
click at [60, 210] on span "Additional Documents" at bounding box center [39, 212] width 49 height 6
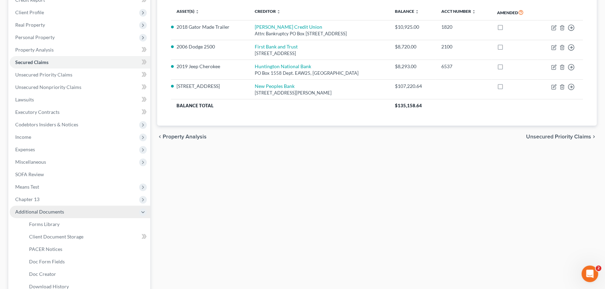
click at [60, 210] on span "Additional Documents" at bounding box center [39, 212] width 49 height 6
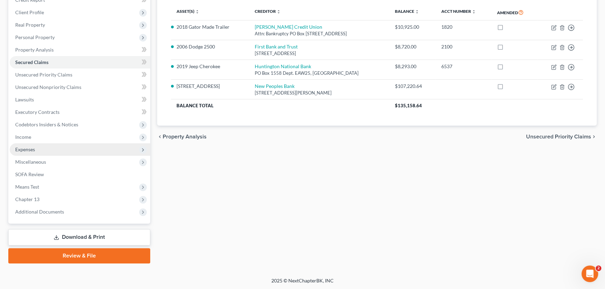
click at [30, 150] on span "Expenses" at bounding box center [25, 149] width 20 height 6
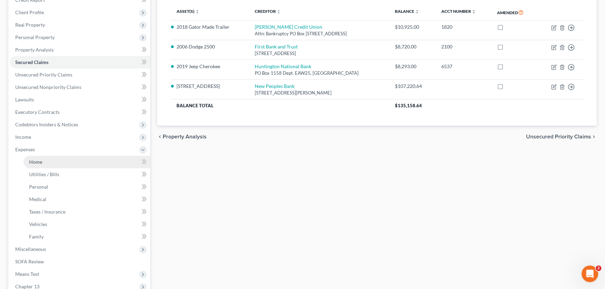
click at [42, 162] on link "Home" at bounding box center [87, 162] width 127 height 12
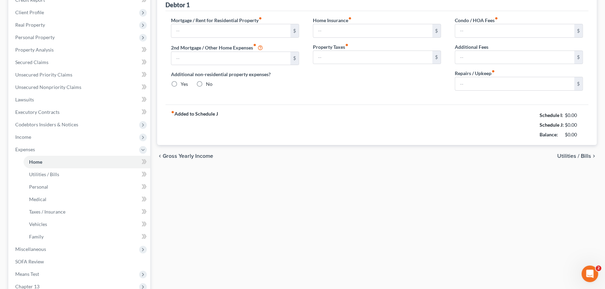
type input "2,526.00"
type input "0.00"
radio input "true"
type input "0.00"
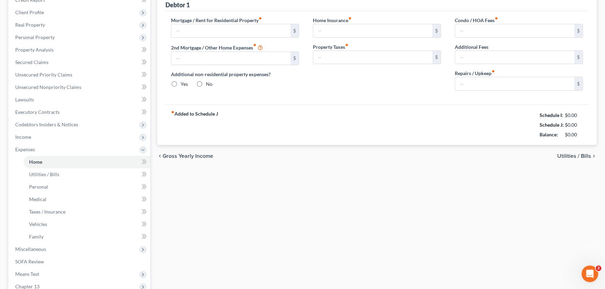
type input "0.00"
type input "50.00"
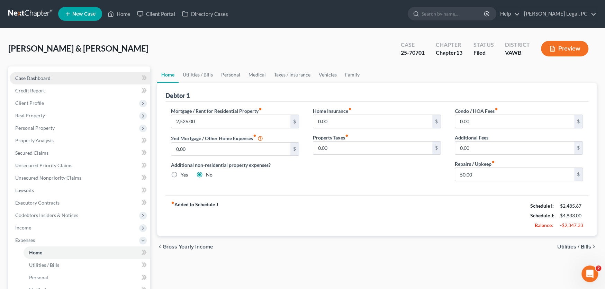
click at [34, 78] on span "Case Dashboard" at bounding box center [32, 78] width 35 height 6
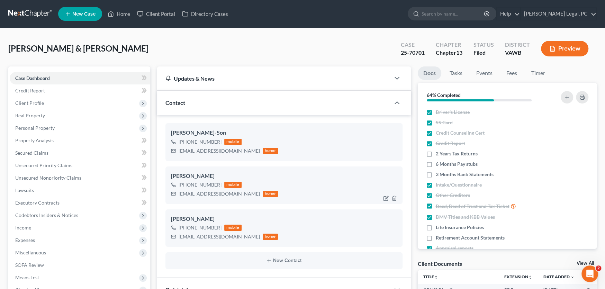
scroll to position [2, 0]
click at [38, 239] on span "Expenses" at bounding box center [80, 240] width 141 height 12
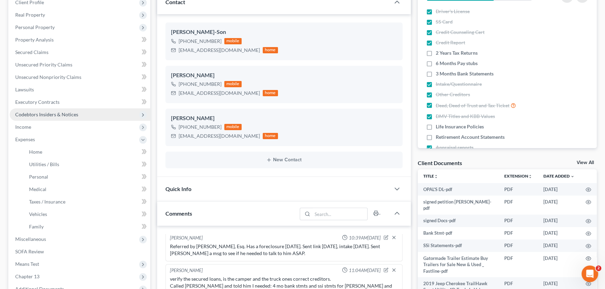
scroll to position [104, 0]
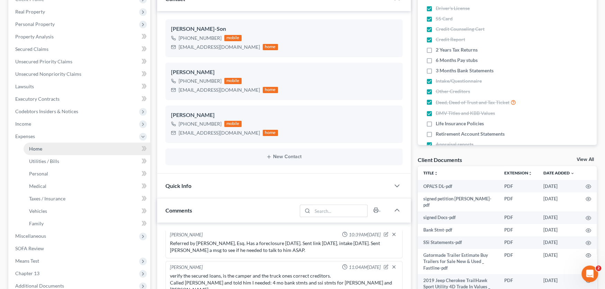
click at [44, 149] on link "Home" at bounding box center [87, 149] width 127 height 12
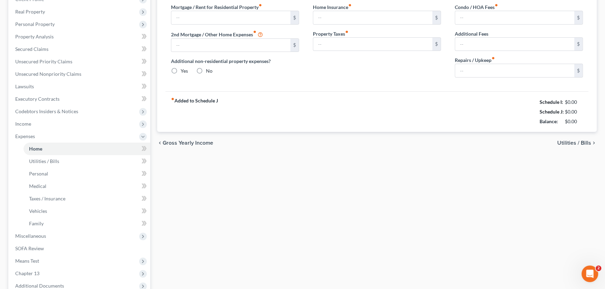
scroll to position [36, 0]
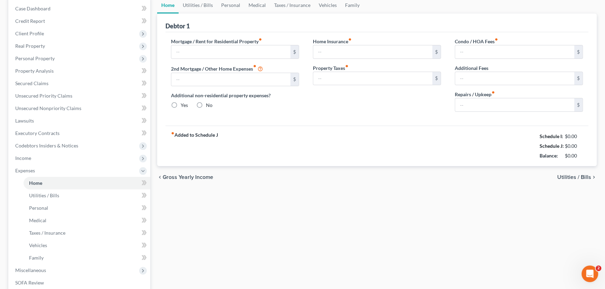
type input "2,526.00"
type input "0.00"
radio input "true"
type input "0.00"
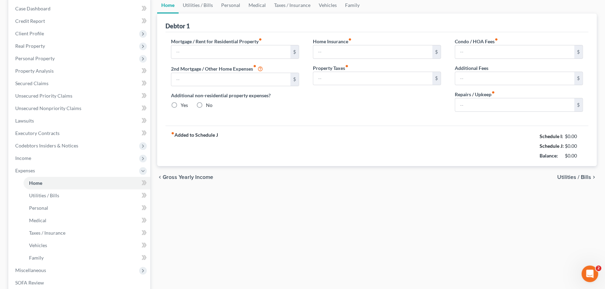
type input "0.00"
type input "50.00"
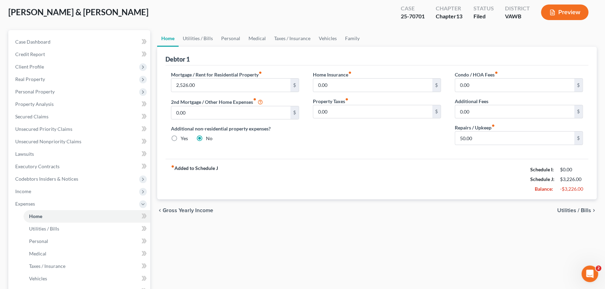
scroll to position [0, 0]
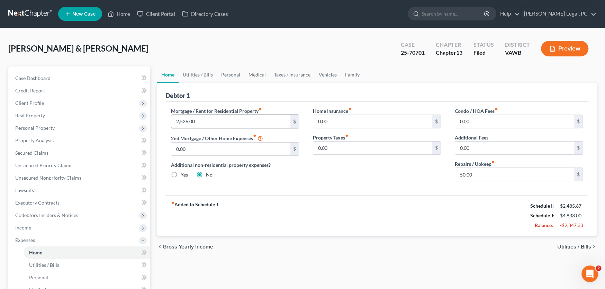
click at [208, 119] on input "2,526.00" at bounding box center [230, 121] width 119 height 13
click at [337, 120] on input "0.00" at bounding box center [372, 121] width 119 height 13
click at [336, 148] on input "0.00" at bounding box center [372, 148] width 119 height 13
drag, startPoint x: 329, startPoint y: 119, endPoint x: 297, endPoint y: 113, distance: 32.0
click at [297, 113] on div "Mortgage / Rent for Residential Property fiber_manual_record 2,526.00 $ 2nd Mor…" at bounding box center [377, 147] width 426 height 80
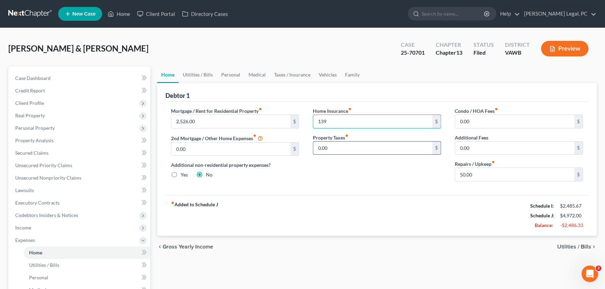
type input "139"
click at [337, 147] on input "0.00" at bounding box center [372, 148] width 119 height 13
click at [358, 146] on input "0.00" at bounding box center [372, 148] width 119 height 13
drag, startPoint x: 334, startPoint y: 147, endPoint x: 297, endPoint y: 146, distance: 37.4
click at [297, 146] on div "Mortgage / Rent for Residential Property fiber_manual_record 2,526.00 $ 2nd Mor…" at bounding box center [377, 147] width 426 height 80
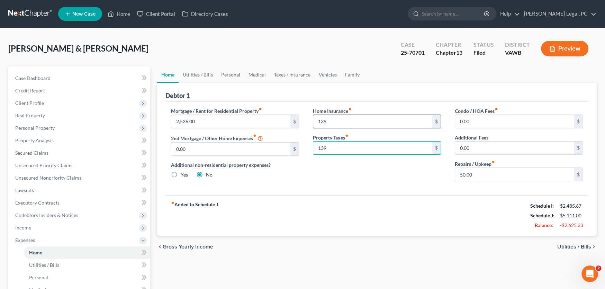
type input "139"
type input "6"
click at [274, 120] on input "text" at bounding box center [230, 121] width 119 height 13
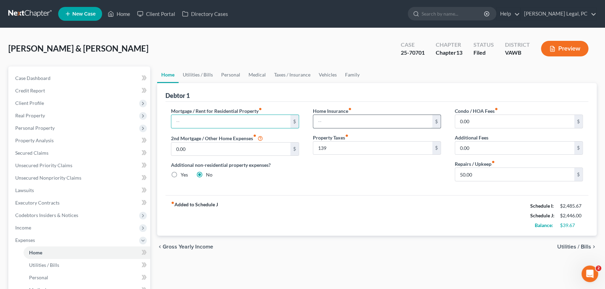
click at [344, 121] on input "text" at bounding box center [372, 121] width 119 height 13
type input "66"
click at [210, 123] on input "text" at bounding box center [230, 121] width 119 height 13
type input "2,526"
click at [363, 180] on div "Home Insurance fiber_manual_record 66 $ Property Taxes fiber_manual_record 139 $" at bounding box center [377, 147] width 142 height 80
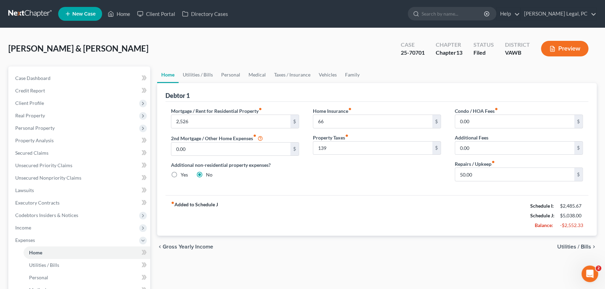
click at [346, 175] on div "Home Insurance fiber_manual_record 66 $ Property Taxes fiber_manual_record 139 $" at bounding box center [377, 147] width 142 height 80
click at [198, 77] on link "Utilities / Bills" at bounding box center [198, 74] width 38 height 17
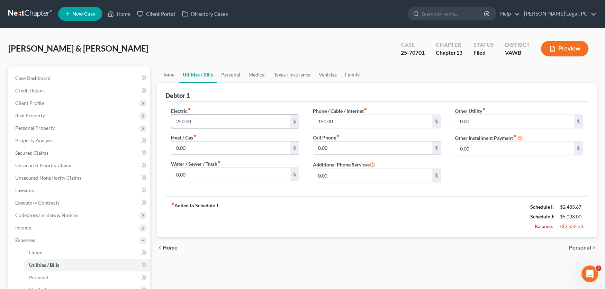
click at [208, 123] on input "250.00" at bounding box center [230, 121] width 119 height 13
type input "400"
click at [208, 174] on input "0.00" at bounding box center [230, 174] width 119 height 13
click at [341, 117] on input "150.00" at bounding box center [372, 121] width 119 height 13
click at [338, 120] on input "text" at bounding box center [372, 121] width 119 height 13
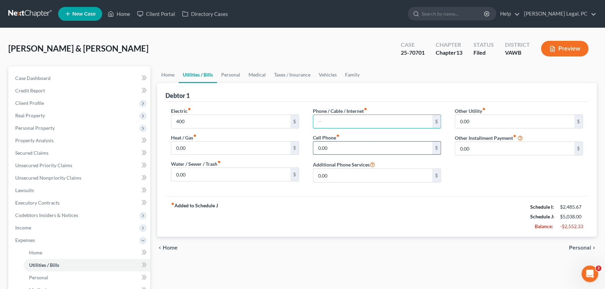
click at [340, 150] on input "0.00" at bounding box center [372, 148] width 119 height 13
click at [234, 74] on link "Personal" at bounding box center [230, 74] width 27 height 17
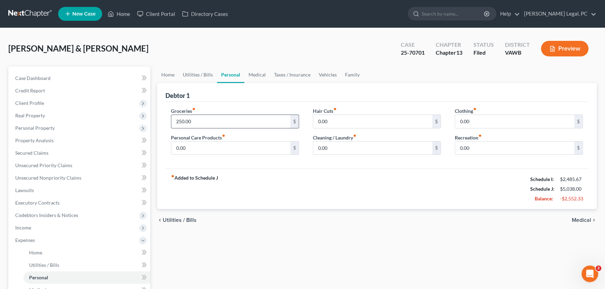
click at [200, 119] on input "250.00" at bounding box center [230, 121] width 119 height 13
click at [360, 121] on input "0.00" at bounding box center [372, 121] width 119 height 13
type input "20"
click at [478, 125] on input "0.00" at bounding box center [514, 121] width 119 height 13
type input "50"
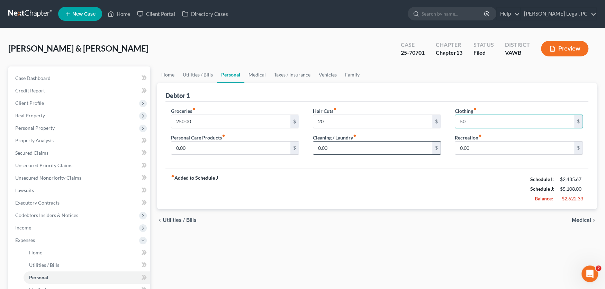
click at [348, 147] on input "0.00" at bounding box center [372, 148] width 119 height 13
type input "20"
click at [251, 76] on link "Medical" at bounding box center [257, 74] width 26 height 17
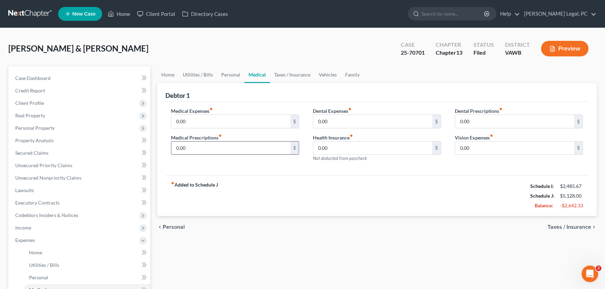
click at [216, 148] on input "0.00" at bounding box center [230, 148] width 119 height 13
click at [280, 75] on link "Taxes / Insurance" at bounding box center [292, 74] width 45 height 17
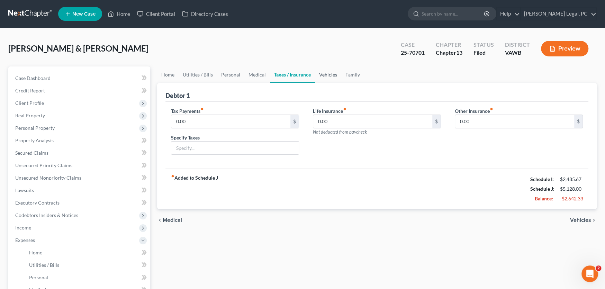
click at [328, 76] on link "Vehicles" at bounding box center [328, 74] width 26 height 17
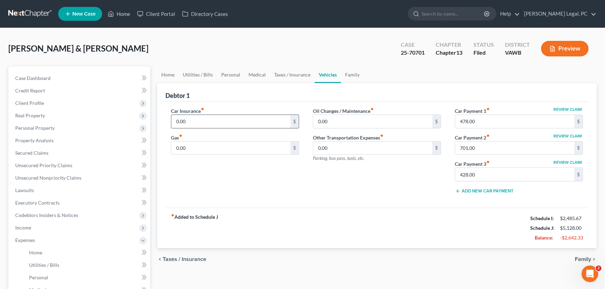
click at [203, 123] on input "0.00" at bounding box center [230, 121] width 119 height 13
click at [197, 147] on input "0.00" at bounding box center [230, 148] width 119 height 13
click at [197, 148] on input "0.00" at bounding box center [230, 148] width 119 height 13
drag, startPoint x: 197, startPoint y: 148, endPoint x: 168, endPoint y: 147, distance: 29.1
click at [168, 147] on div "Car Insurance fiber_manual_record 0.00 $ Gas fiber_manual_record 0.00 $" at bounding box center [235, 153] width 142 height 92
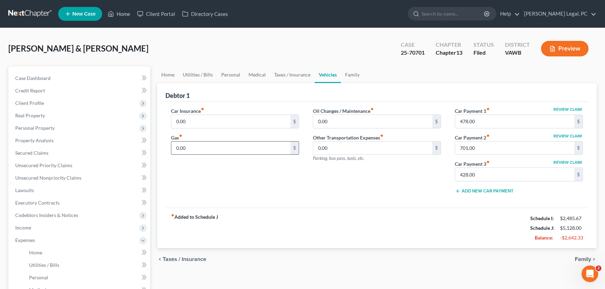
click at [196, 146] on input "0.00" at bounding box center [230, 148] width 119 height 13
drag, startPoint x: 196, startPoint y: 146, endPoint x: 152, endPoint y: 148, distance: 44.0
click at [152, 148] on div "Petition Navigation Case Dashboard Payments Invoices Payments Payments Credit R…" at bounding box center [302, 253] width 595 height 375
type input "200"
click at [346, 122] on input "0.00" at bounding box center [372, 121] width 119 height 13
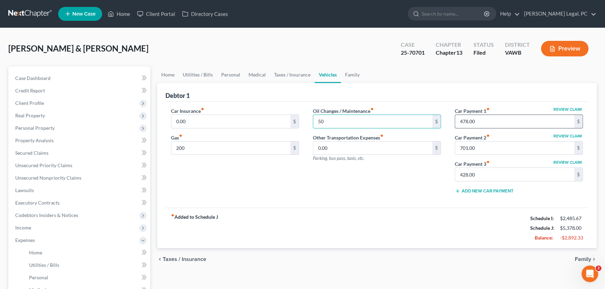
type input "50"
click at [490, 119] on input "478.00" at bounding box center [514, 121] width 119 height 13
click at [344, 74] on link "Family" at bounding box center [352, 74] width 23 height 17
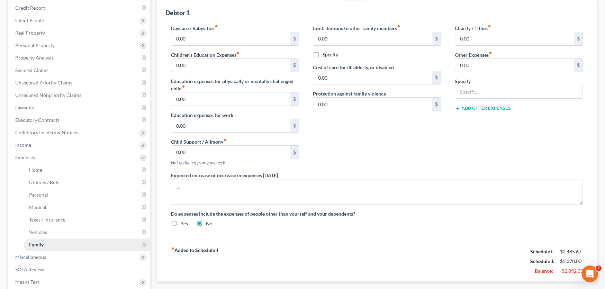
scroll to position [69, 0]
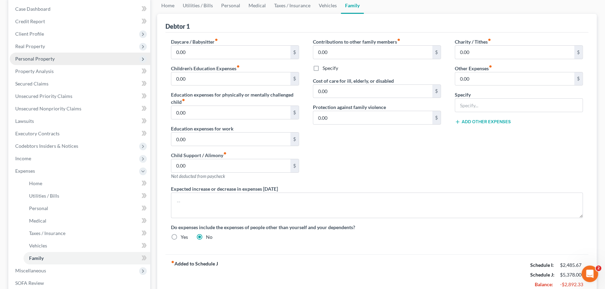
click at [39, 58] on span "Personal Property" at bounding box center [34, 59] width 39 height 6
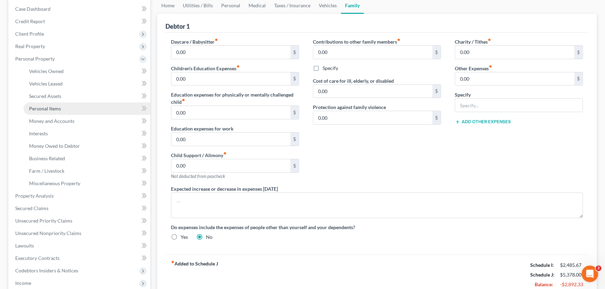
click at [52, 107] on span "Personal Items" at bounding box center [45, 109] width 32 height 6
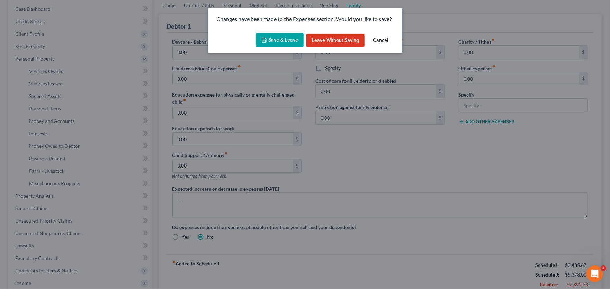
click at [281, 38] on button "Save & Leave" at bounding box center [280, 40] width 48 height 15
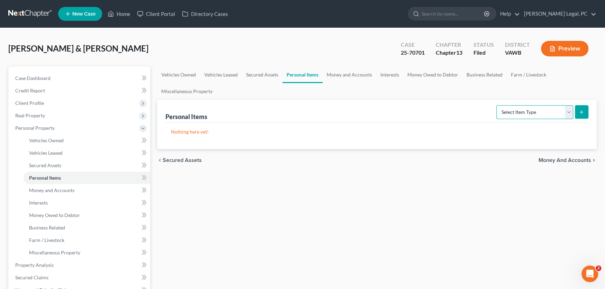
click at [530, 113] on select "Select Item Type Clothing Collectibles Of Value Electronics Firearms Household …" at bounding box center [534, 112] width 77 height 14
select select "clothing"
click at [497, 105] on select "Select Item Type Clothing Collectibles Of Value Electronics Firearms Household …" at bounding box center [534, 112] width 77 height 14
click at [581, 113] on icon "submit" at bounding box center [582, 112] width 6 height 6
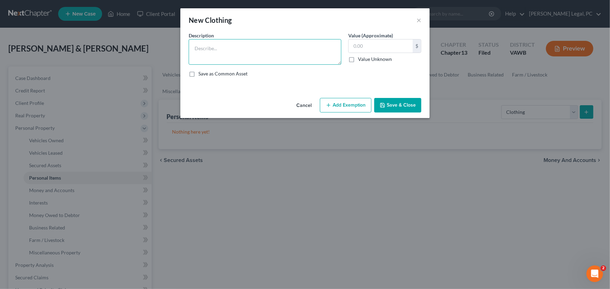
click at [232, 54] on textarea at bounding box center [265, 52] width 153 height 26
type textarea "Men and Womans Clothing"
type input "500"
click at [397, 103] on button "Save & Close" at bounding box center [397, 105] width 47 height 15
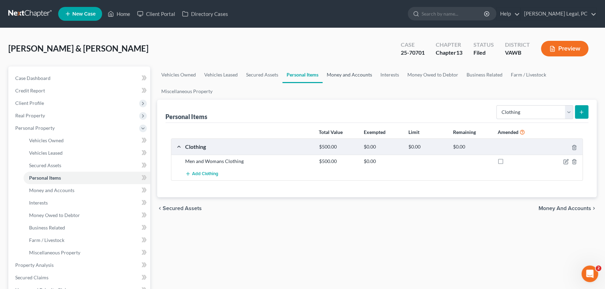
click at [346, 75] on link "Money and Accounts" at bounding box center [350, 74] width 54 height 17
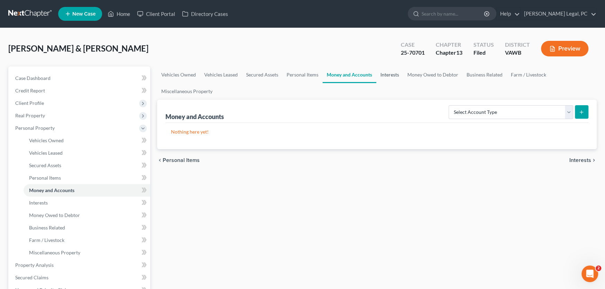
click at [385, 73] on link "Interests" at bounding box center [389, 74] width 27 height 17
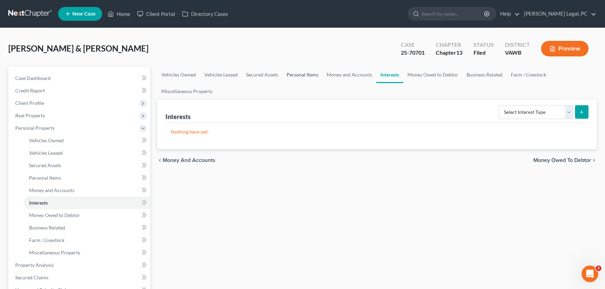
click at [299, 77] on link "Personal Items" at bounding box center [303, 74] width 40 height 17
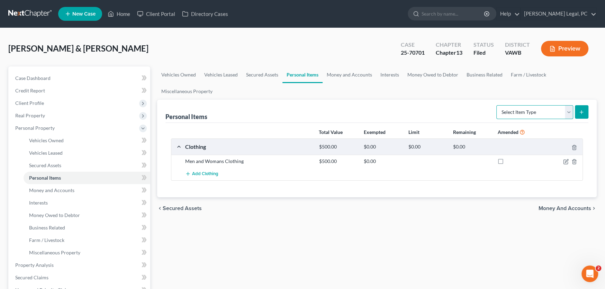
click at [501, 112] on select "Select Item Type Clothing Collectibles Of Value Electronics Firearms Household …" at bounding box center [534, 112] width 77 height 14
select select "firearms"
click at [497, 105] on select "Select Item Type Clothing Collectibles Of Value Electronics Firearms Household …" at bounding box center [534, 112] width 77 height 14
click at [577, 110] on button "submit" at bounding box center [582, 112] width 14 height 14
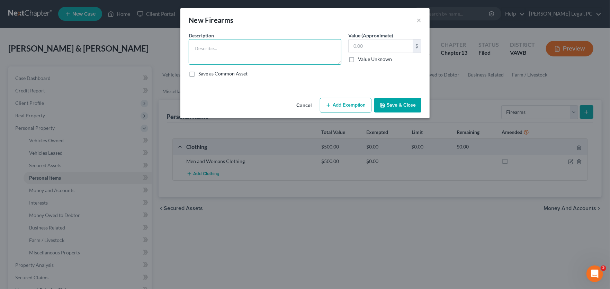
click at [227, 52] on textarea at bounding box center [265, 52] width 153 height 26
type textarea "9"
type textarea "9mm taurus Pistol"
click at [375, 44] on input "text" at bounding box center [381, 45] width 64 height 13
click at [359, 46] on input "text" at bounding box center [381, 45] width 64 height 13
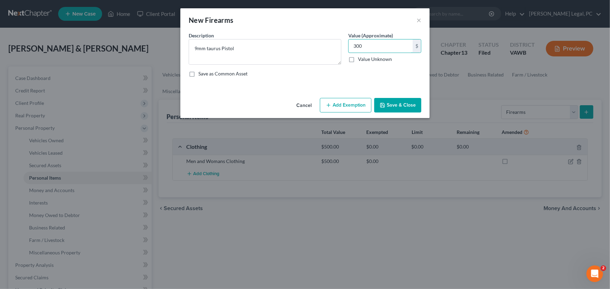
type input "300"
click at [393, 104] on button "Save & Close" at bounding box center [397, 105] width 47 height 15
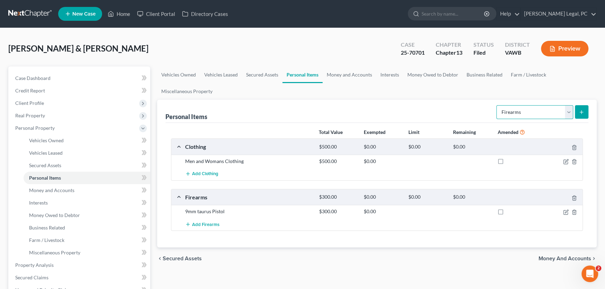
click at [520, 112] on select "Select Item Type Clothing Collectibles Of Value Electronics Firearms Household …" at bounding box center [534, 112] width 77 height 14
select select "jewelry"
click at [497, 105] on select "Select Item Type Clothing Collectibles Of Value Electronics Firearms Household …" at bounding box center [534, 112] width 77 height 14
click at [580, 114] on icon "submit" at bounding box center [582, 112] width 6 height 6
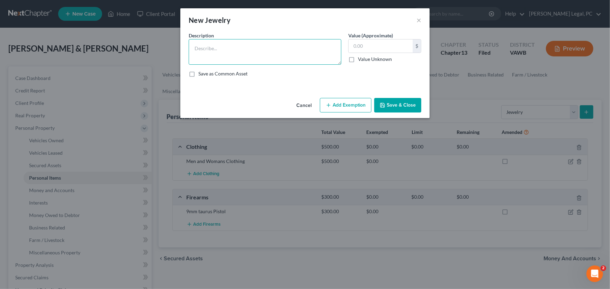
click at [238, 51] on textarea at bounding box center [265, 52] width 153 height 26
type textarea "Wedding Rings"
click at [365, 46] on input "text" at bounding box center [381, 45] width 64 height 13
type input "500"
click at [396, 103] on button "Save & Close" at bounding box center [397, 105] width 47 height 15
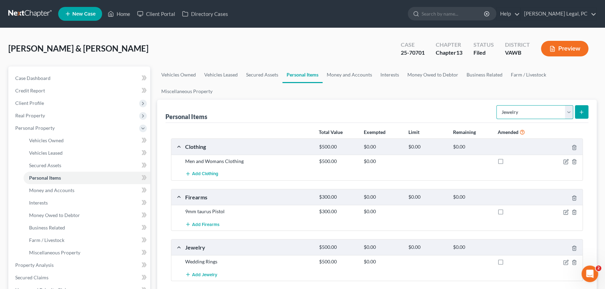
click at [568, 114] on select "Select Item Type Clothing Collectibles Of Value Electronics Firearms Household …" at bounding box center [534, 112] width 77 height 14
click at [497, 105] on select "Select Item Type Clothing Collectibles Of Value Electronics Firearms Household …" at bounding box center [534, 112] width 77 height 14
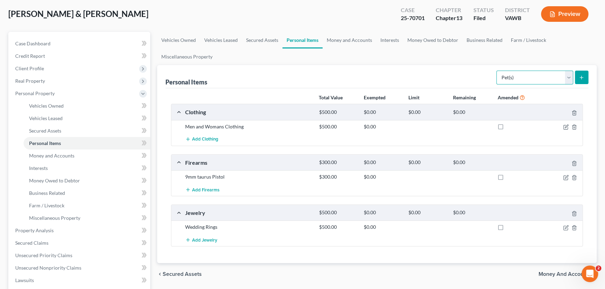
scroll to position [69, 0]
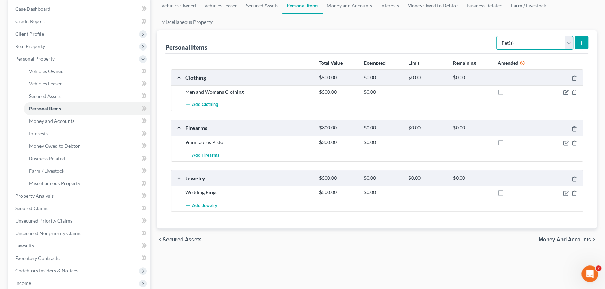
click at [567, 43] on select "Select Item Type Clothing Collectibles Of Value Electronics Firearms Household …" at bounding box center [534, 43] width 77 height 14
select select "household_goods"
click at [497, 36] on select "Select Item Type Clothing Collectibles Of Value Electronics Firearms Household …" at bounding box center [534, 43] width 77 height 14
click at [579, 44] on icon "submit" at bounding box center [582, 43] width 6 height 6
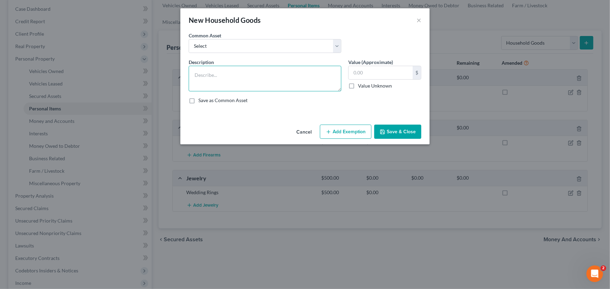
click at [248, 80] on textarea at bounding box center [265, 79] width 153 height 26
type textarea "Furnishings"
click at [361, 73] on input "text" at bounding box center [381, 72] width 64 height 13
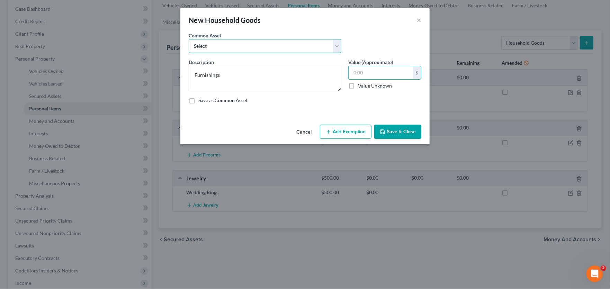
click at [244, 45] on select "Select night table 2 end tables microwave oven refrigerator sofa night table cu…" at bounding box center [265, 46] width 153 height 14
drag, startPoint x: 244, startPoint y: 45, endPoint x: 249, endPoint y: 45, distance: 4.2
click at [244, 45] on select "Select night table 2 end tables microwave oven refrigerator sofa night table cu…" at bounding box center [265, 46] width 153 height 14
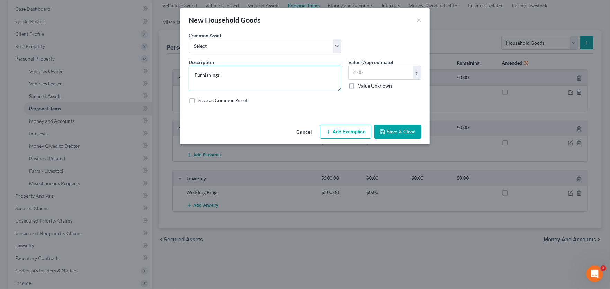
click at [246, 75] on textarea "Furnishings" at bounding box center [265, 79] width 153 height 26
click at [368, 74] on input "text" at bounding box center [381, 72] width 64 height 13
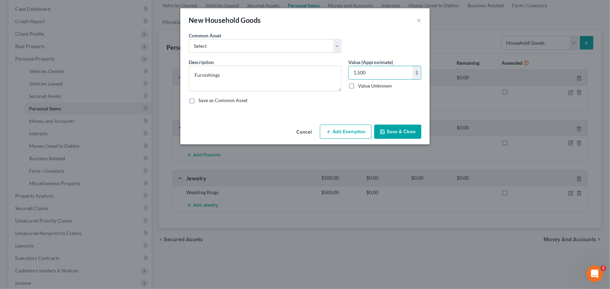
type input "1,500"
click at [398, 130] on button "Save & Close" at bounding box center [397, 132] width 47 height 15
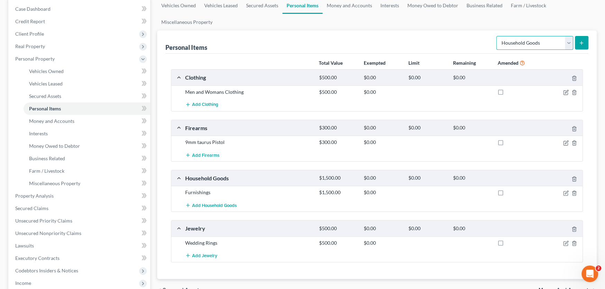
click at [569, 42] on select "Select Item Type Clothing Collectibles Of Value Electronics Firearms Household …" at bounding box center [534, 43] width 77 height 14
click at [580, 42] on icon "submit" at bounding box center [582, 43] width 6 height 6
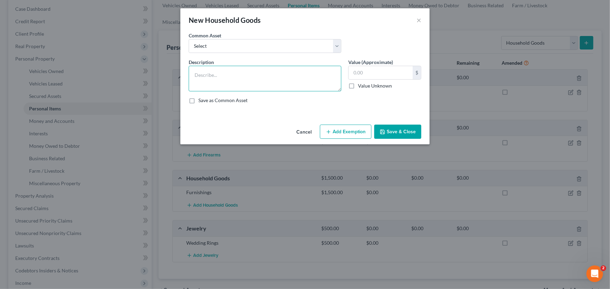
click at [219, 76] on textarea at bounding box center [265, 79] width 153 height 26
type textarea "Appliances"
click at [372, 72] on input "text" at bounding box center [381, 72] width 64 height 13
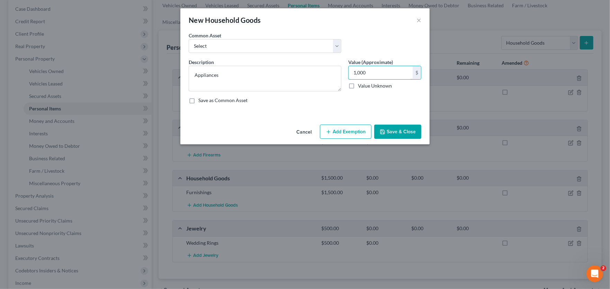
type input "1,000"
click at [411, 133] on button "Save & Close" at bounding box center [397, 132] width 47 height 15
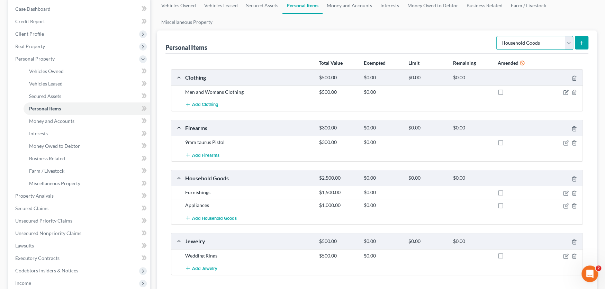
click at [521, 48] on select "Select Item Type Clothing Collectibles Of Value Electronics Firearms Household …" at bounding box center [534, 43] width 77 height 14
click at [396, 38] on div "Personal Items Select Item Type Clothing Collectibles Of Value Electronics Fire…" at bounding box center [376, 41] width 423 height 23
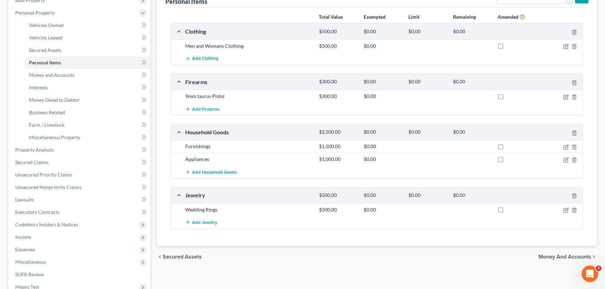
scroll to position [0, 0]
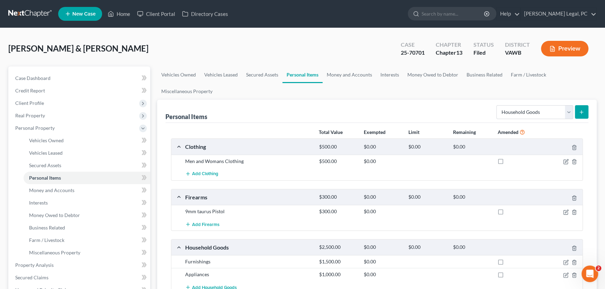
click at [19, 10] on link at bounding box center [30, 14] width 44 height 12
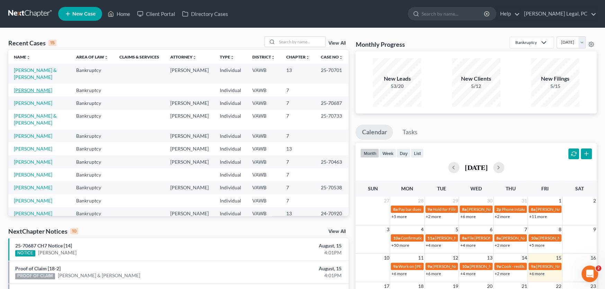
click at [32, 87] on link "[PERSON_NAME]" at bounding box center [33, 90] width 38 height 6
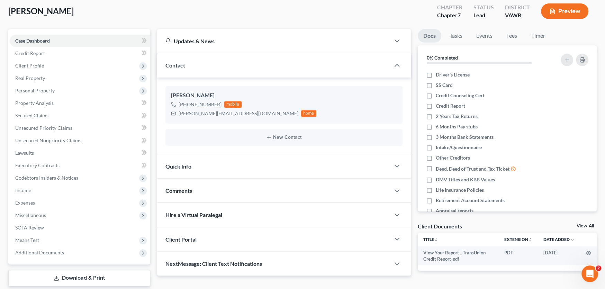
scroll to position [78, 0]
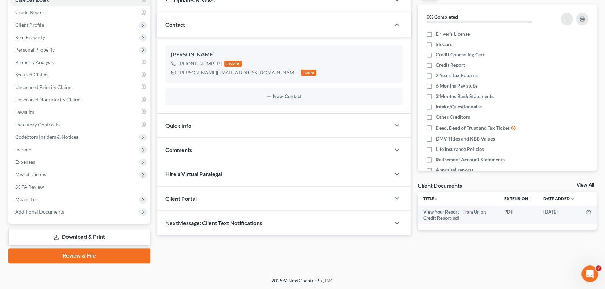
click at [200, 198] on div "Client Portal" at bounding box center [273, 199] width 233 height 24
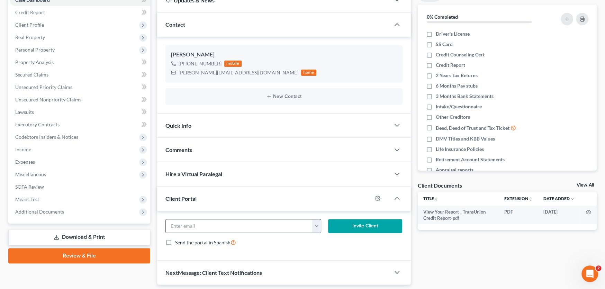
click at [319, 227] on button "button" at bounding box center [316, 225] width 9 height 13
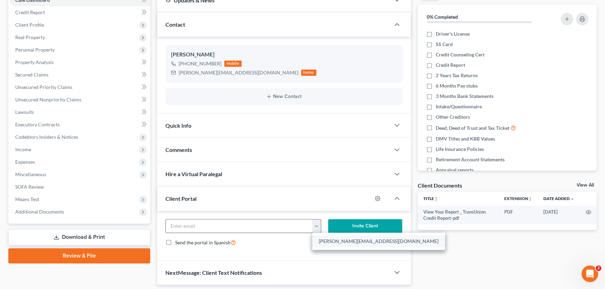
click at [330, 238] on link "[PERSON_NAME][EMAIL_ADDRESS][DOMAIN_NAME]" at bounding box center [378, 241] width 133 height 12
type input "[PERSON_NAME][EMAIL_ADDRESS][DOMAIN_NAME]"
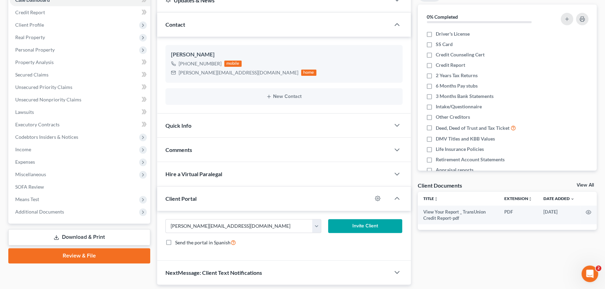
click at [354, 228] on button "Invite Client" at bounding box center [365, 226] width 74 height 14
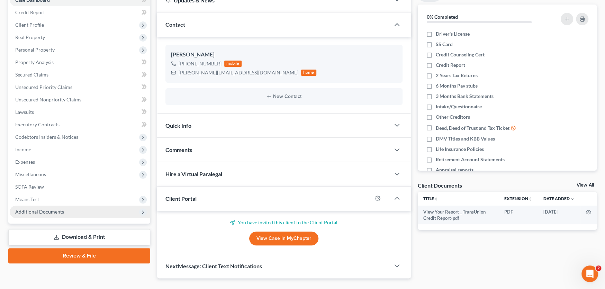
click at [49, 212] on span "Additional Documents" at bounding box center [39, 212] width 49 height 6
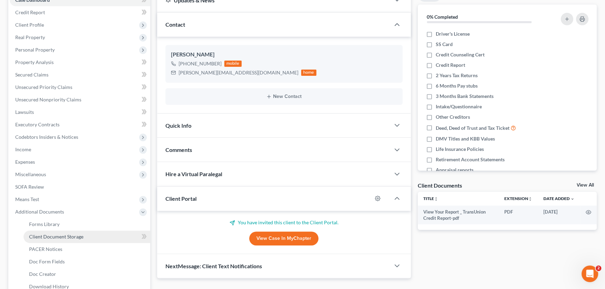
click at [58, 239] on link "Client Document Storage" at bounding box center [87, 237] width 127 height 12
